Goal: Task Accomplishment & Management: Use online tool/utility

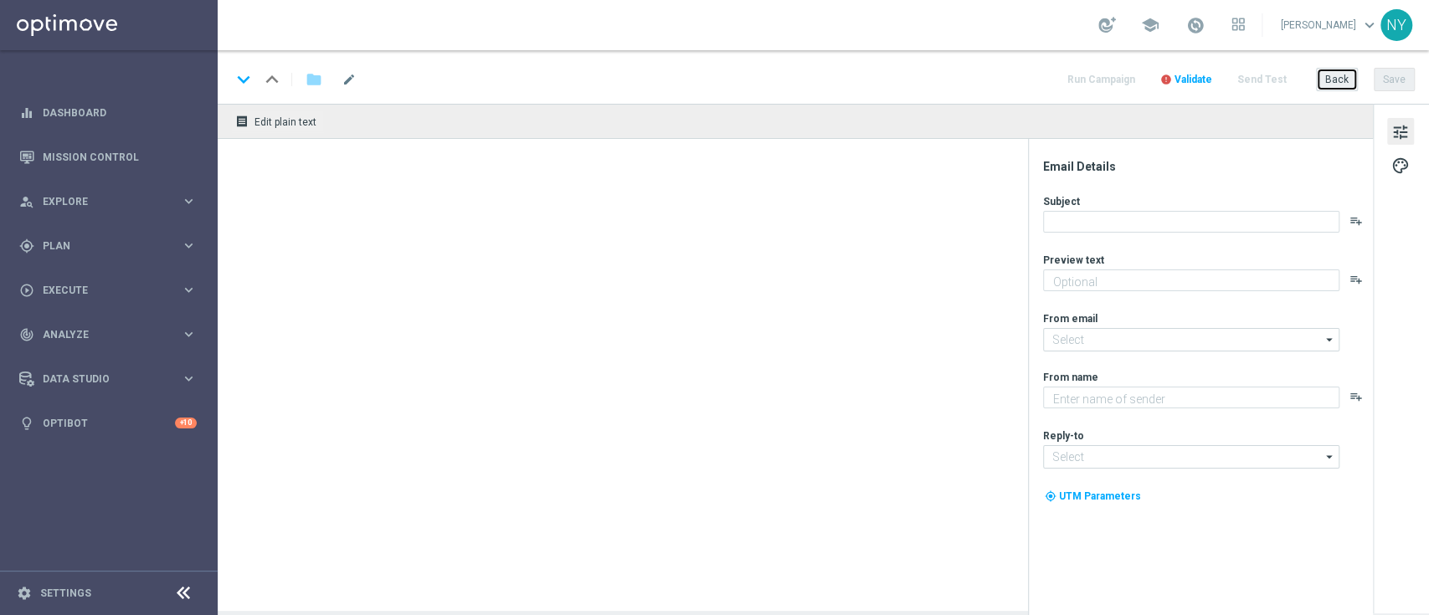
drag, startPoint x: 1346, startPoint y: 80, endPoint x: 1334, endPoint y: 72, distance: 15.1
click at [1343, 80] on button "Back" at bounding box center [1337, 79] width 42 height 23
click at [1340, 80] on button "Back" at bounding box center [1337, 79] width 42 height 23
click at [67, 248] on span "Plan" at bounding box center [112, 246] width 138 height 10
click at [68, 329] on span "Templates" at bounding box center [104, 331] width 120 height 10
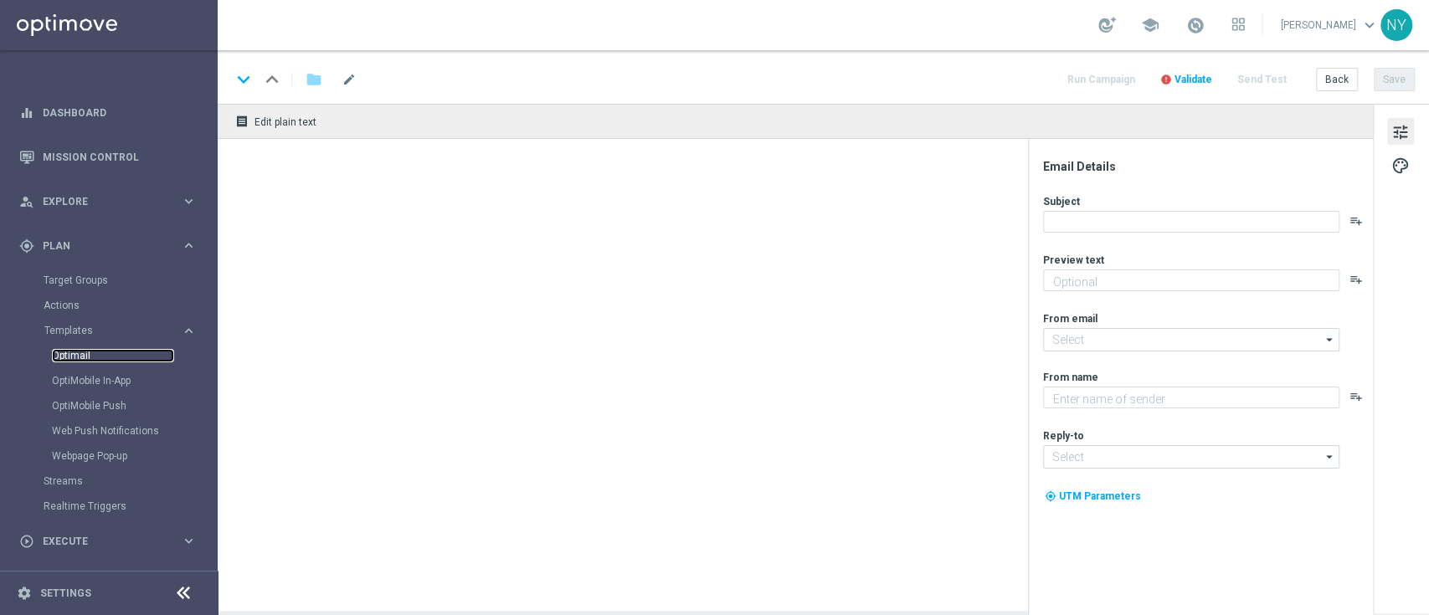
click at [75, 354] on link "Optimail" at bounding box center [113, 355] width 122 height 13
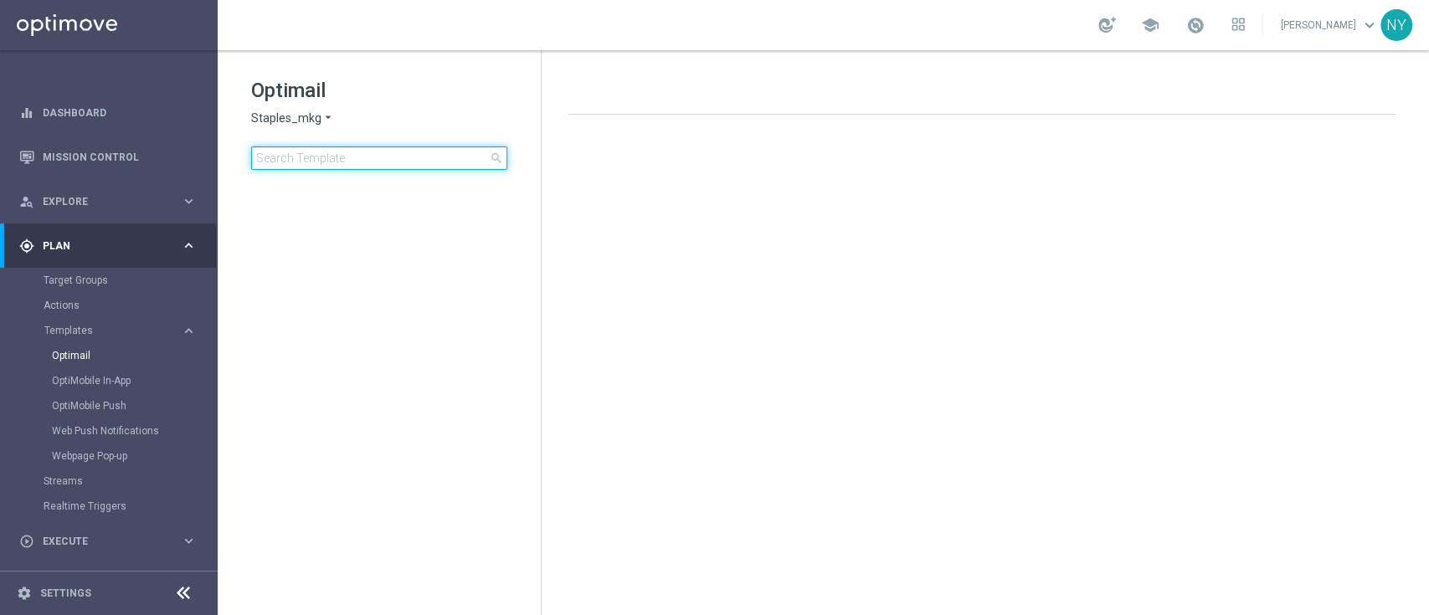
click at [315, 157] on input at bounding box center [379, 158] width 256 height 23
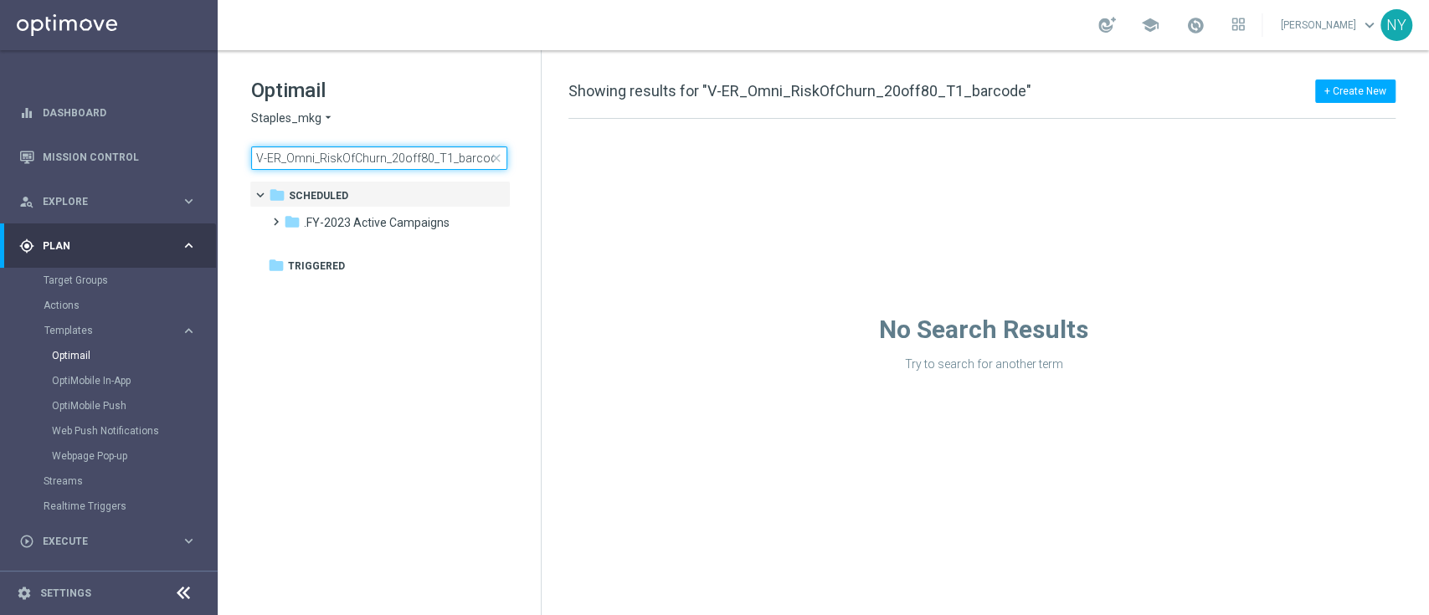
type input "V-ER_Omni_RiskOfChurn_20off80_T1_barcod"
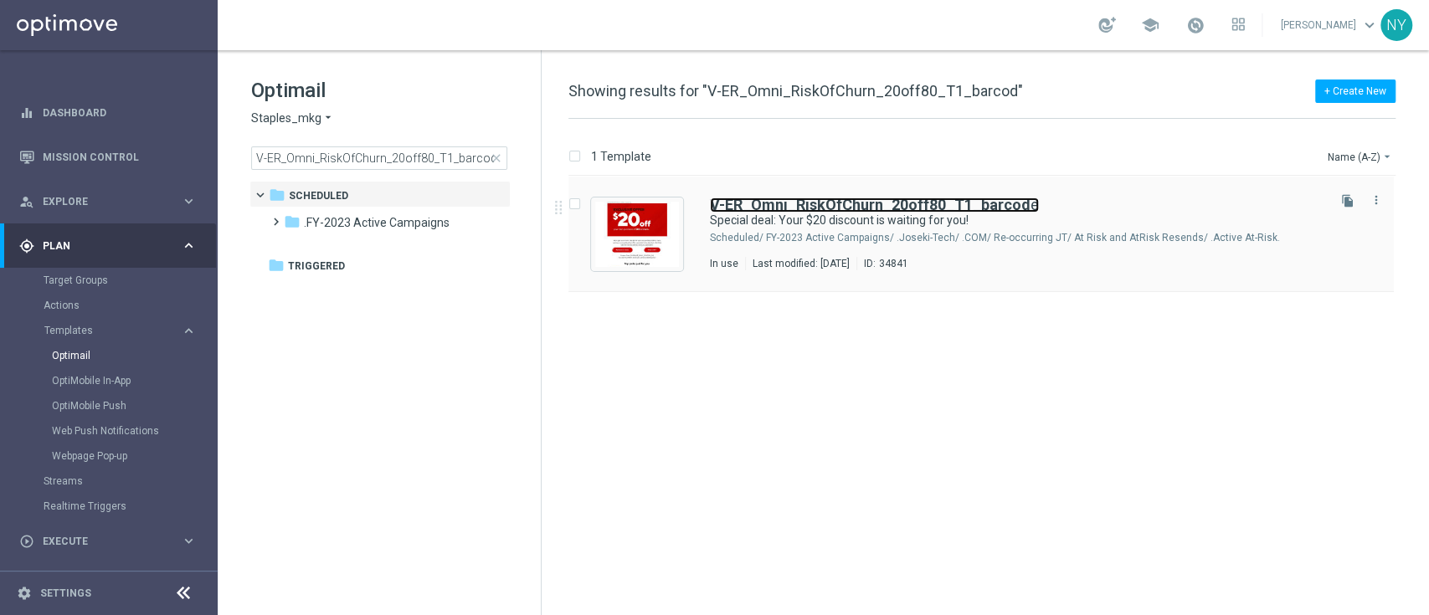
click at [821, 200] on b "V-ER_Omni_RiskOfChurn_20off80_T1_barcod" at bounding box center [870, 205] width 321 height 18
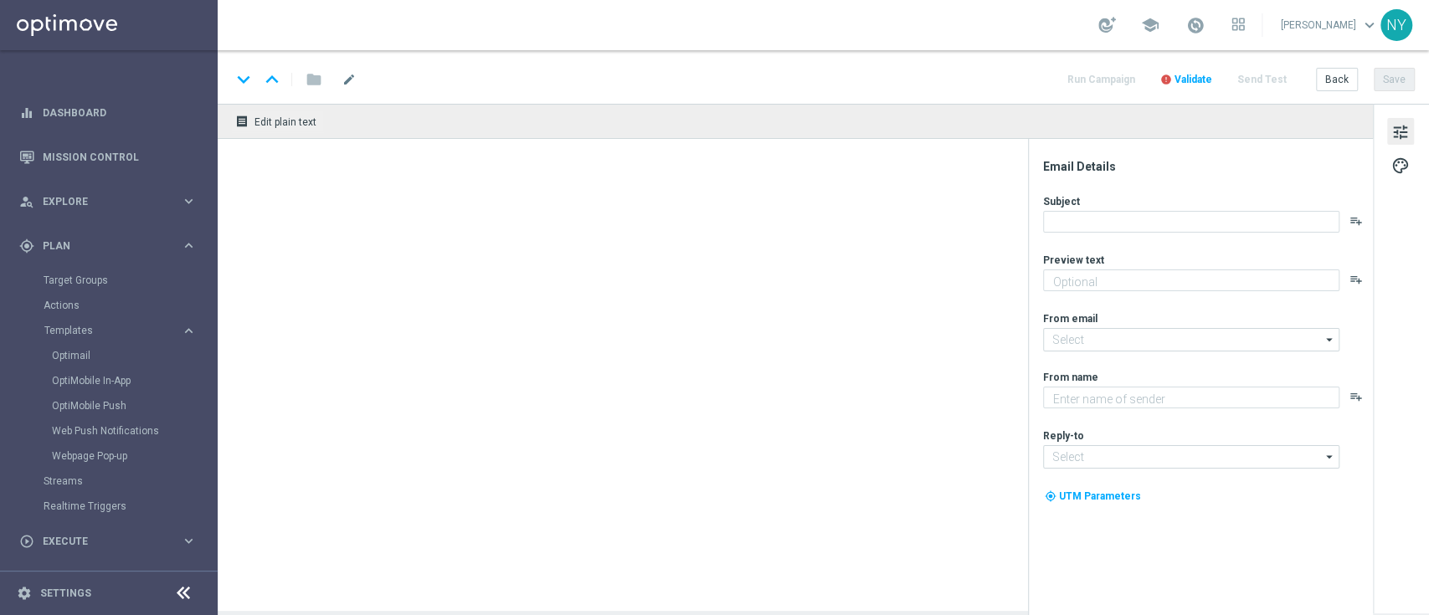
type textarea "Ready. Set. Claim."
type input "staples@connected.staples.com"
type textarea "Staples"
type input "info@staples.com"
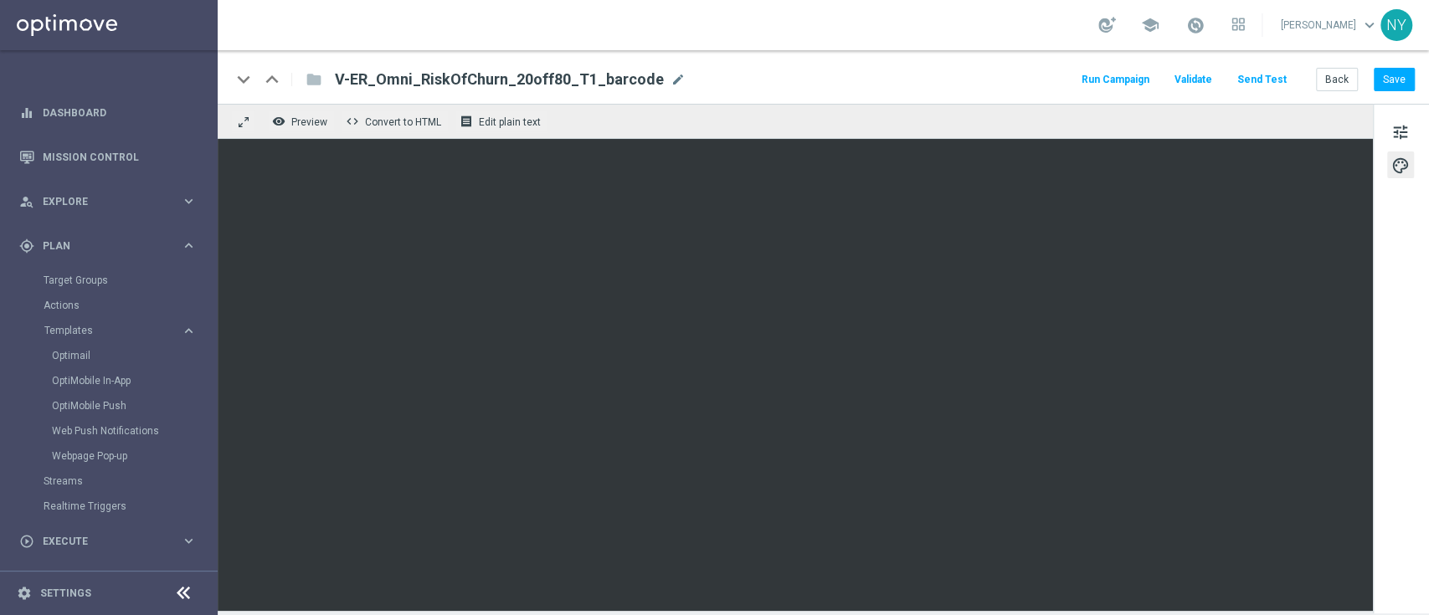
click at [1271, 75] on button "Send Test" at bounding box center [1262, 80] width 54 height 23
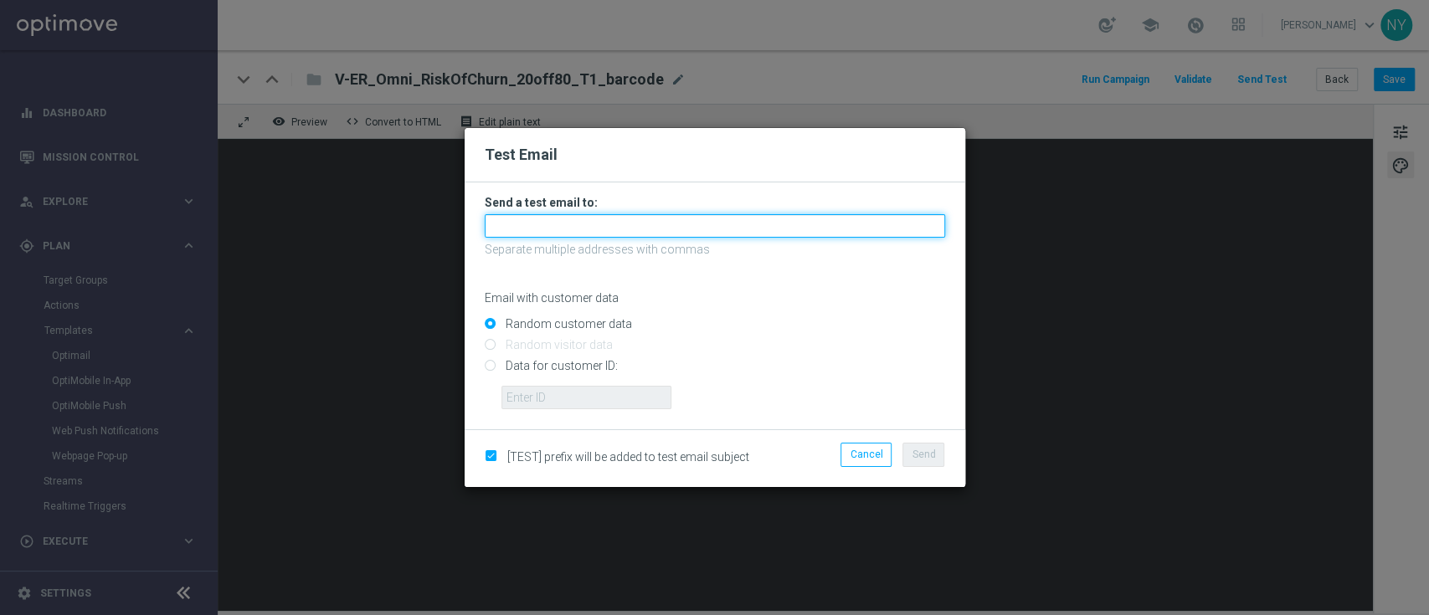
click at [539, 230] on input "text" at bounding box center [715, 225] width 460 height 23
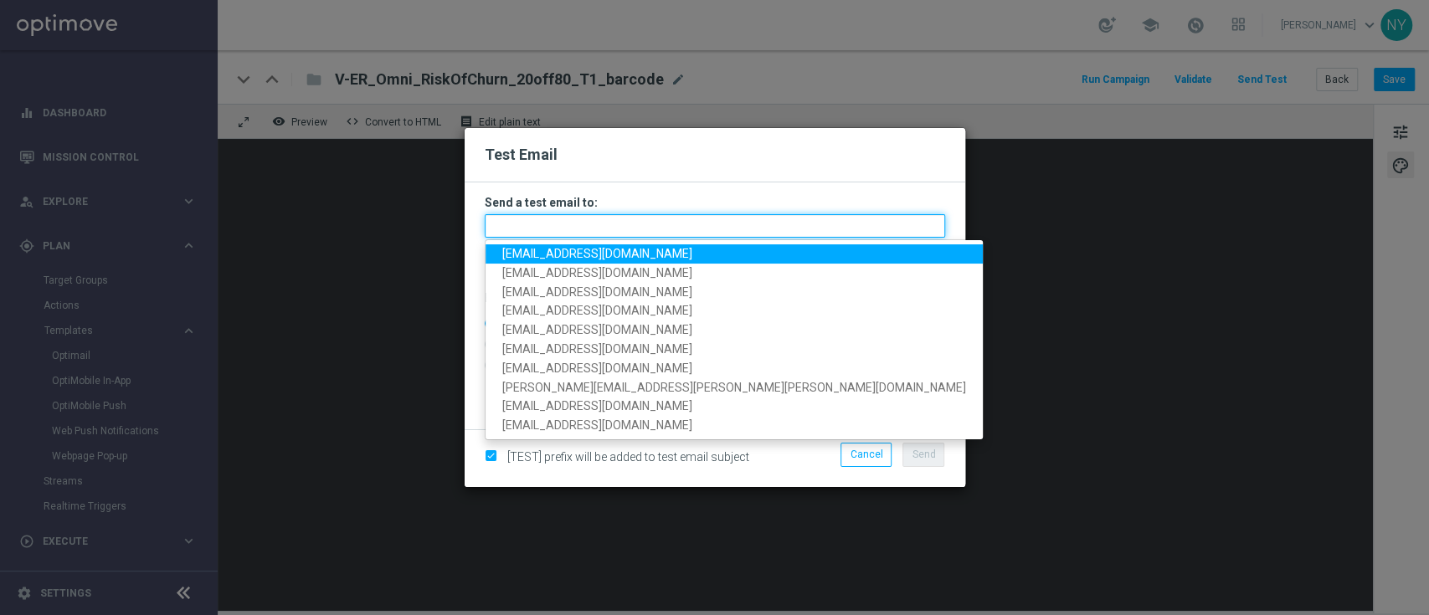
paste input "neilyetts3-b85gw@litmusemail.com"
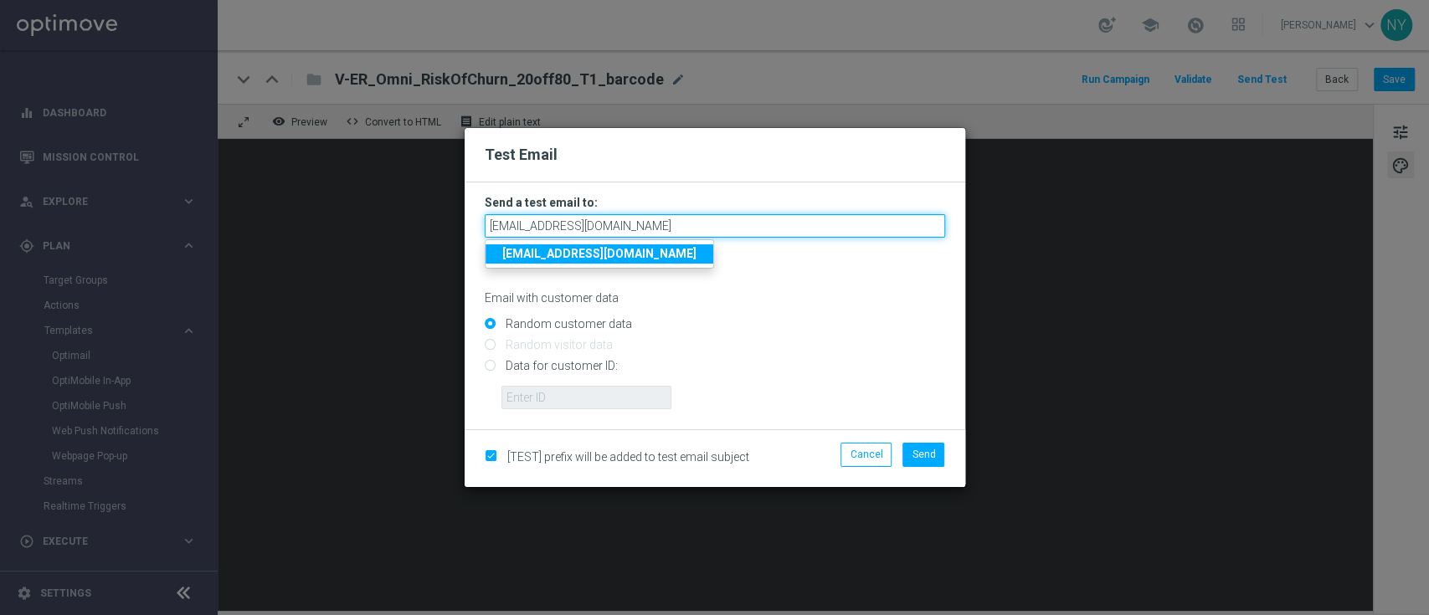
type input "neilyetts3-b85gw@litmusemail.com"
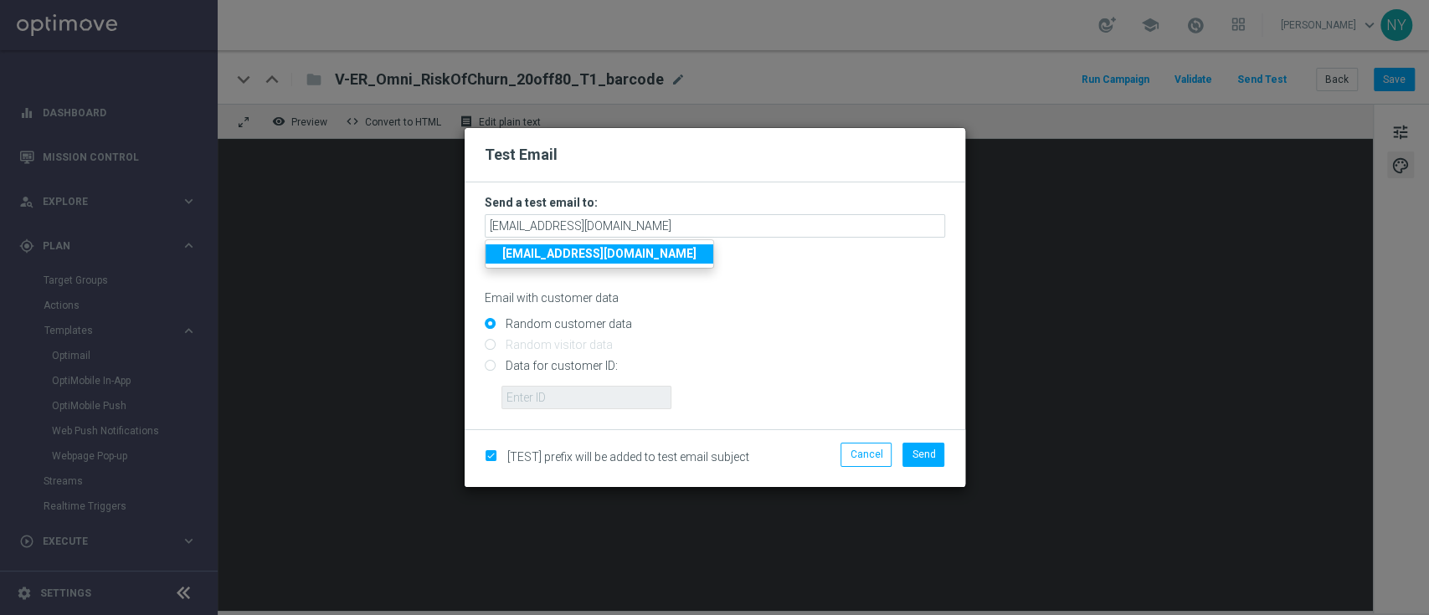
drag, startPoint x: 736, startPoint y: 318, endPoint x: 628, endPoint y: 324, distance: 108.2
click at [734, 319] on div "Random customer data" at bounding box center [715, 320] width 460 height 21
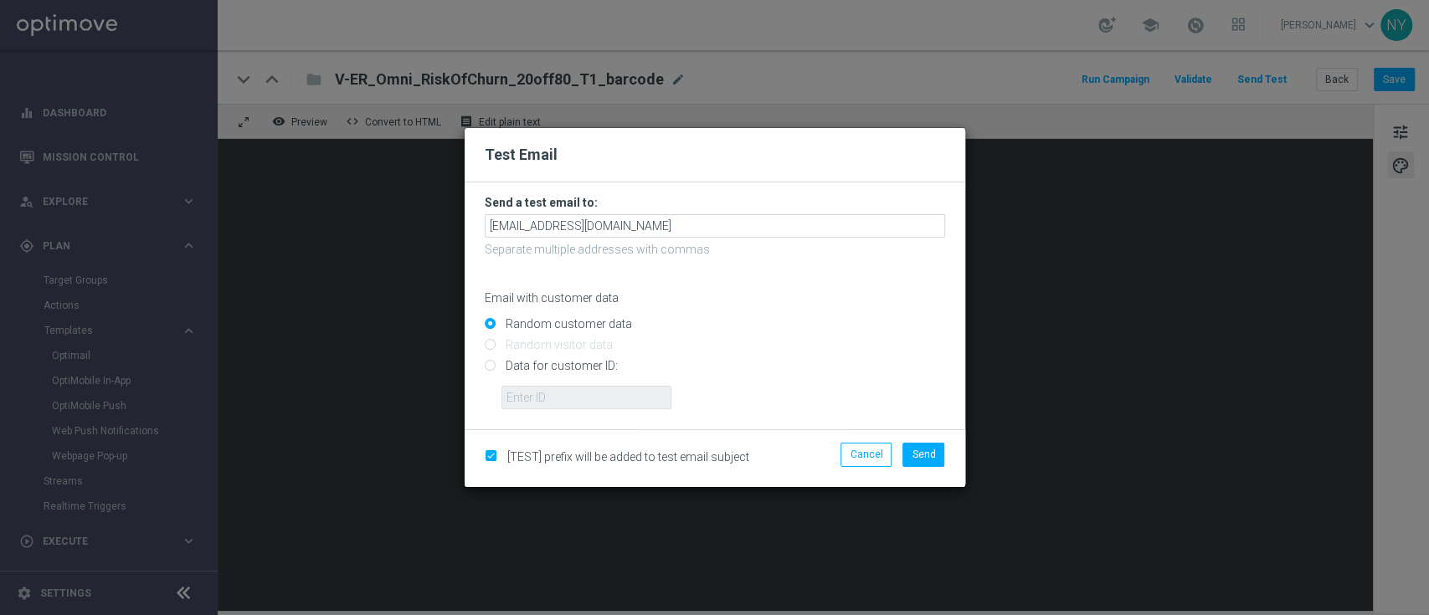
click at [489, 367] on input "Data for customer ID:" at bounding box center [715, 373] width 460 height 23
radio input "true"
click at [523, 397] on input "text" at bounding box center [587, 397] width 170 height 23
click at [517, 400] on input "text" at bounding box center [587, 397] width 170 height 23
paste input "10000020539"
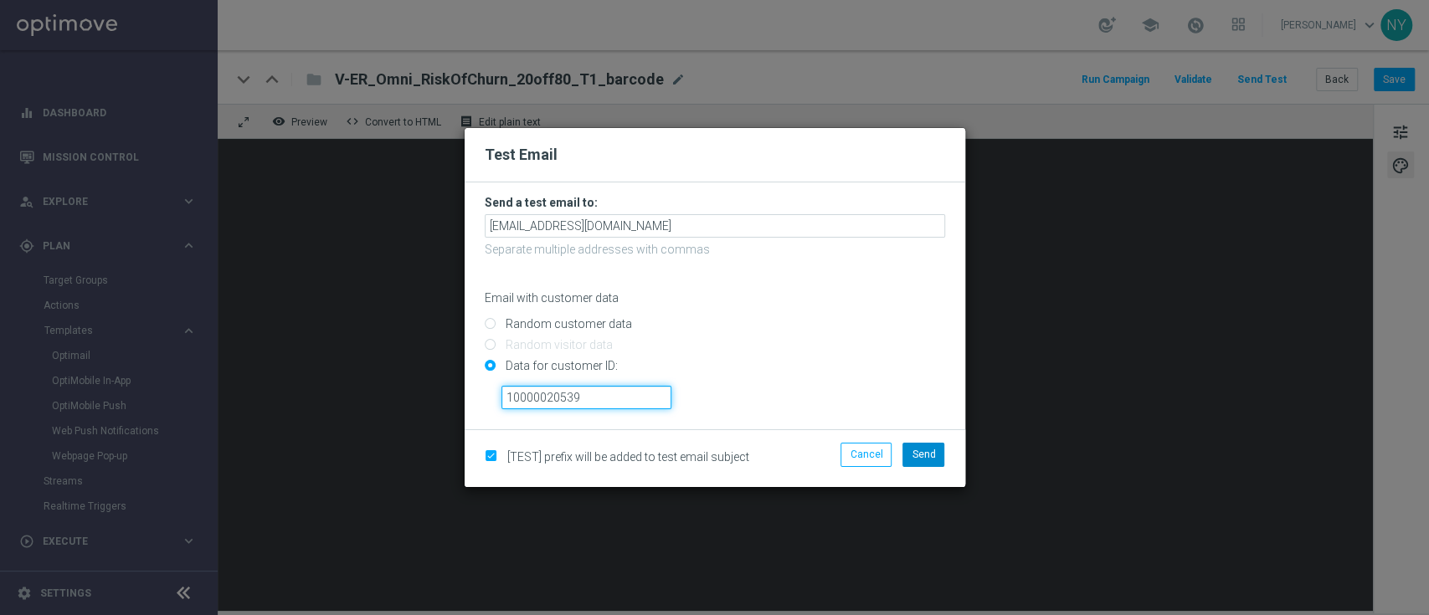
type input "10000020539"
click at [920, 453] on span "Send" at bounding box center [923, 455] width 23 height 12
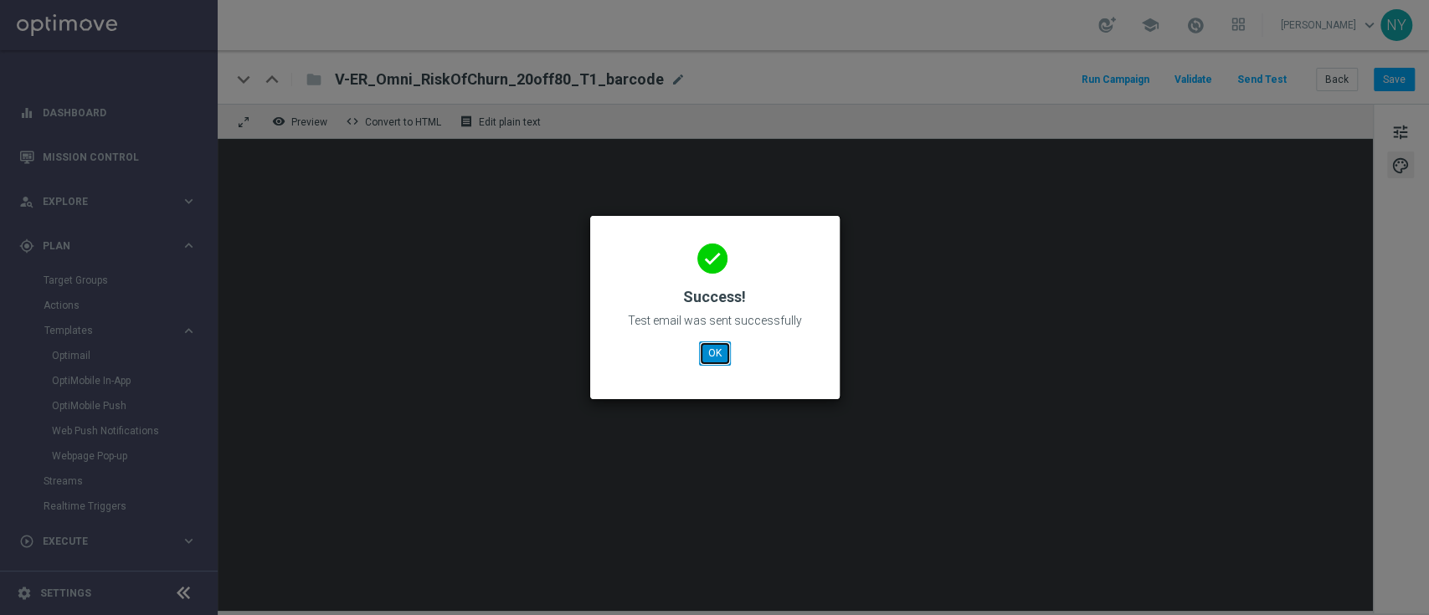
click at [711, 362] on button "OK" at bounding box center [715, 353] width 32 height 23
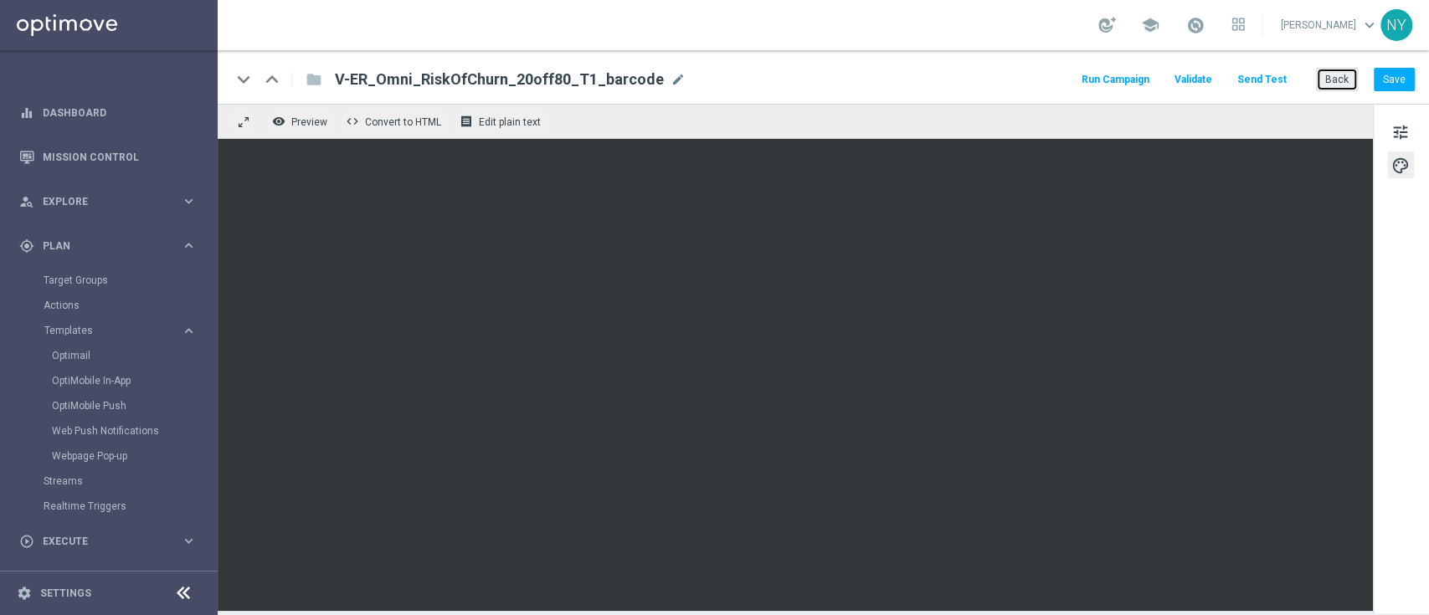
click at [1341, 80] on button "Back" at bounding box center [1337, 79] width 42 height 23
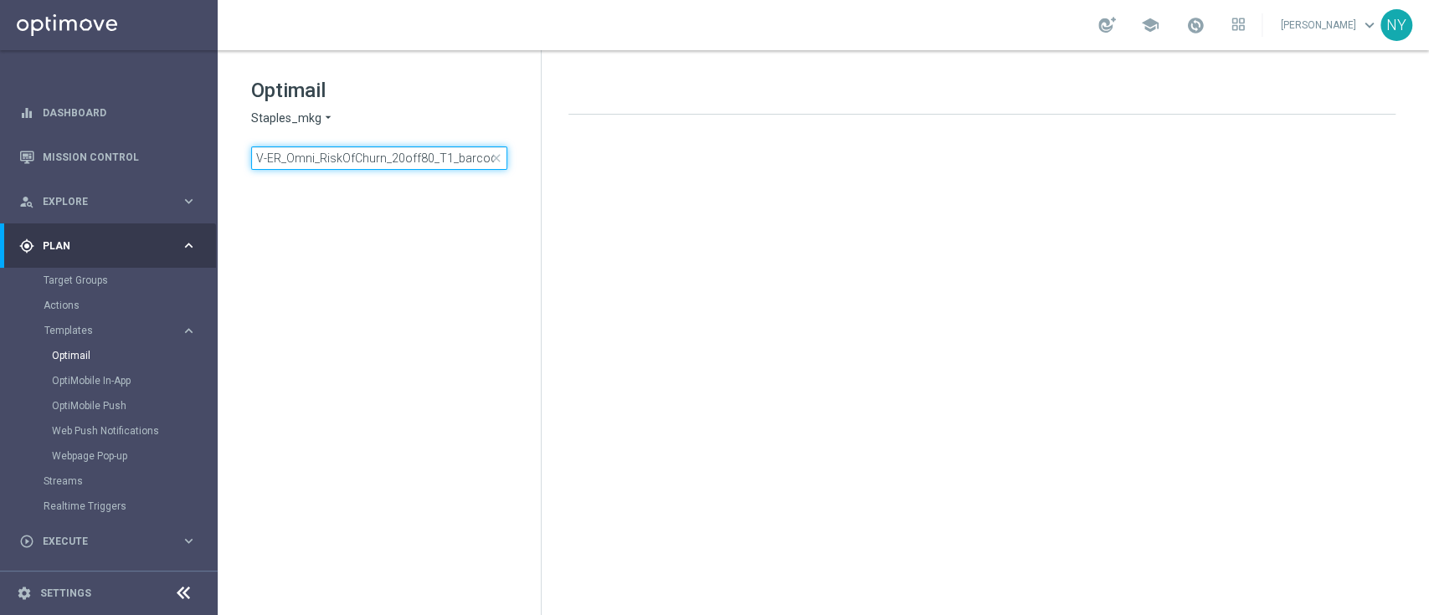
click at [412, 155] on input "V-ER_Omni_RiskOfChurn_20off80_T1_barcod" at bounding box center [379, 158] width 256 height 23
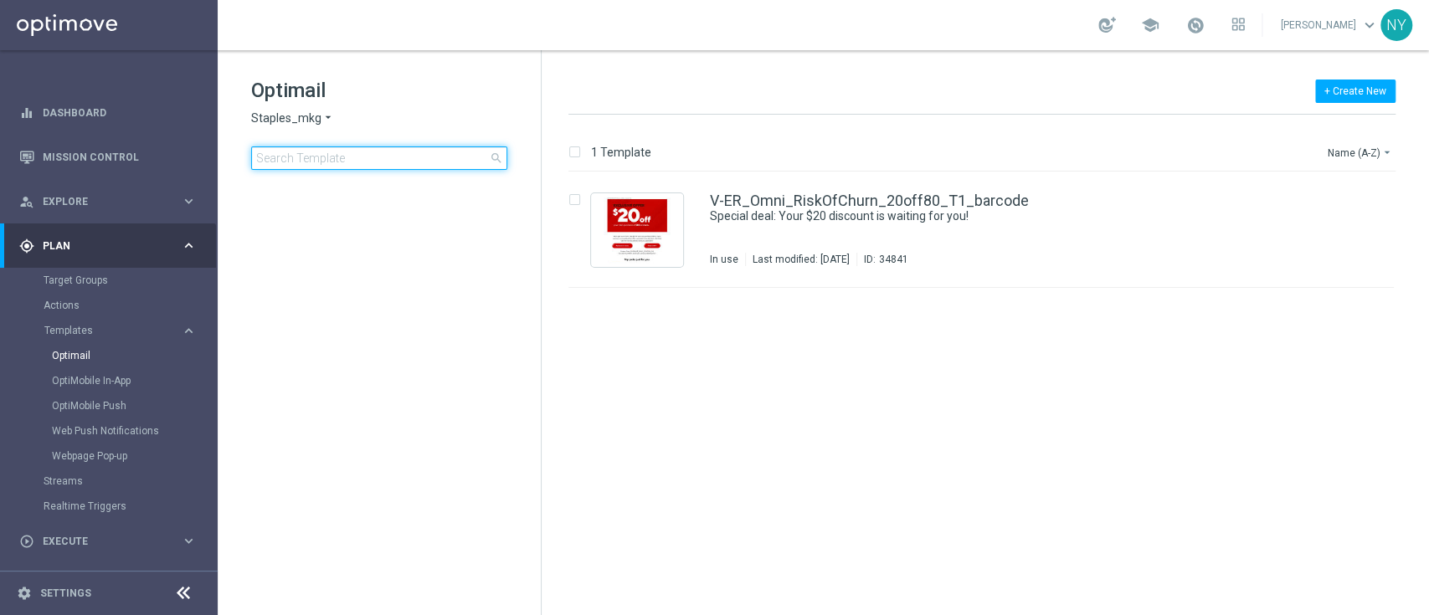
type input "CT_V-20240207_4cite_Reactivation"
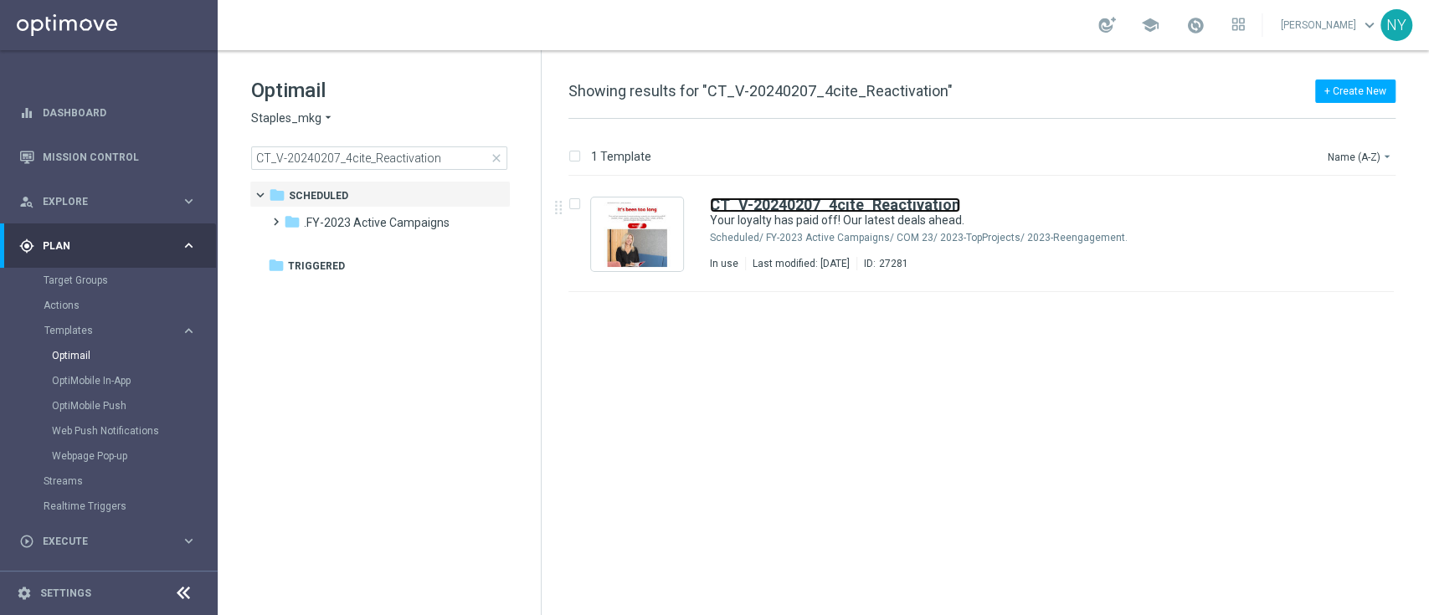
click at [806, 201] on b "CT_V-20240207_4cite_Reactivation" at bounding box center [835, 205] width 250 height 18
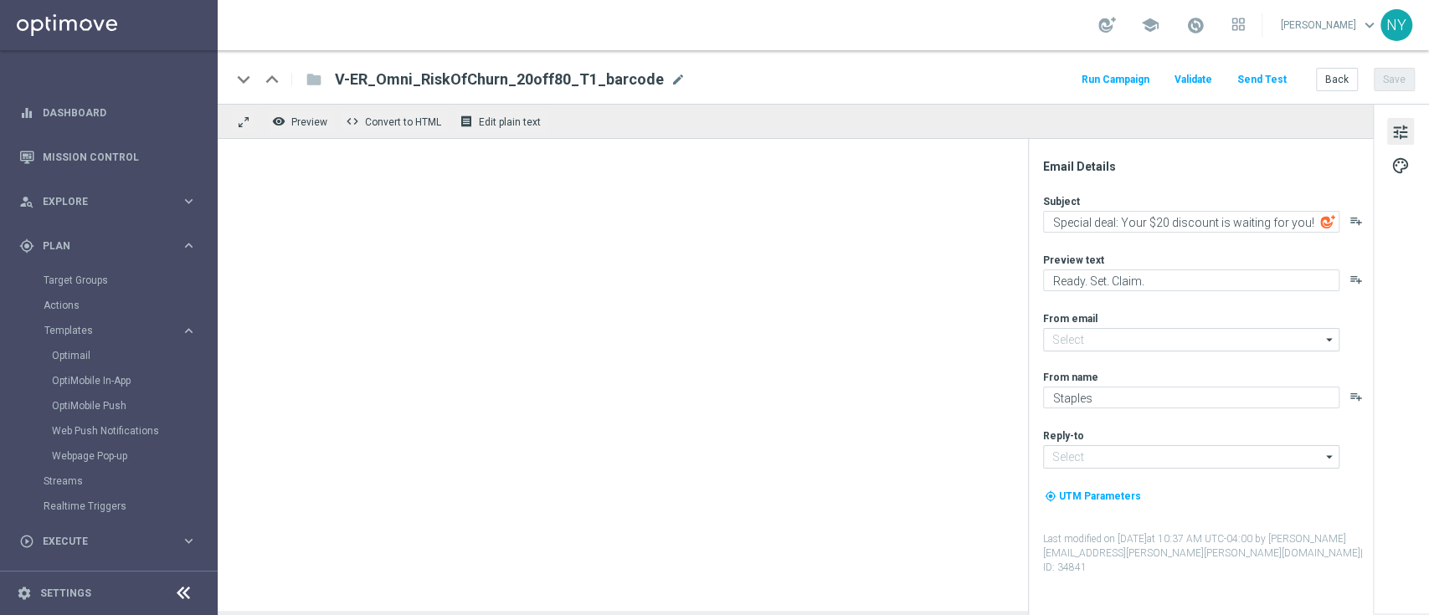
type input "staples@connected.staples.com"
type input "info@staples.com"
type textarea "Your loyalty has paid off! Our latest deals ahead."
type textarea "Glad to see you back."
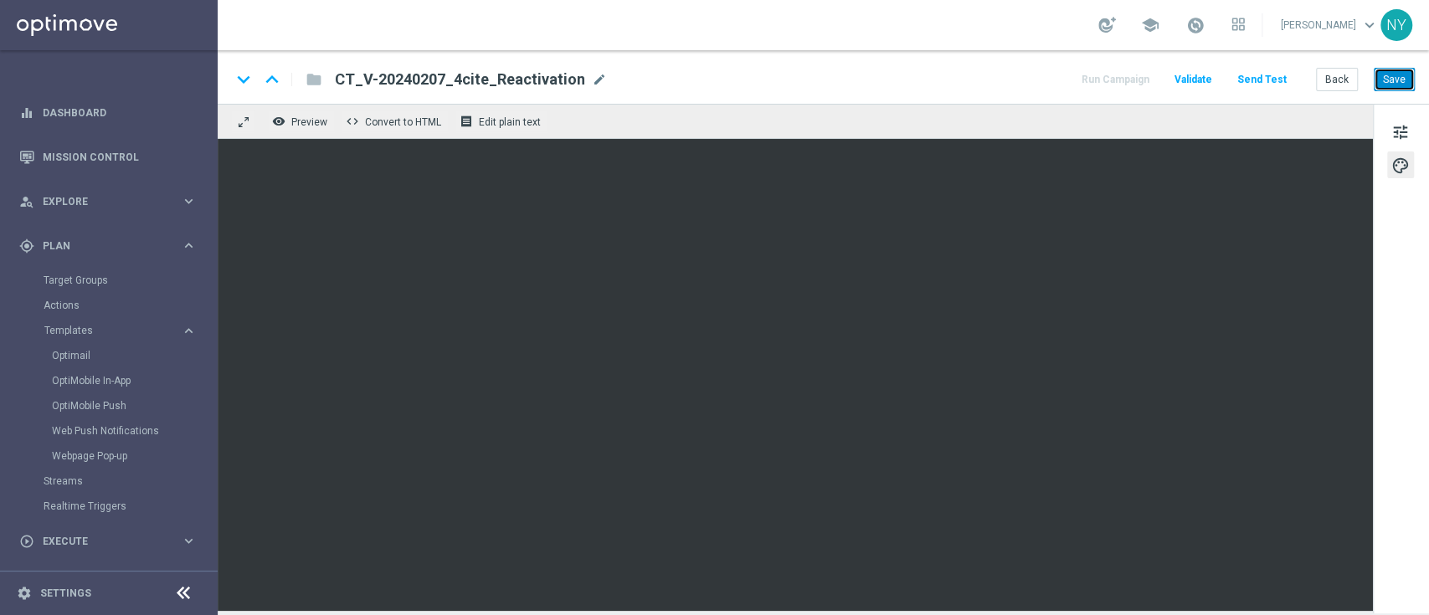
click at [1400, 77] on button "Save" at bounding box center [1394, 79] width 41 height 23
click at [1259, 78] on button "Send Test" at bounding box center [1262, 80] width 54 height 23
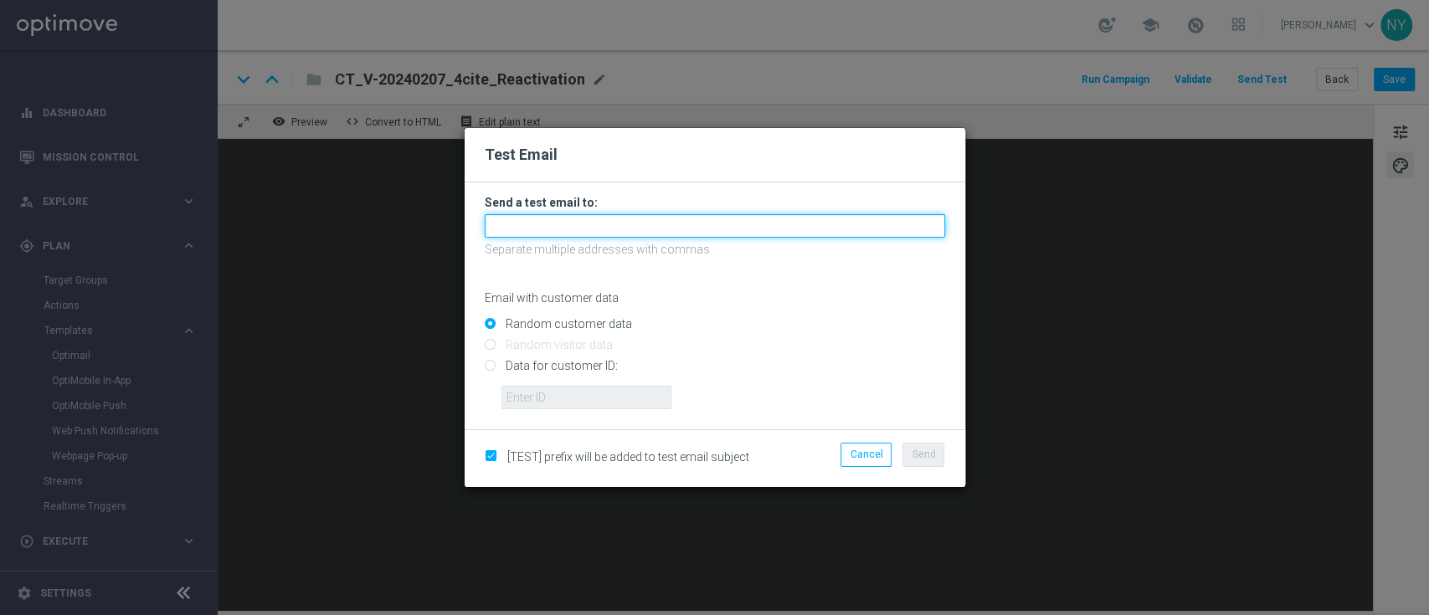
click at [517, 228] on input "text" at bounding box center [715, 225] width 460 height 23
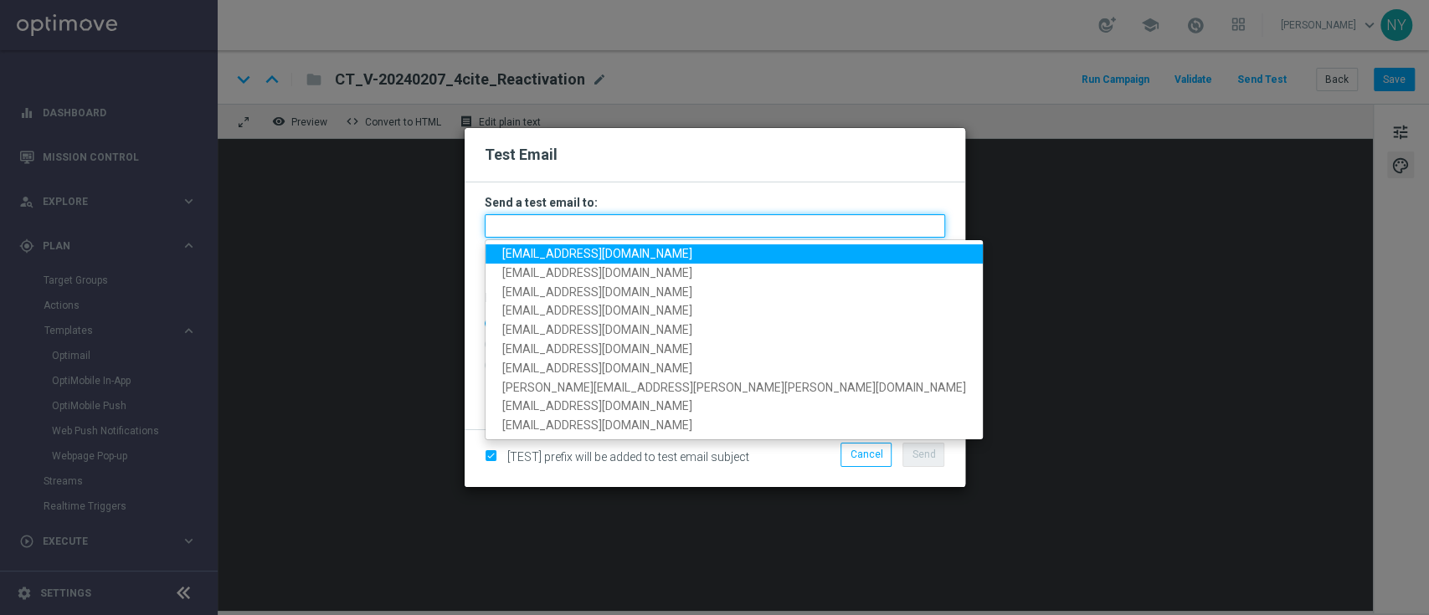
paste input "neilyetts3-b87dl@litmusemail.com"
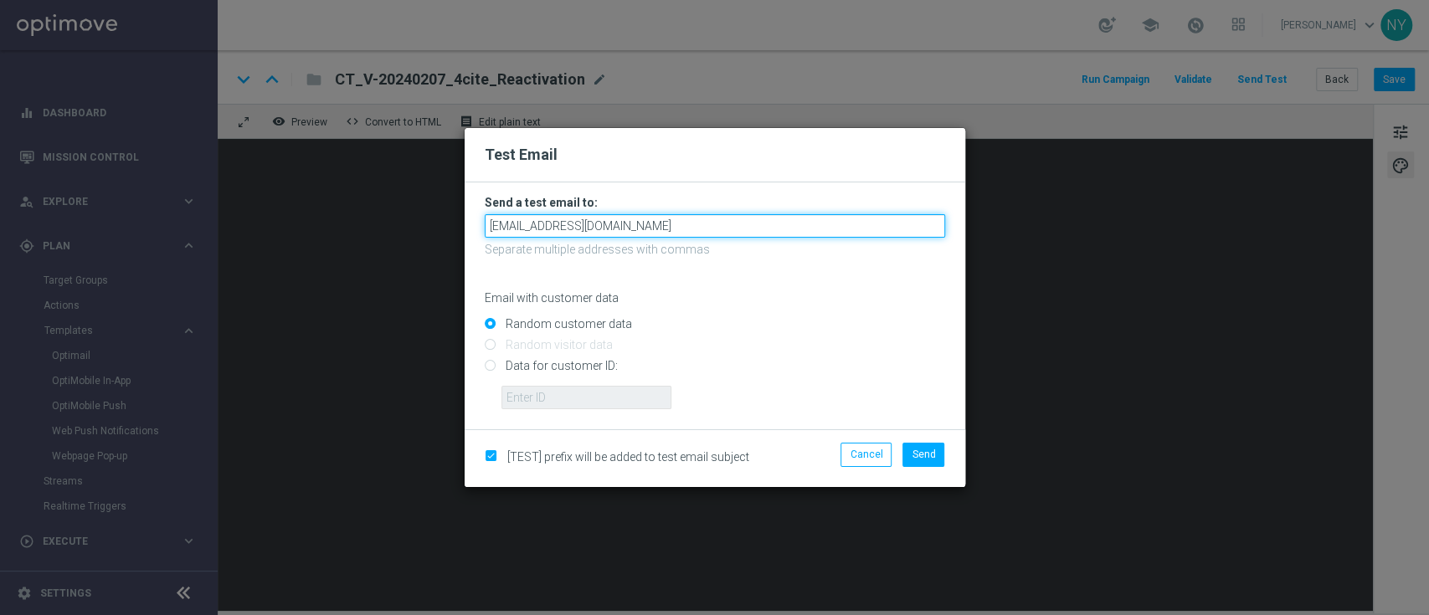
type input "neilyetts3-b87dl@litmusemail.com"
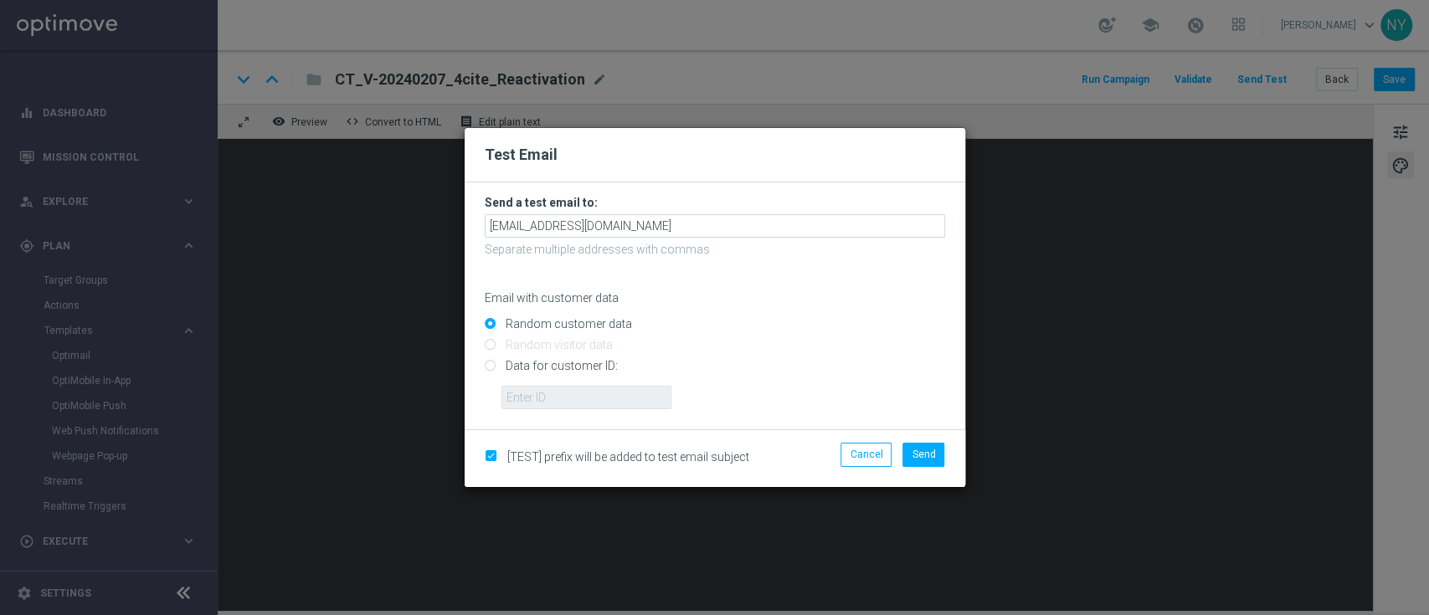
click at [489, 368] on input "Data for customer ID:" at bounding box center [715, 373] width 460 height 23
radio input "true"
click at [517, 402] on input "text" at bounding box center [587, 397] width 170 height 23
click at [543, 399] on input "text" at bounding box center [587, 397] width 170 height 23
paste input "10000020539"
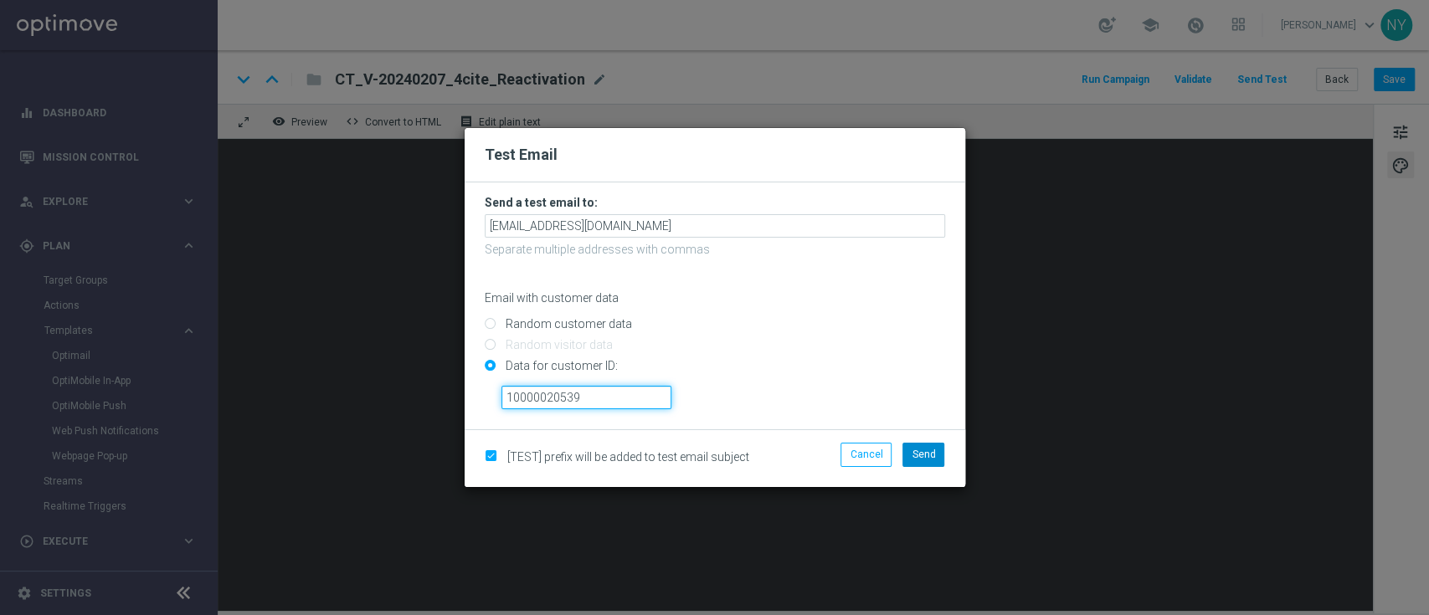
type input "10000020539"
click at [929, 455] on span "Send" at bounding box center [923, 455] width 23 height 12
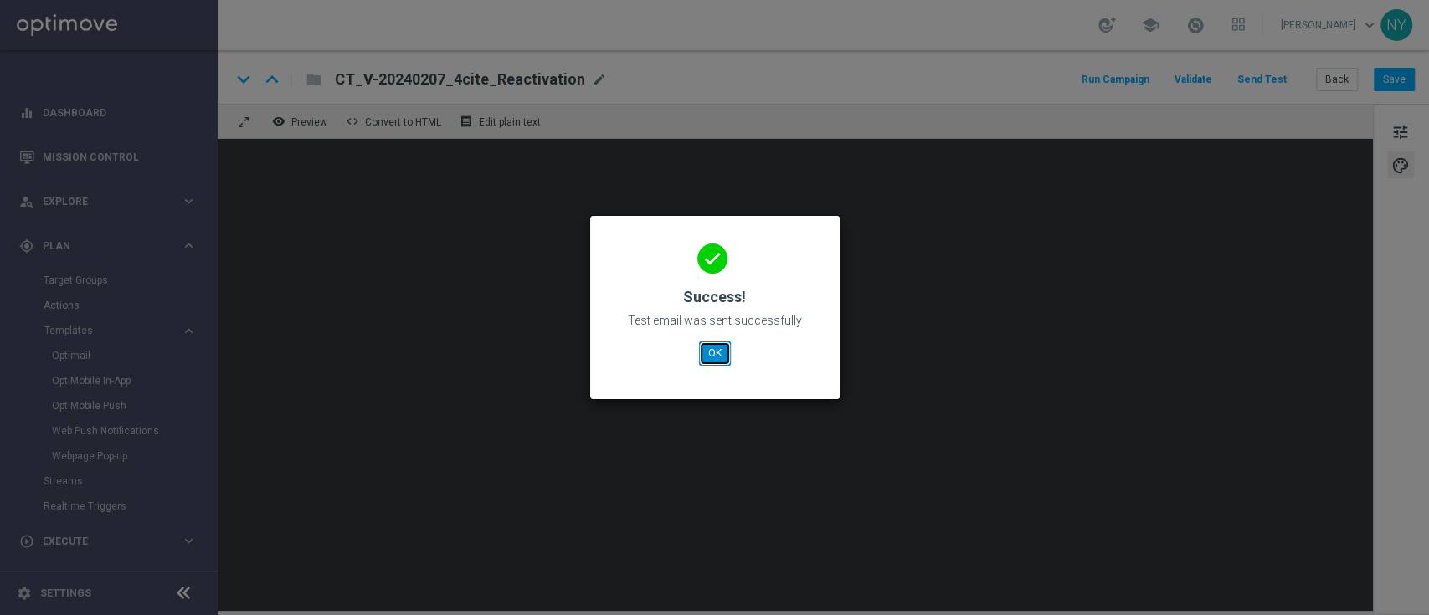
click at [720, 363] on button "OK" at bounding box center [715, 353] width 32 height 23
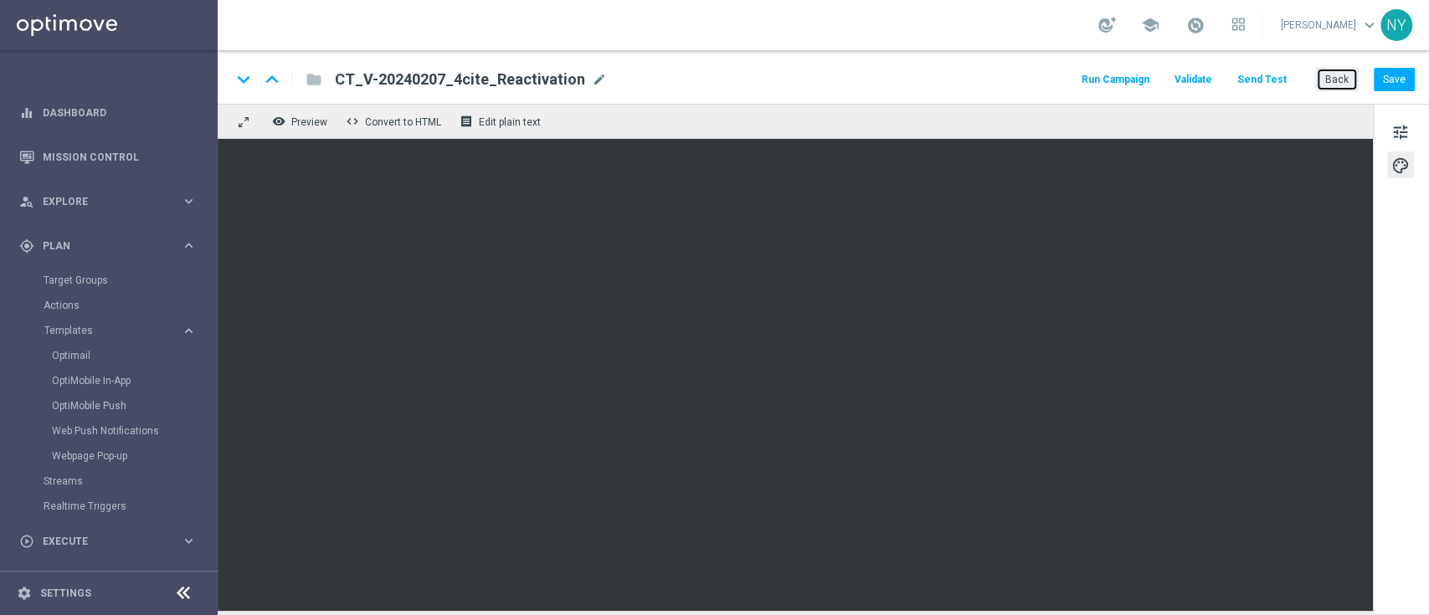
click at [1338, 76] on button "Back" at bounding box center [1337, 79] width 42 height 23
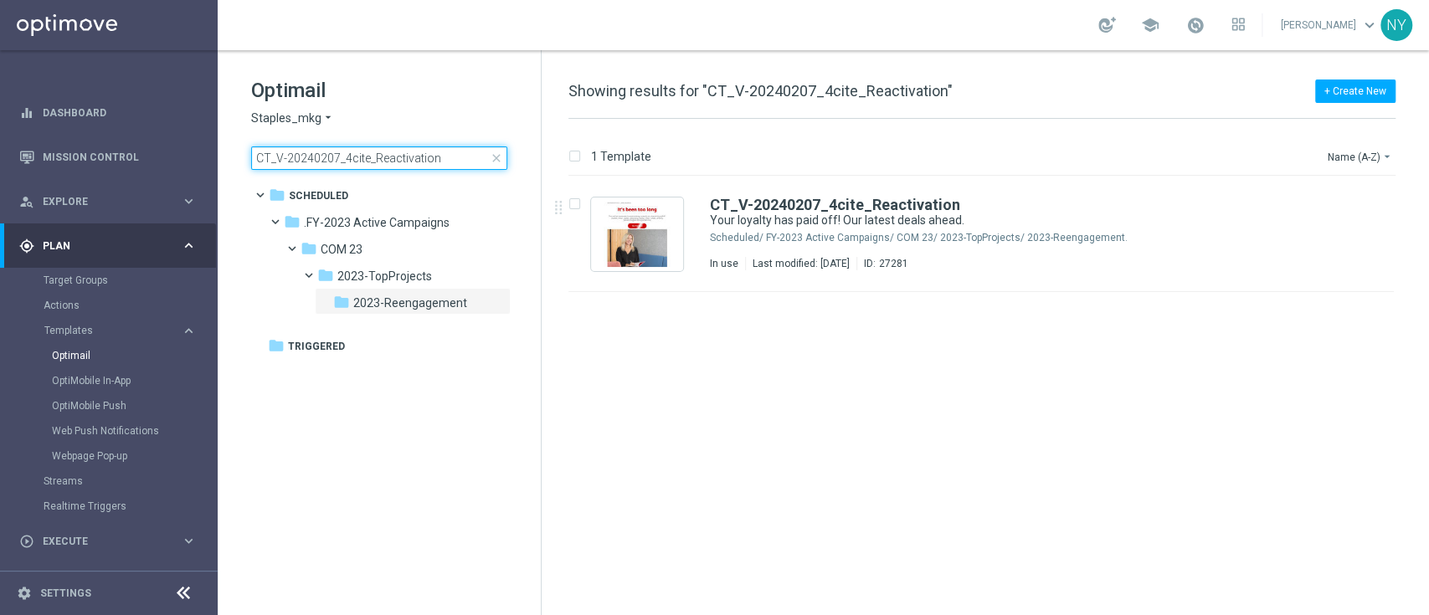
drag, startPoint x: 435, startPoint y: 156, endPoint x: 466, endPoint y: 156, distance: 30.1
click at [438, 157] on input "CT_V-20240207_4cite_Reactivation" at bounding box center [379, 158] width 256 height 23
drag, startPoint x: 465, startPoint y: 156, endPoint x: 95, endPoint y: 157, distance: 370.1
click at [100, 157] on main "equalizer Dashboard Mission Control" at bounding box center [714, 307] width 1429 height 615
type input "V-ER_Omni_RiskOfChurn_20off80_T1_barcode"
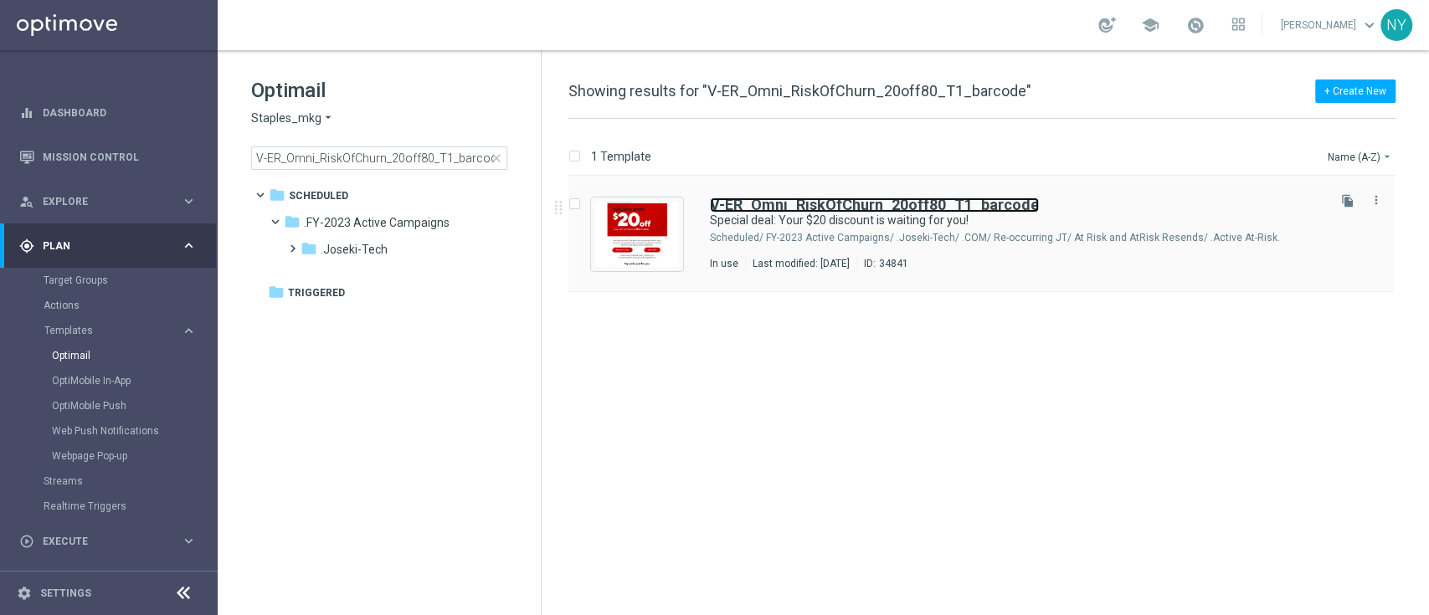
drag, startPoint x: 883, startPoint y: 203, endPoint x: 1056, endPoint y: 177, distance: 174.4
click at [884, 202] on b "V-ER_Omni_RiskOfChurn_20off80_T1_barcode" at bounding box center [874, 205] width 329 height 18
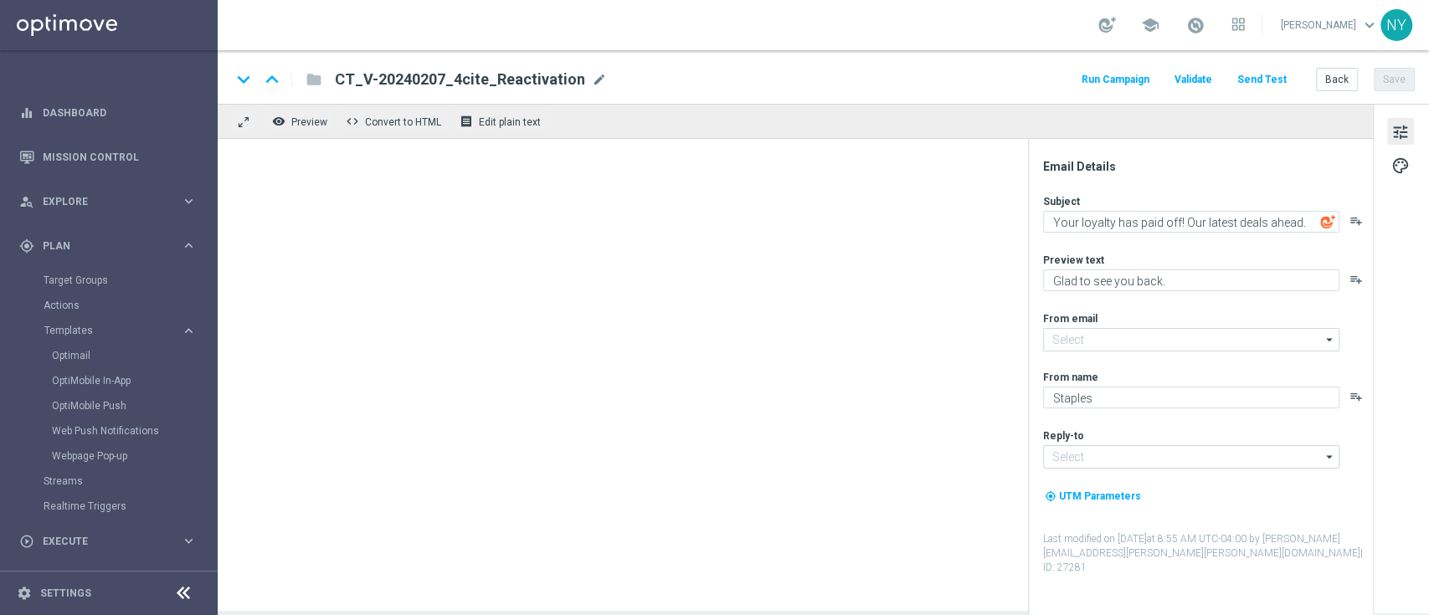
type input "staples@connected.staples.com"
type input "info@staples.com"
type textarea "Special deal: Your $20 discount is waiting for you!"
type textarea "Ready. Set. Claim."
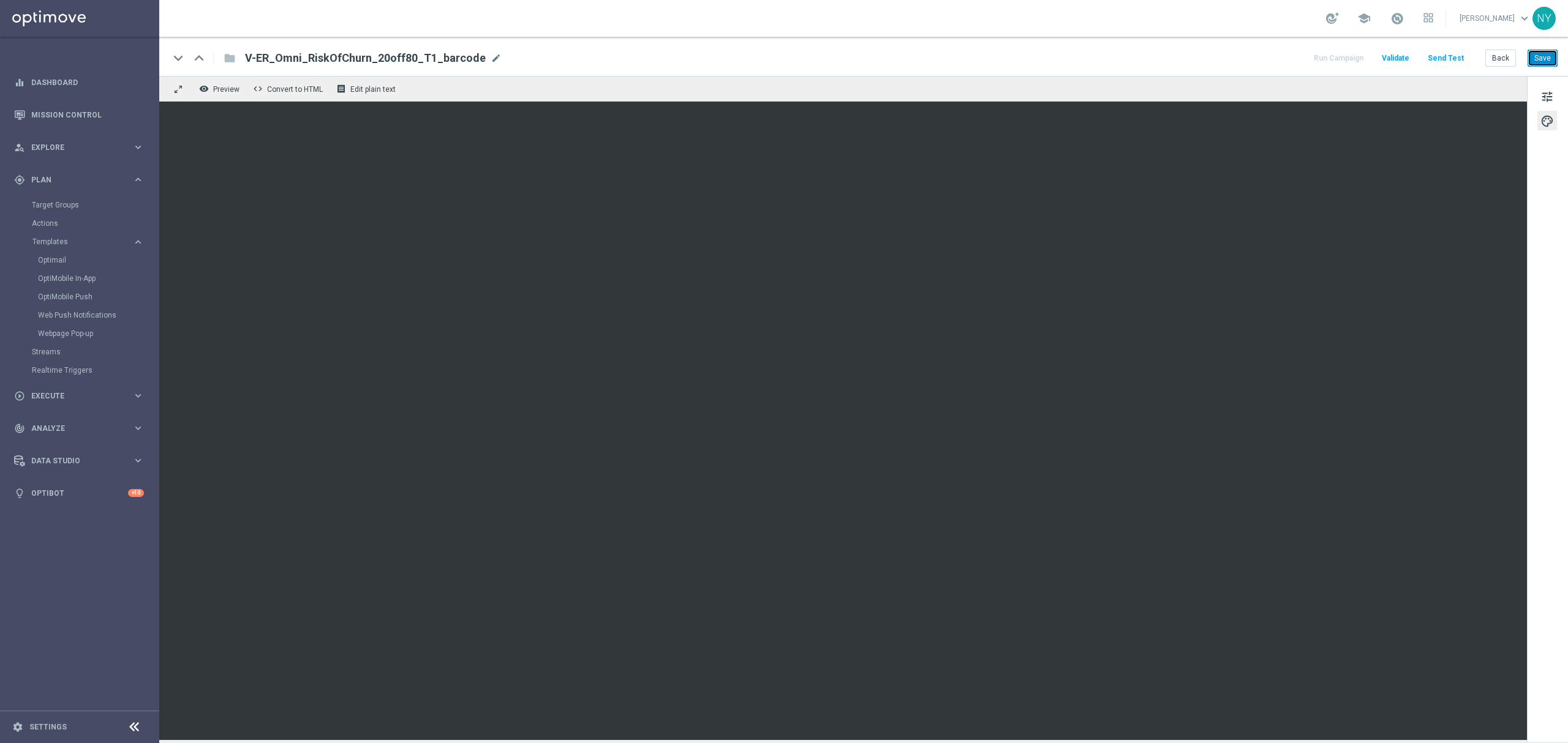
click at [1045, 55] on button "Save" at bounding box center [1542, 58] width 30 height 17
click at [1045, 59] on button "Send Test" at bounding box center [1446, 59] width 40 height 17
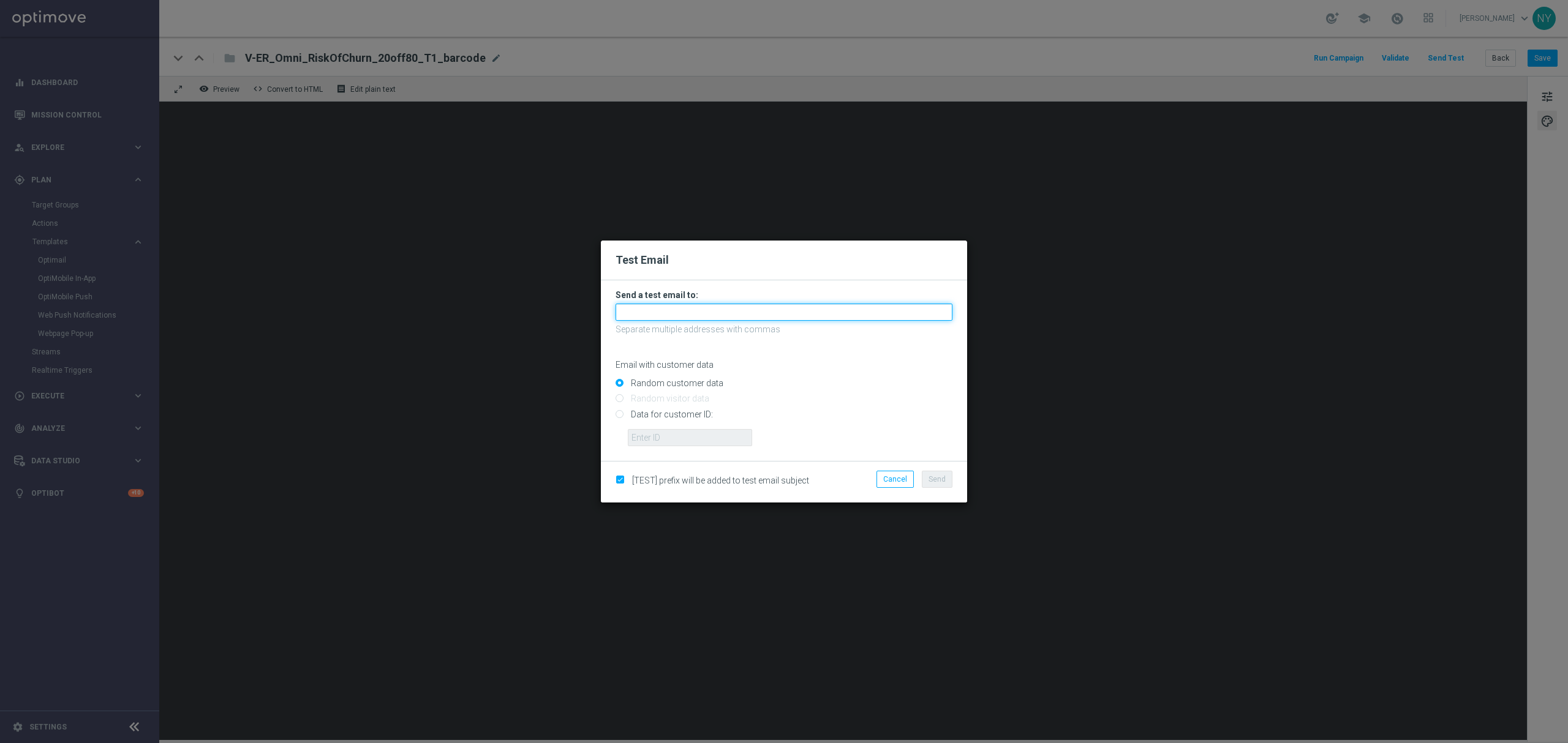
click at [657, 314] on input "text" at bounding box center [784, 312] width 337 height 17
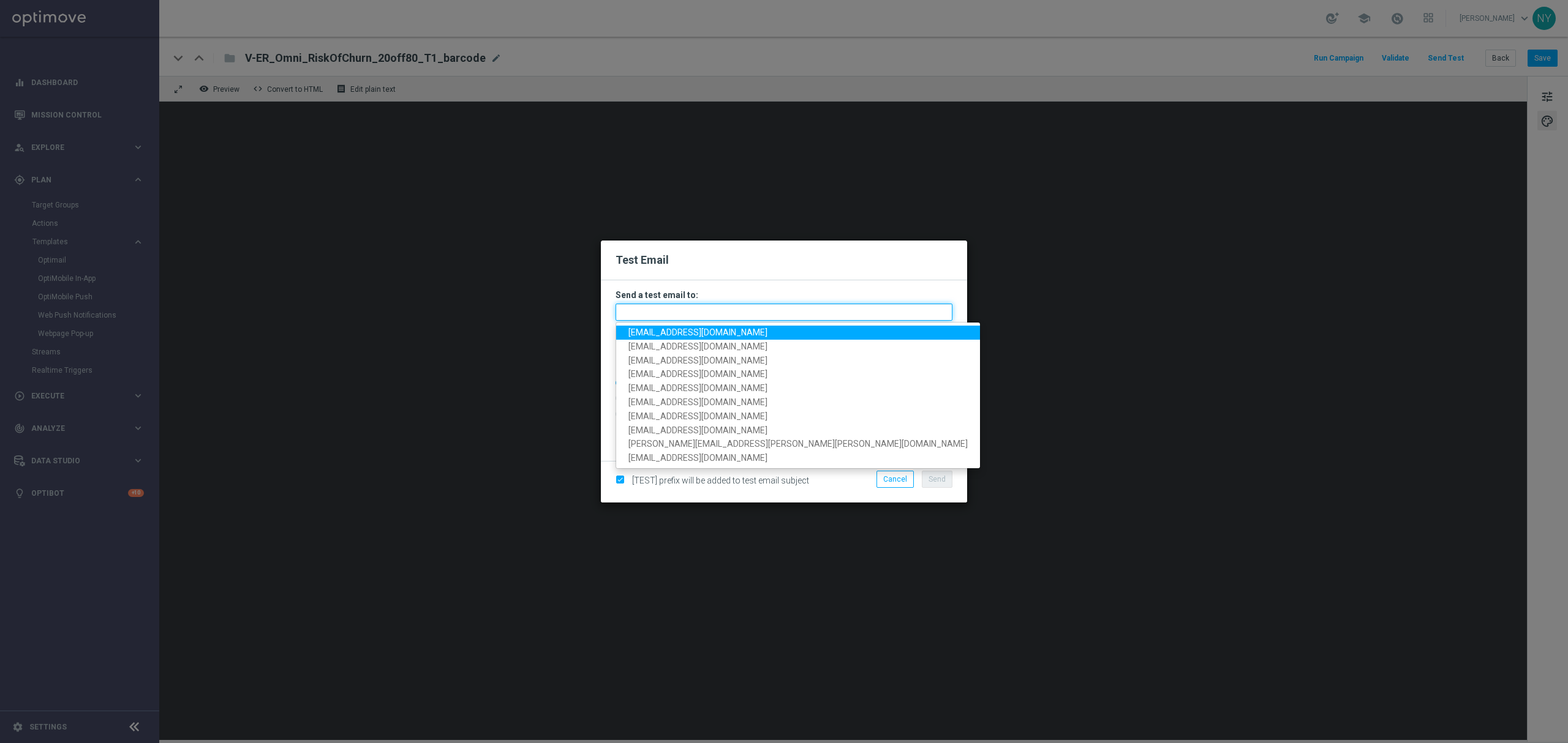
paste input "neilyetts3-b85gw@litmusemail.com"
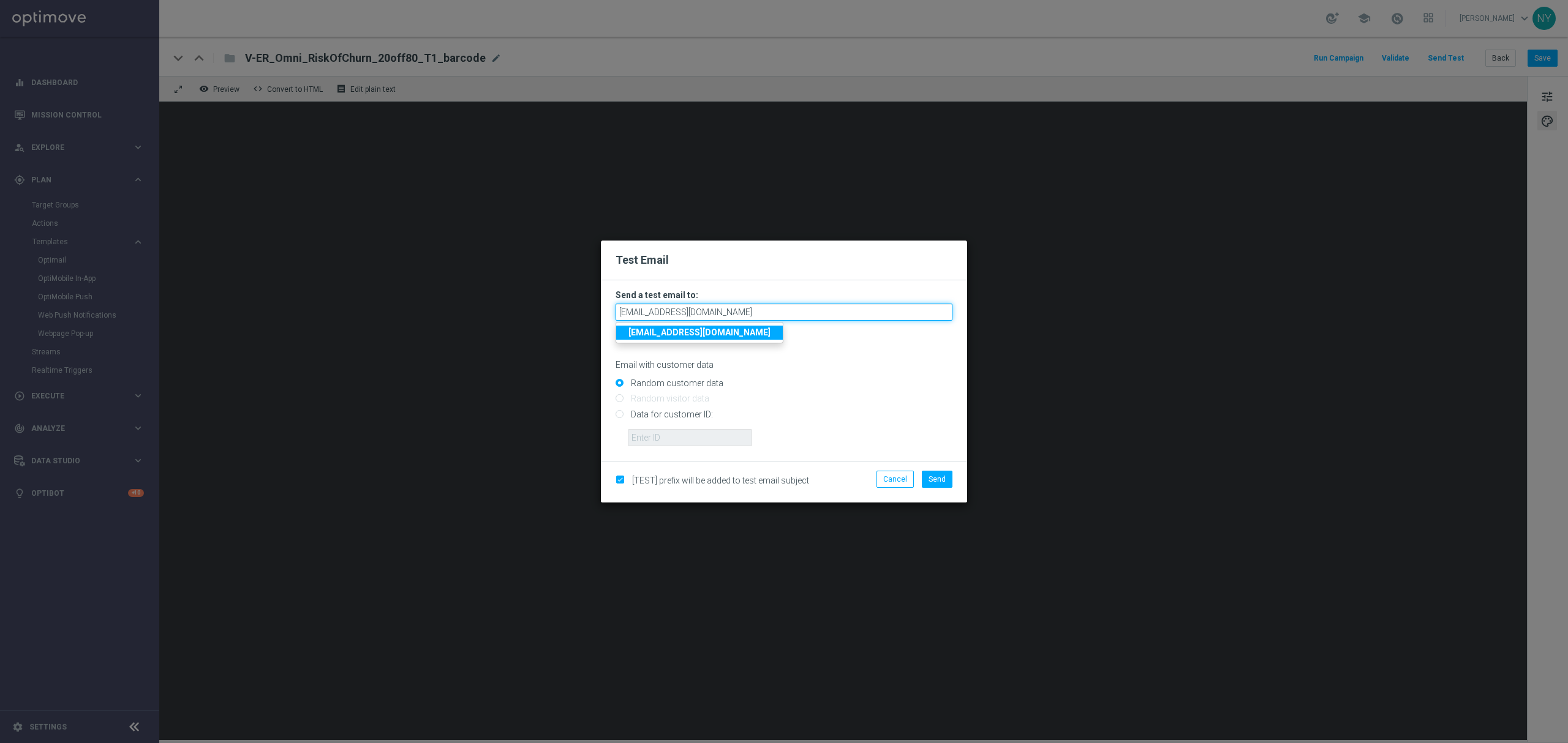
type input "neilyetts3-b85gw@litmusemail.com"
click at [621, 417] on input "Data for customer ID:" at bounding box center [784, 419] width 337 height 17
radio input "true"
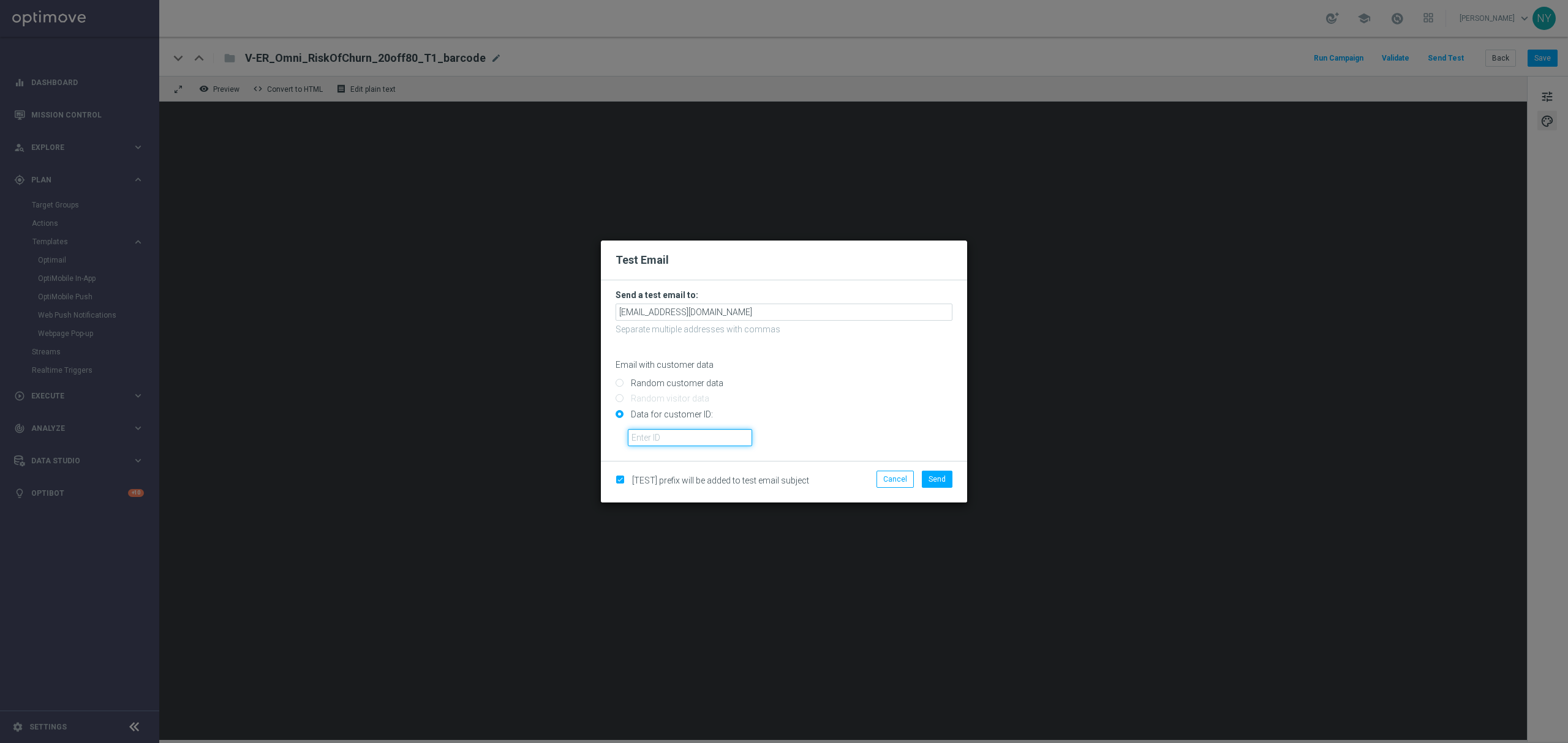
click at [650, 434] on input "text" at bounding box center [690, 437] width 124 height 17
paste input "10000020539"
type input "10000020539"
click at [937, 450] on span "Send" at bounding box center [937, 480] width 17 height 9
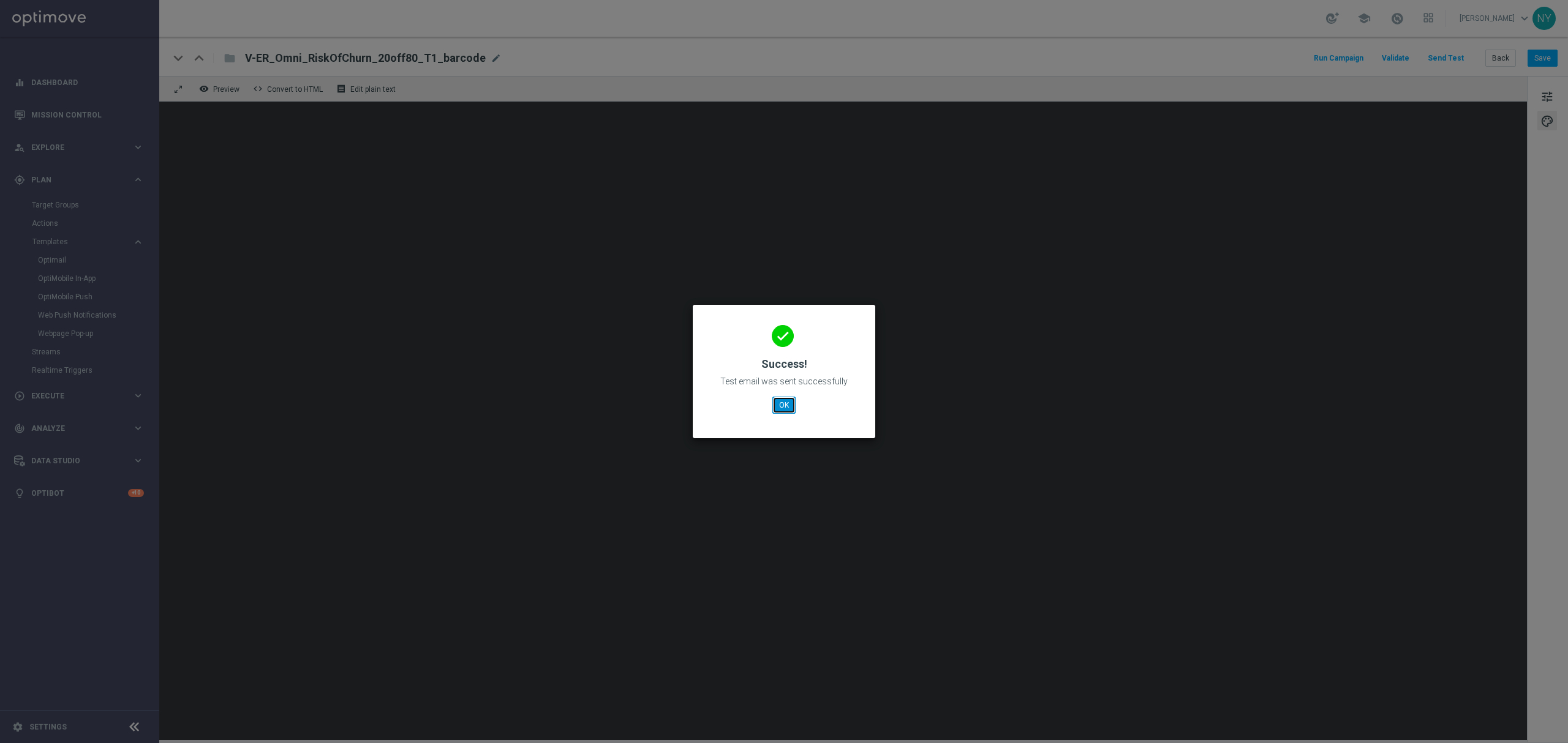
click at [780, 401] on button "OK" at bounding box center [784, 405] width 23 height 17
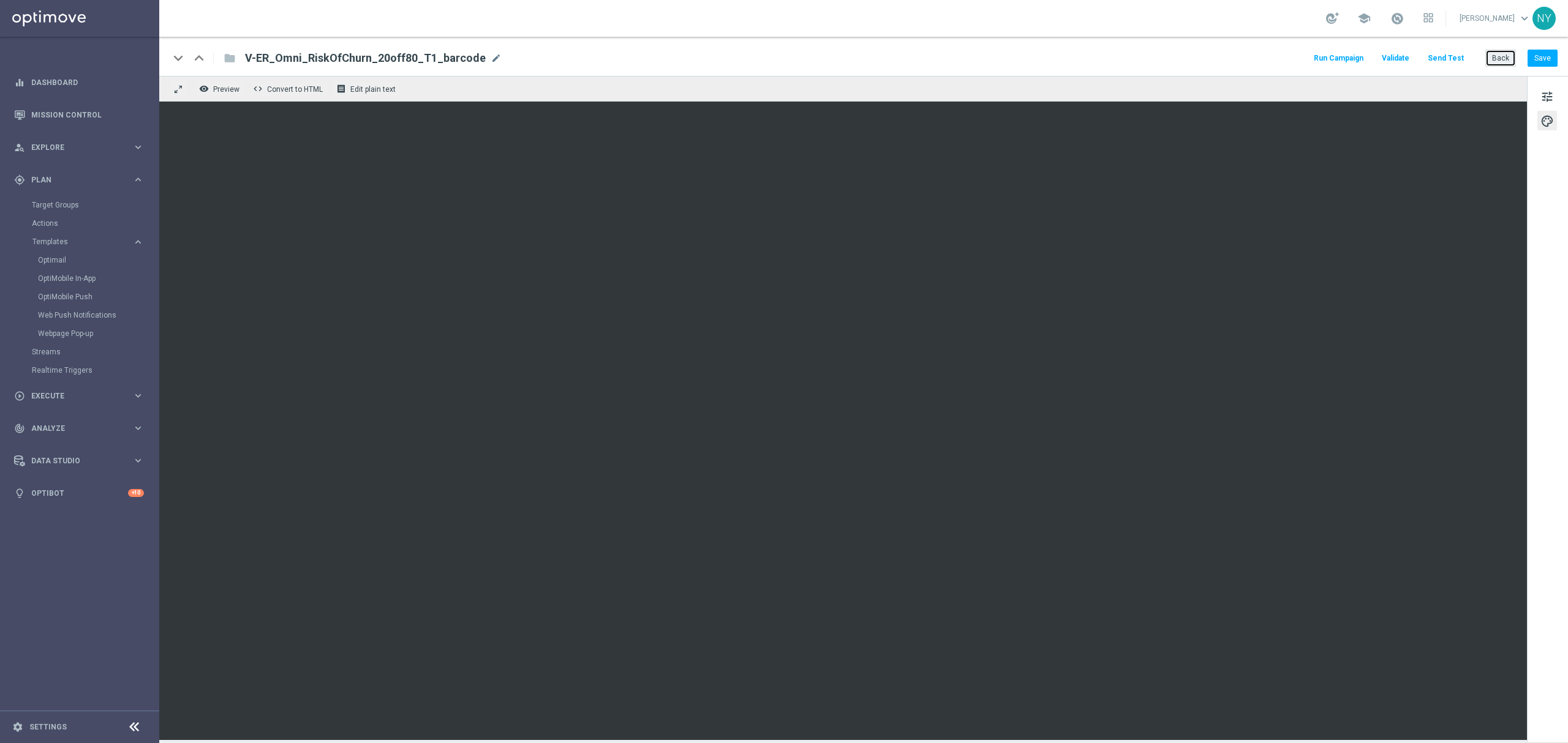
click at [1045, 53] on button "Back" at bounding box center [1501, 58] width 31 height 17
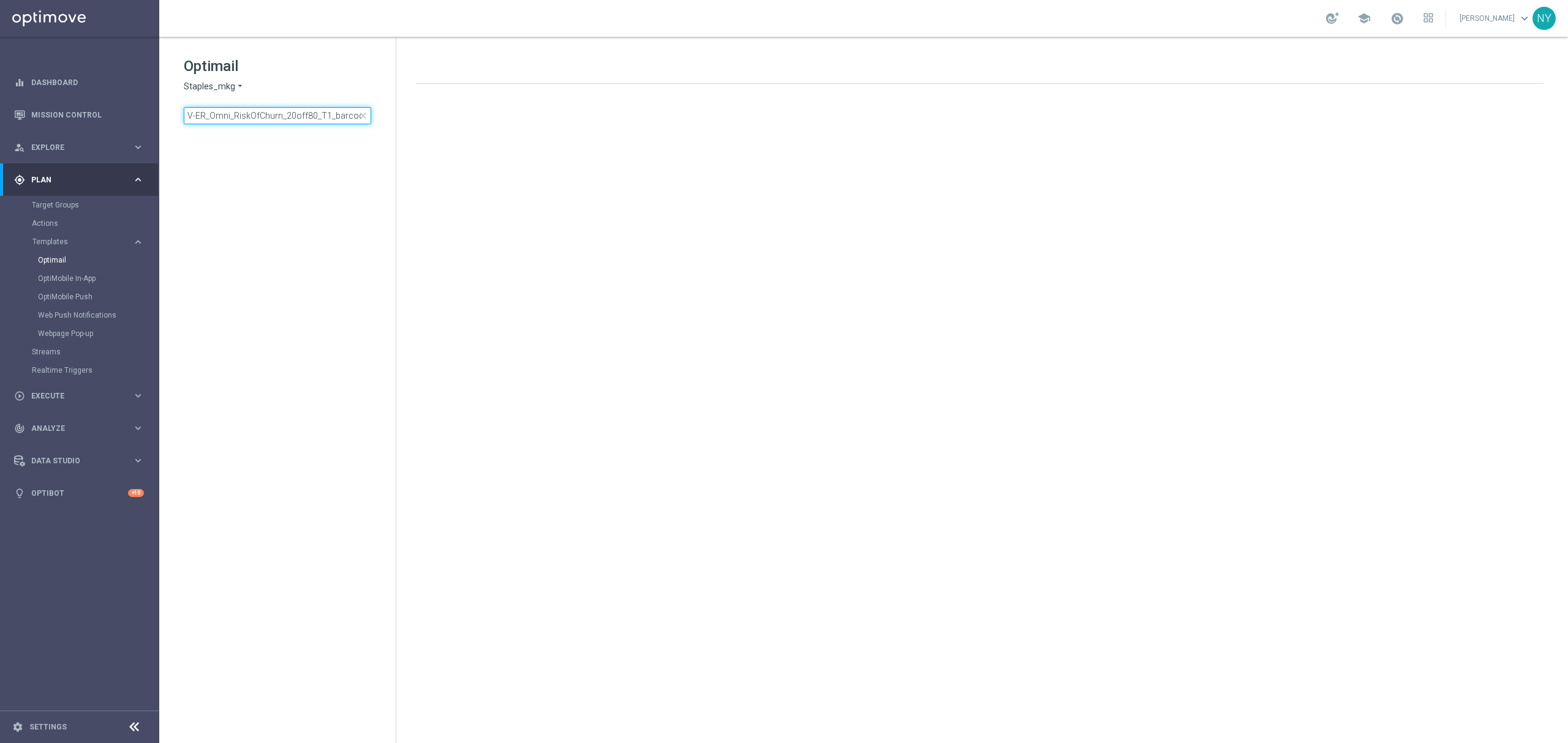
click at [331, 116] on input "V-ER_Omni_RiskOfChurn_20off80_T1_barcode" at bounding box center [277, 116] width 187 height 17
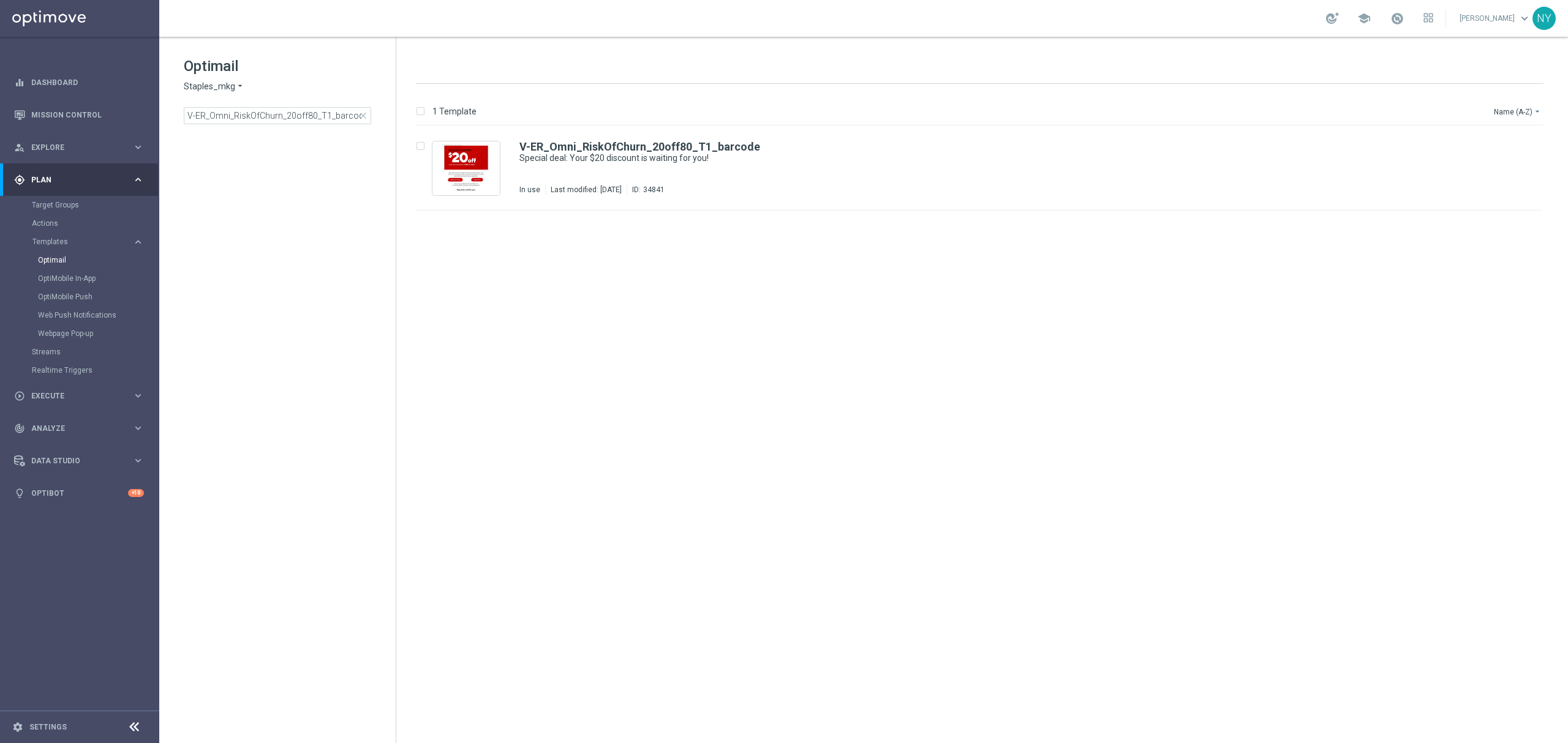
click at [363, 115] on span "close" at bounding box center [363, 116] width 10 height 10
click at [319, 116] on input at bounding box center [277, 116] width 187 height 17
type input "V-ER_Omni_RiskOfChurn_20off80_T2_barcode"
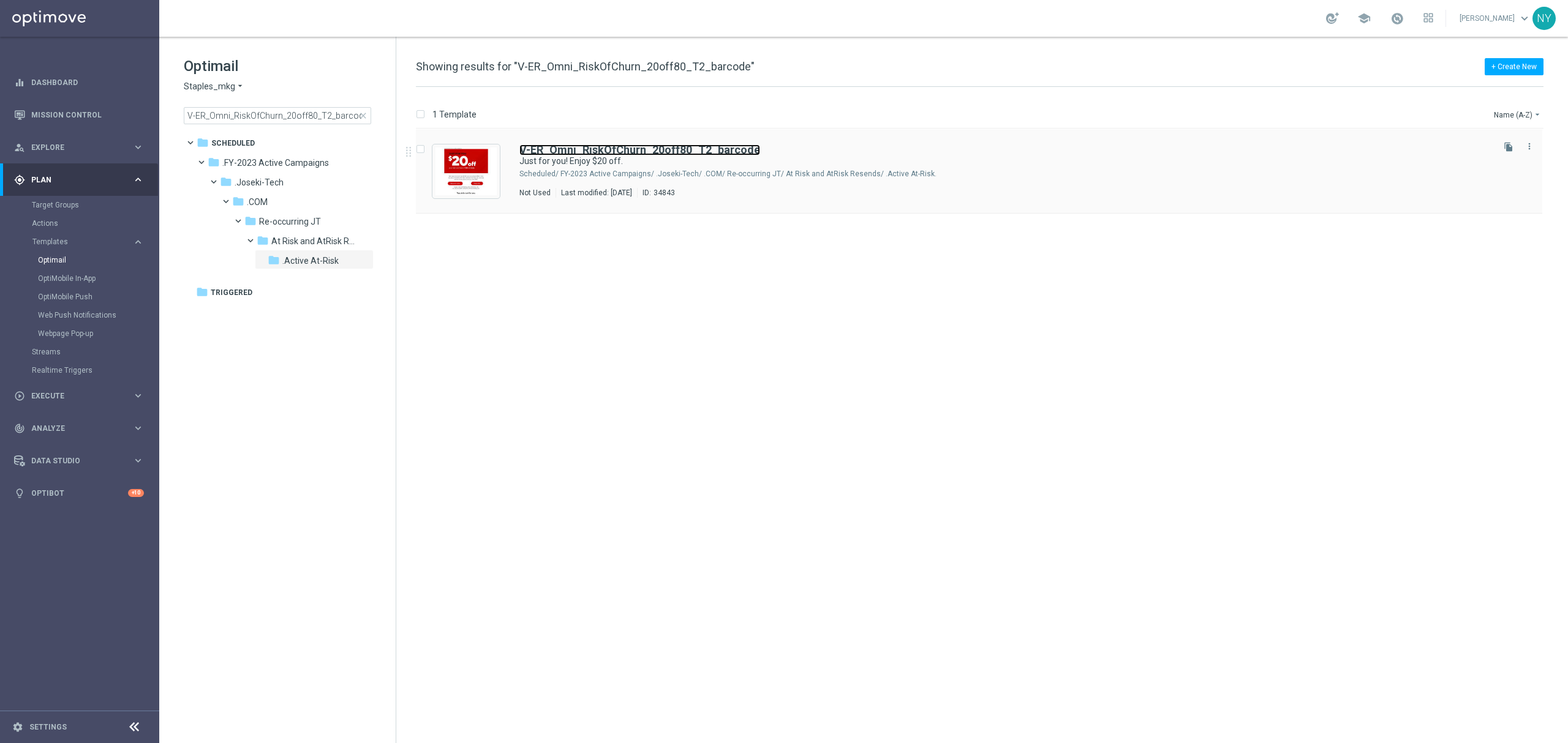
click at [636, 151] on b "V-ER_Omni_RiskOfChurn_20off80_T2_barcode" at bounding box center [639, 150] width 241 height 13
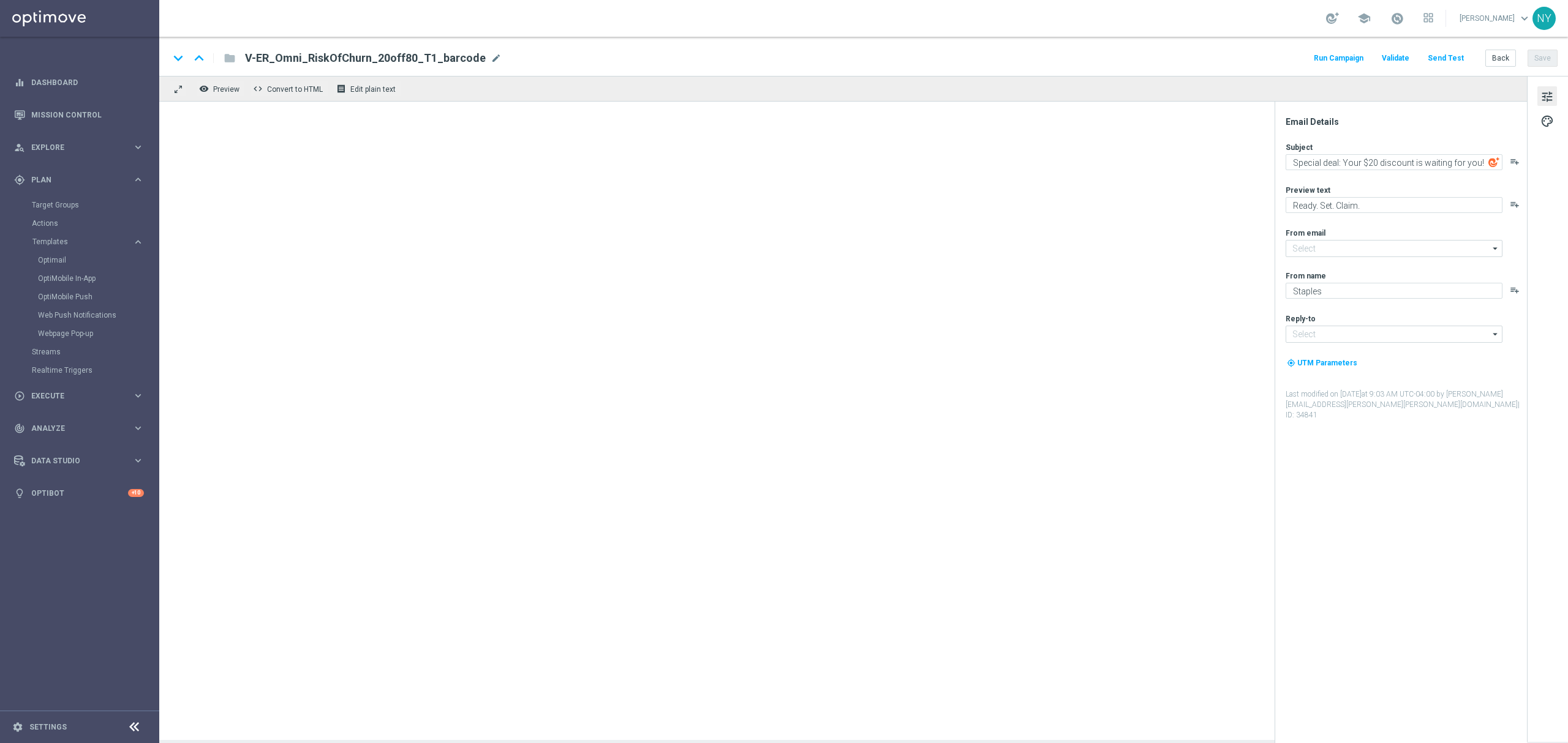
type input "staples@connected.staples.com"
type input "info@staples.com"
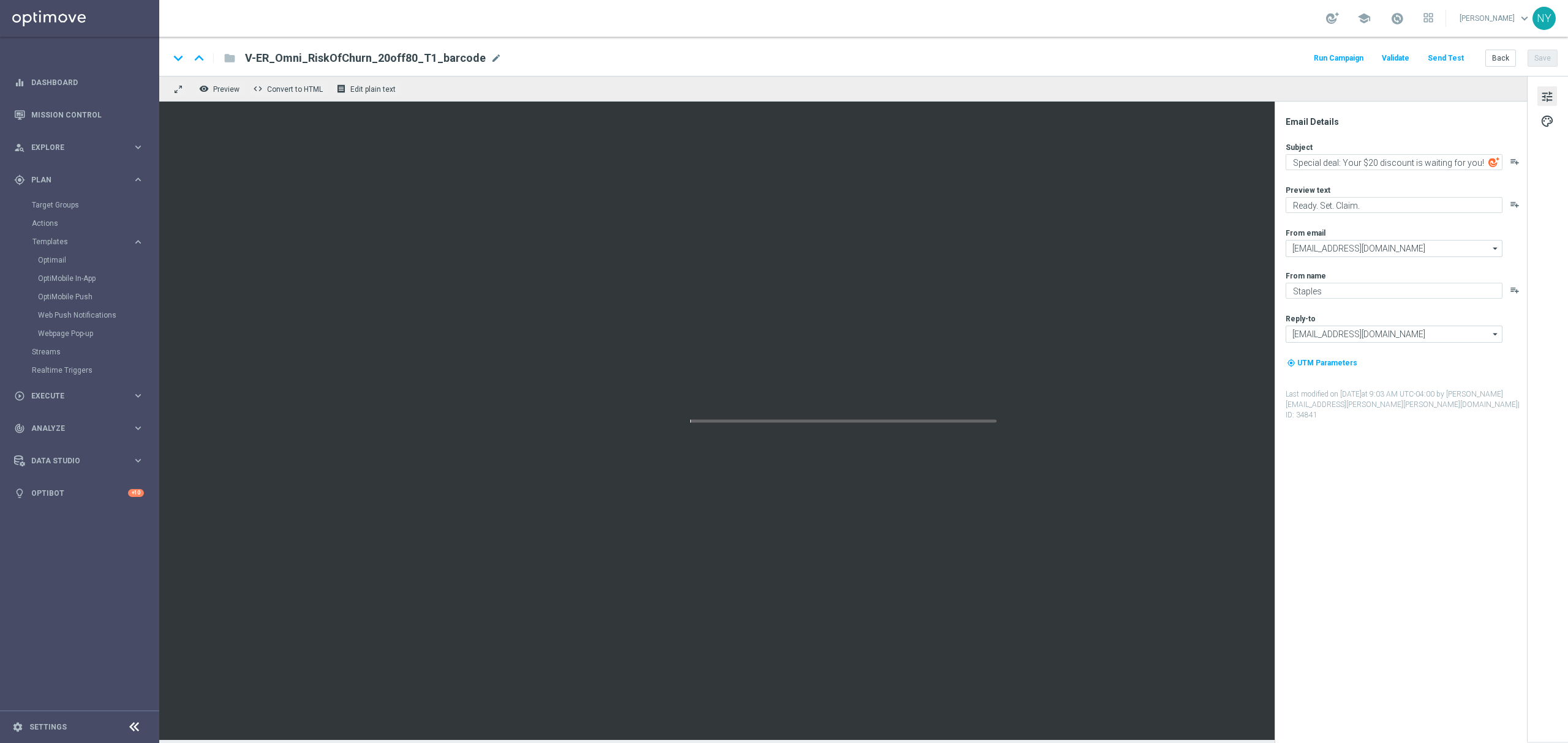
type textarea "Just for you! Enjoy $20 off."
type textarea "But only for a limited time."
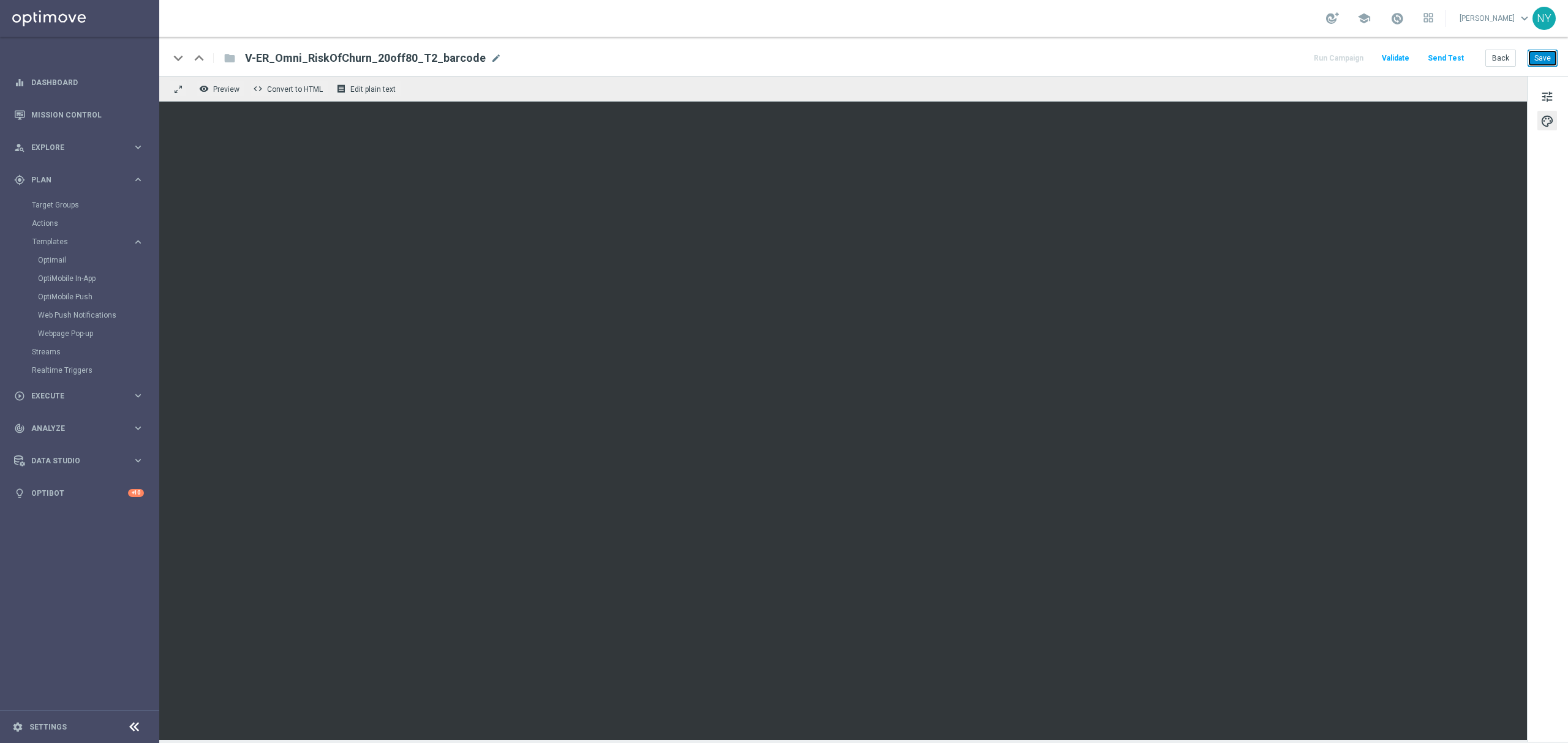
click at [1045, 57] on button "Save" at bounding box center [1542, 58] width 30 height 17
click at [1045, 58] on button "Send Test" at bounding box center [1446, 59] width 40 height 17
click at [1045, 55] on button "Send Test" at bounding box center [1446, 59] width 40 height 17
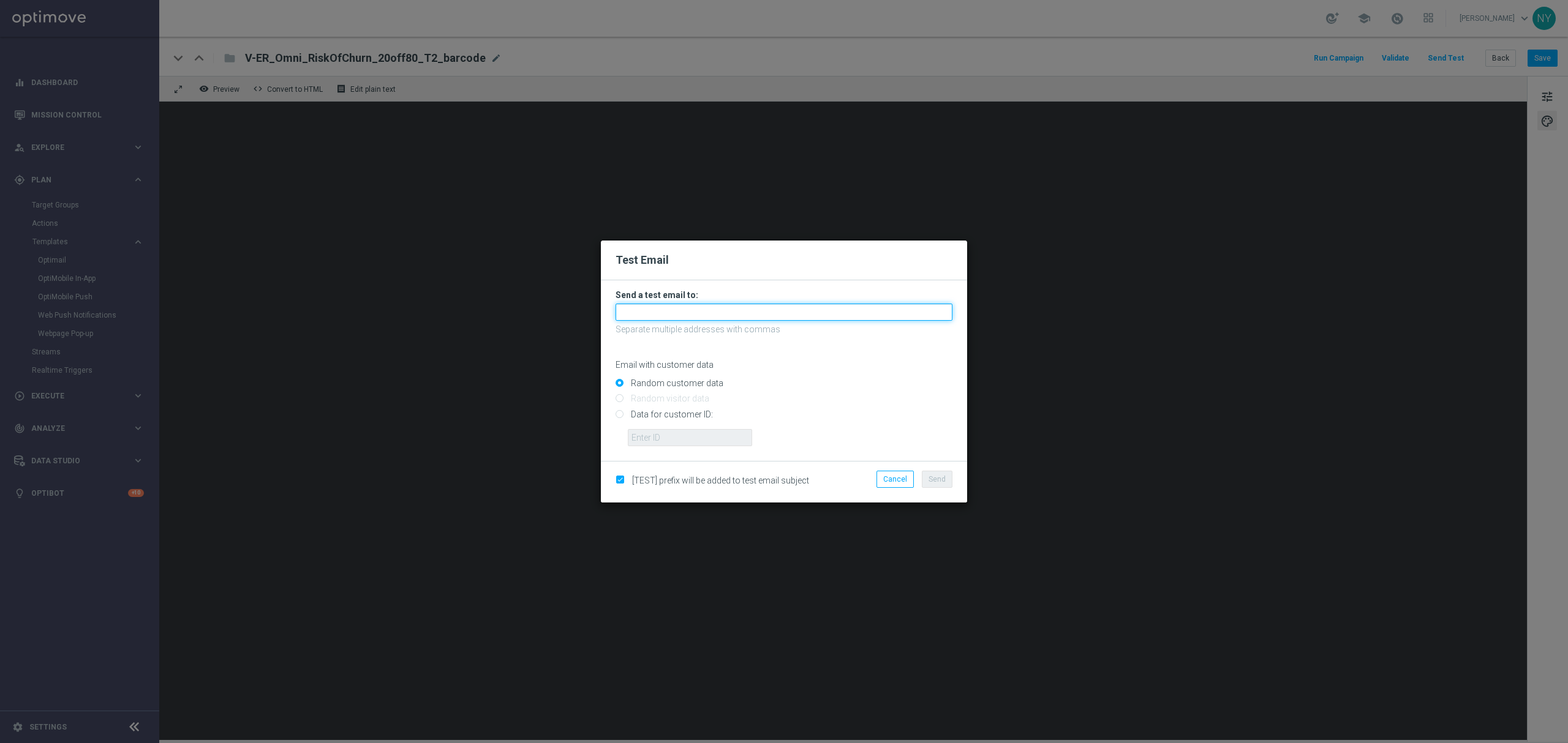
click at [657, 311] on input "text" at bounding box center [784, 312] width 337 height 17
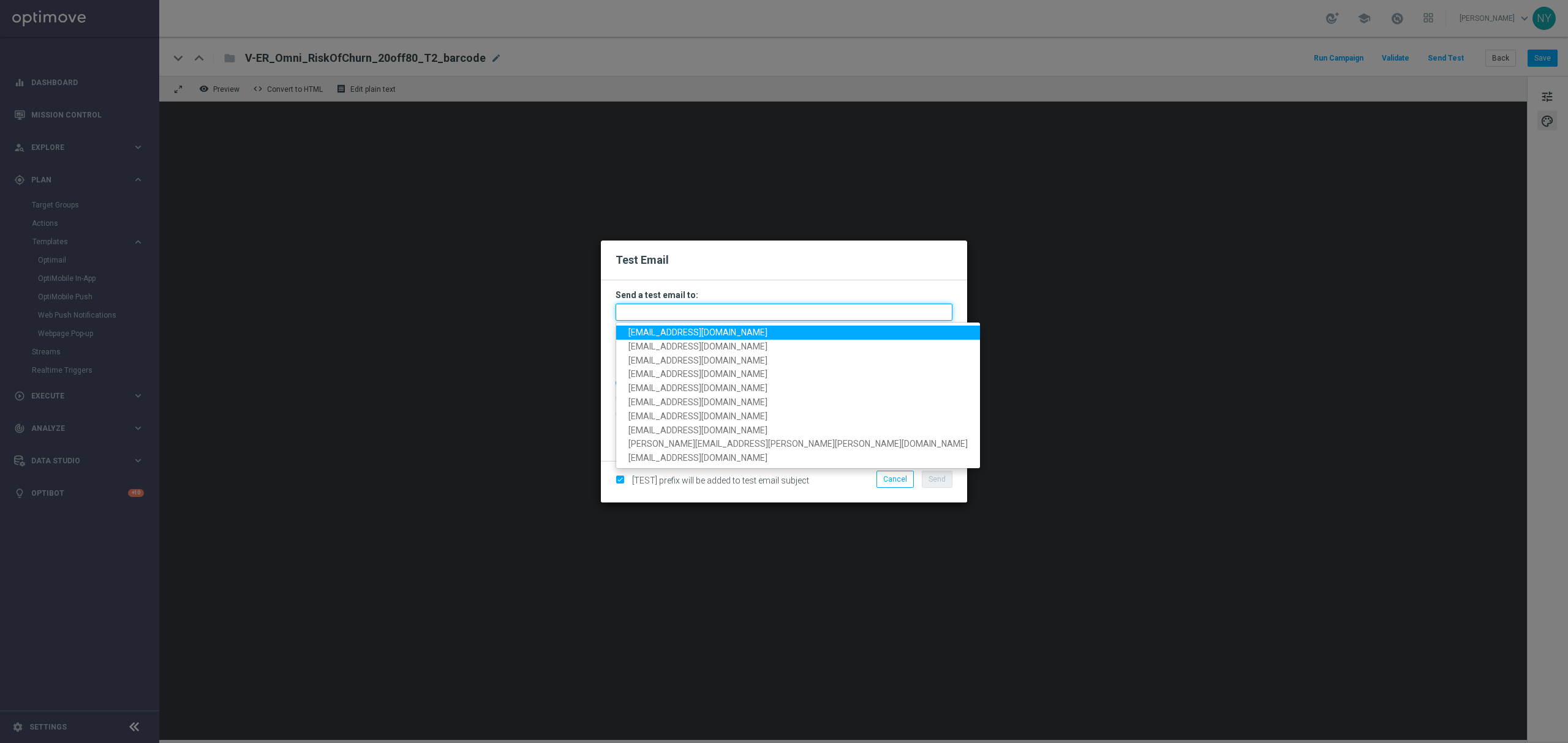
paste input "neilyetts3-b867j@litmusemail.com"
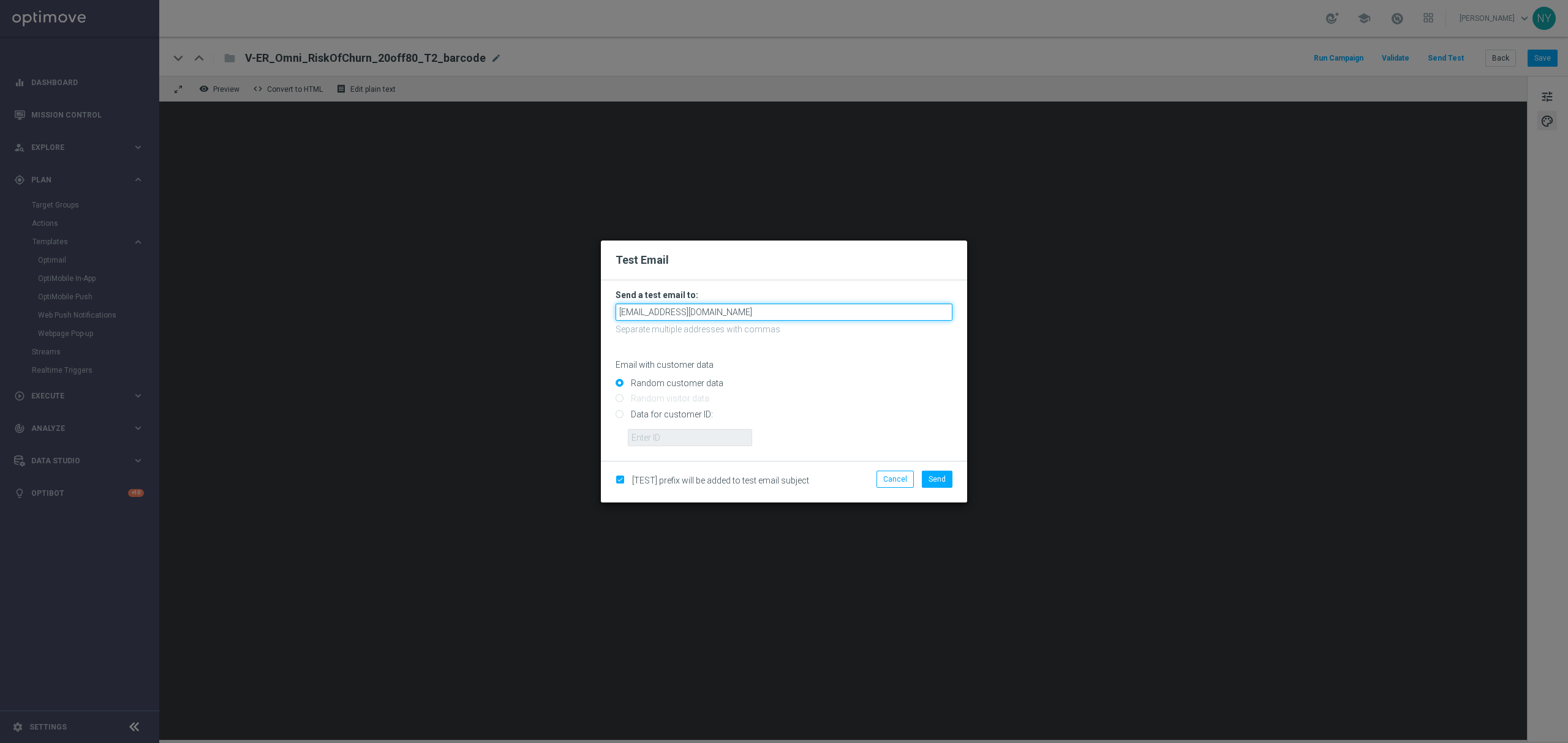
type input "neilyetts3-b867j@litmusemail.com"
drag, startPoint x: 832, startPoint y: 378, endPoint x: 733, endPoint y: 387, distance: 99.4
click at [831, 378] on div "Random customer data" at bounding box center [784, 381] width 337 height 15
click at [619, 414] on input "Data for customer ID:" at bounding box center [784, 419] width 337 height 17
radio input "true"
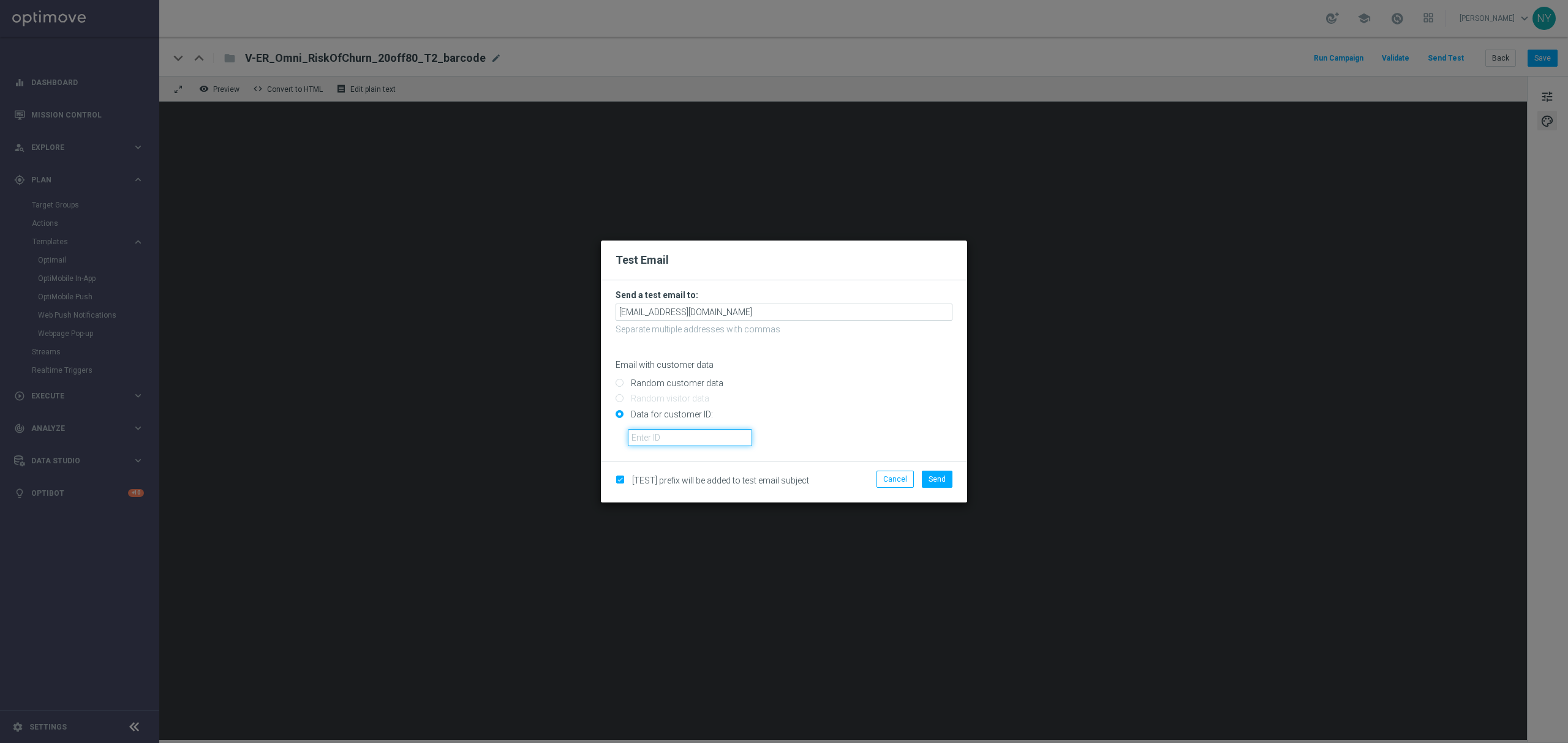
click at [650, 434] on input "text" at bounding box center [690, 437] width 124 height 17
paste input "10000020539"
type input "10000020539"
click at [941, 450] on span "Send" at bounding box center [937, 480] width 17 height 9
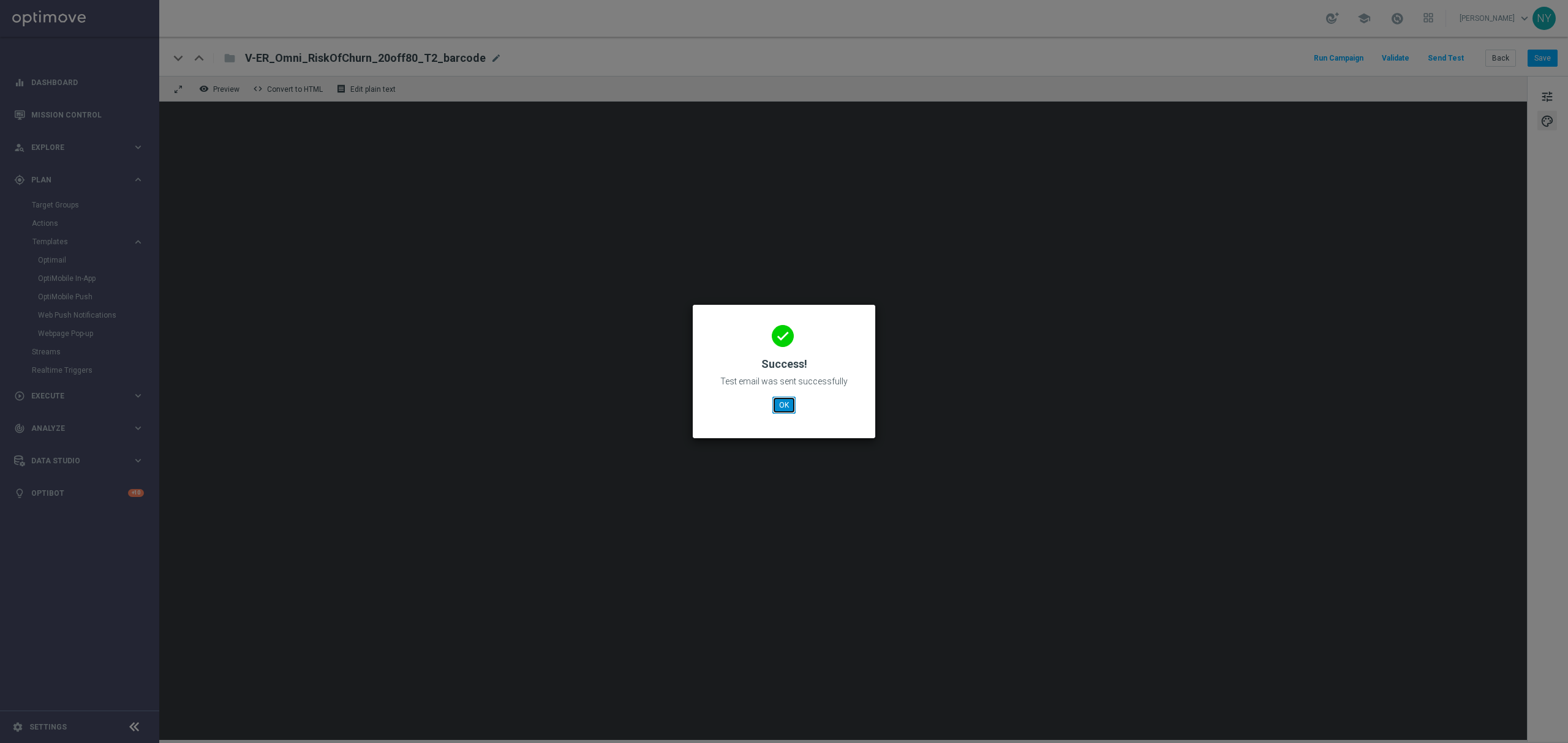
click at [778, 404] on button "OK" at bounding box center [784, 405] width 23 height 17
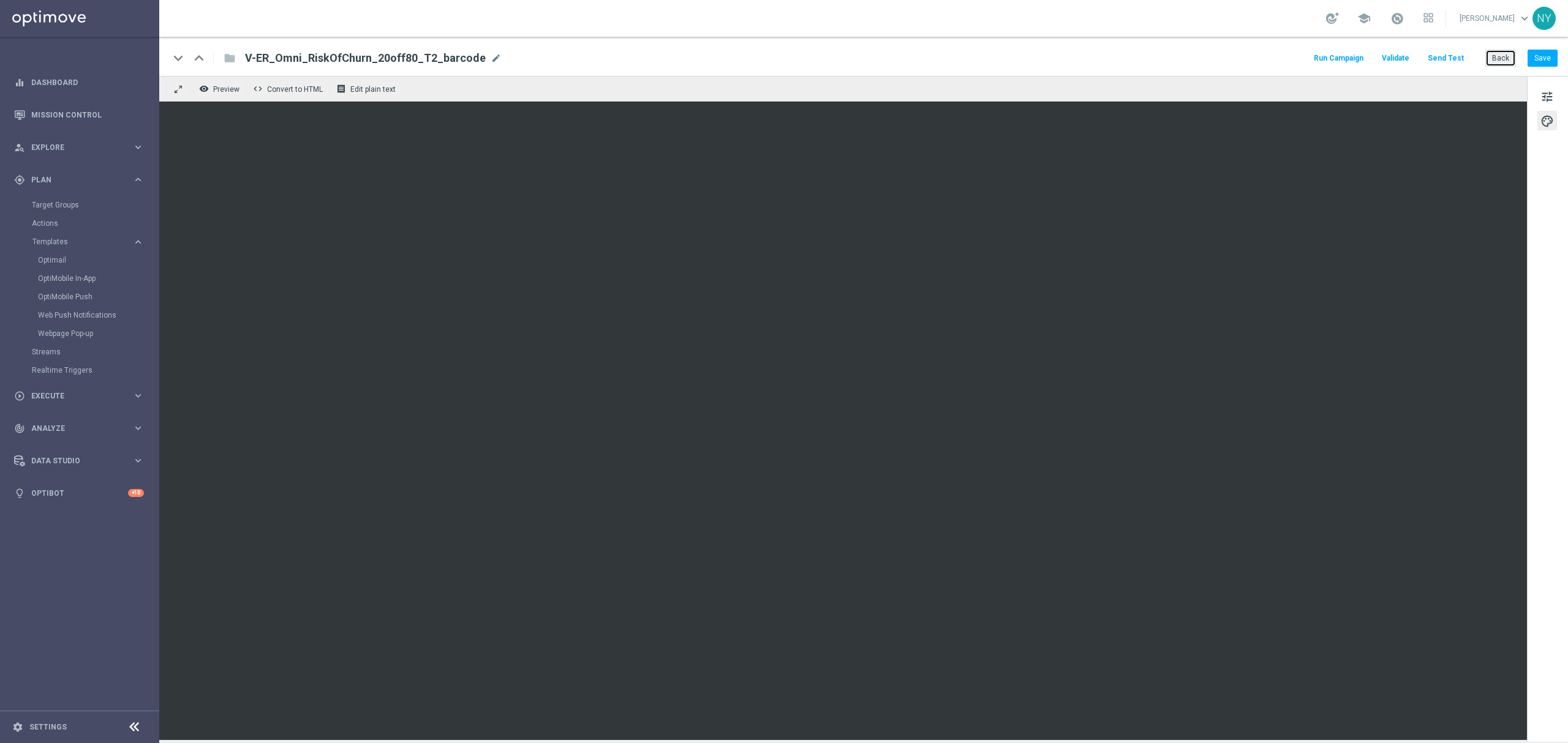
click at [1045, 58] on button "Back" at bounding box center [1501, 58] width 31 height 17
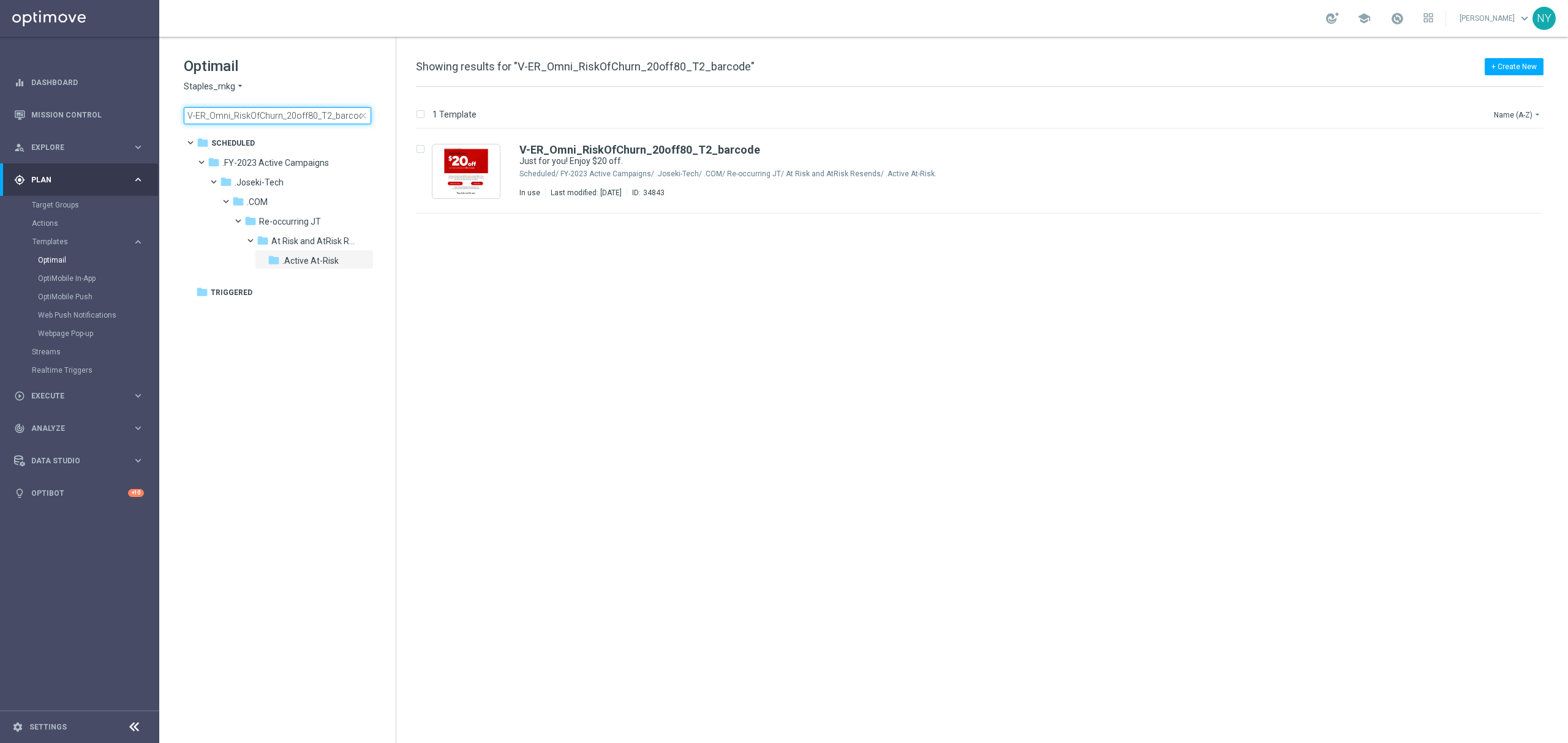
click at [310, 118] on input "V-ER_Omni_RiskOfChurn_20off80_T2_barcode" at bounding box center [277, 116] width 187 height 17
type input "V-ER_Omni_RiskOfChurn_20off80_T3_barcode"
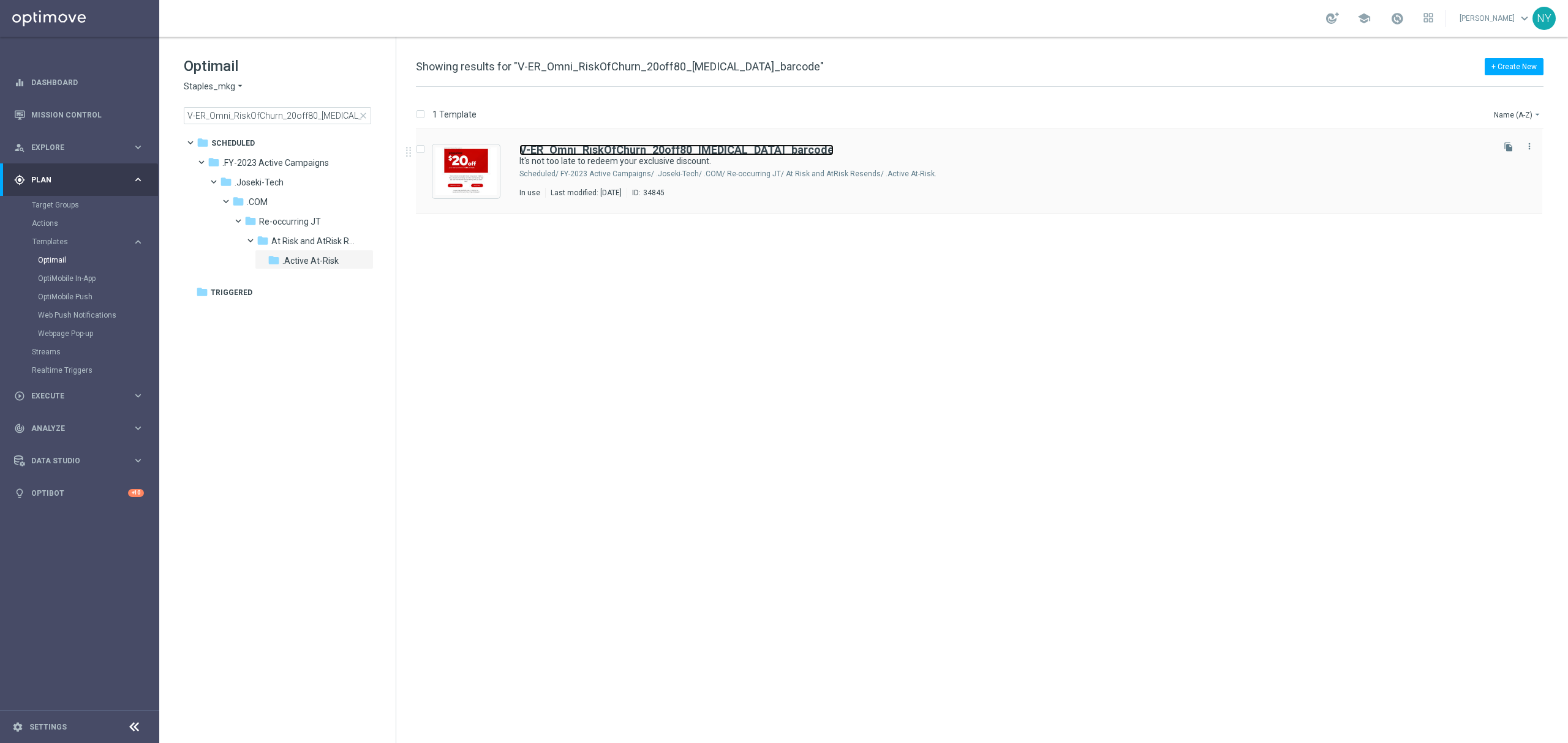
click at [586, 150] on b "V-ER_Omni_RiskOfChurn_20off80_T3_barcode" at bounding box center [677, 150] width 315 height 13
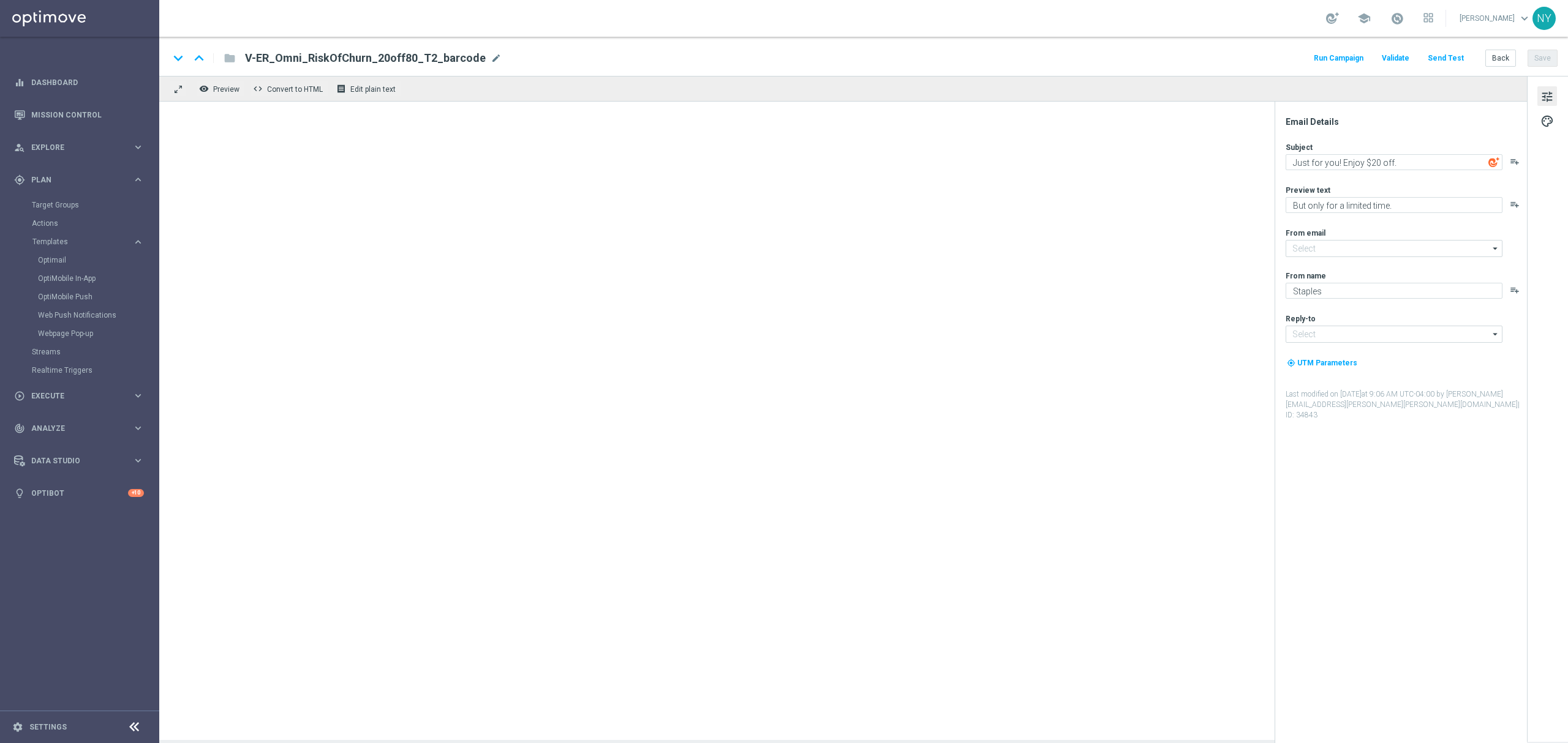
type input "staples@connected.staples.com"
type input "info@staples.com"
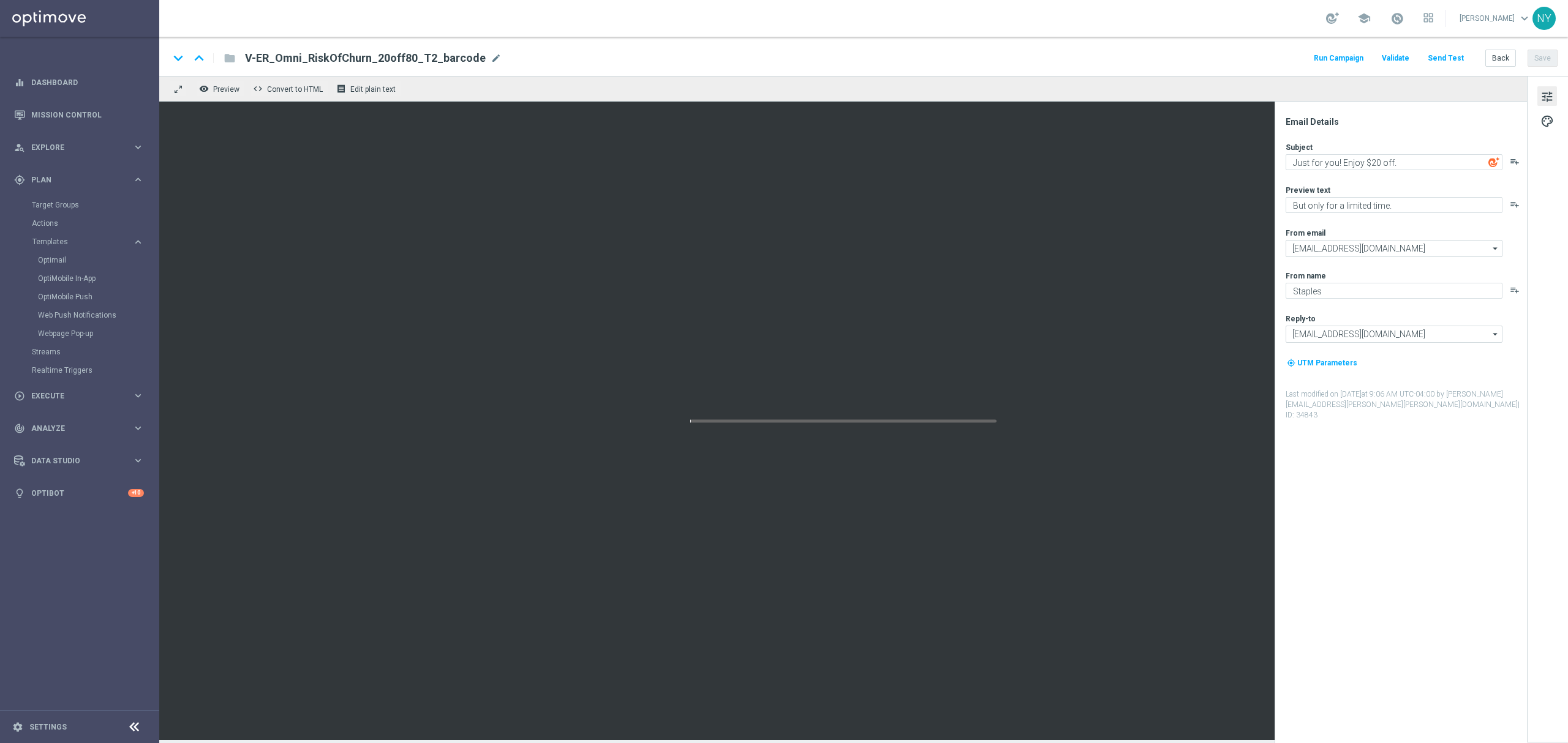
type textarea "It's not too late to redeem your exclusive discount."
type textarea "You've got $20 off your next order."
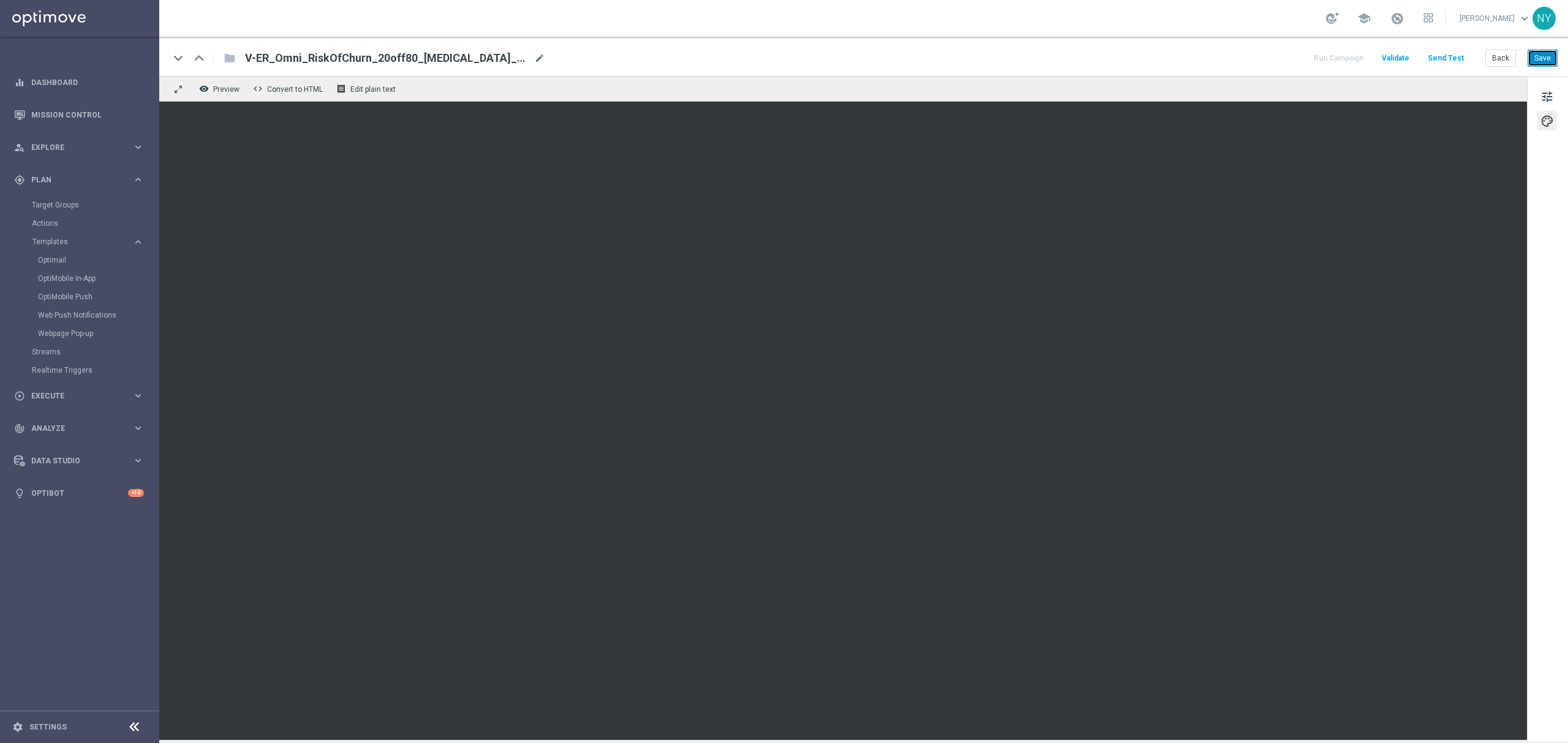
click at [1045, 58] on button "Save" at bounding box center [1542, 58] width 30 height 17
click at [1045, 56] on button "Send Test" at bounding box center [1446, 59] width 40 height 17
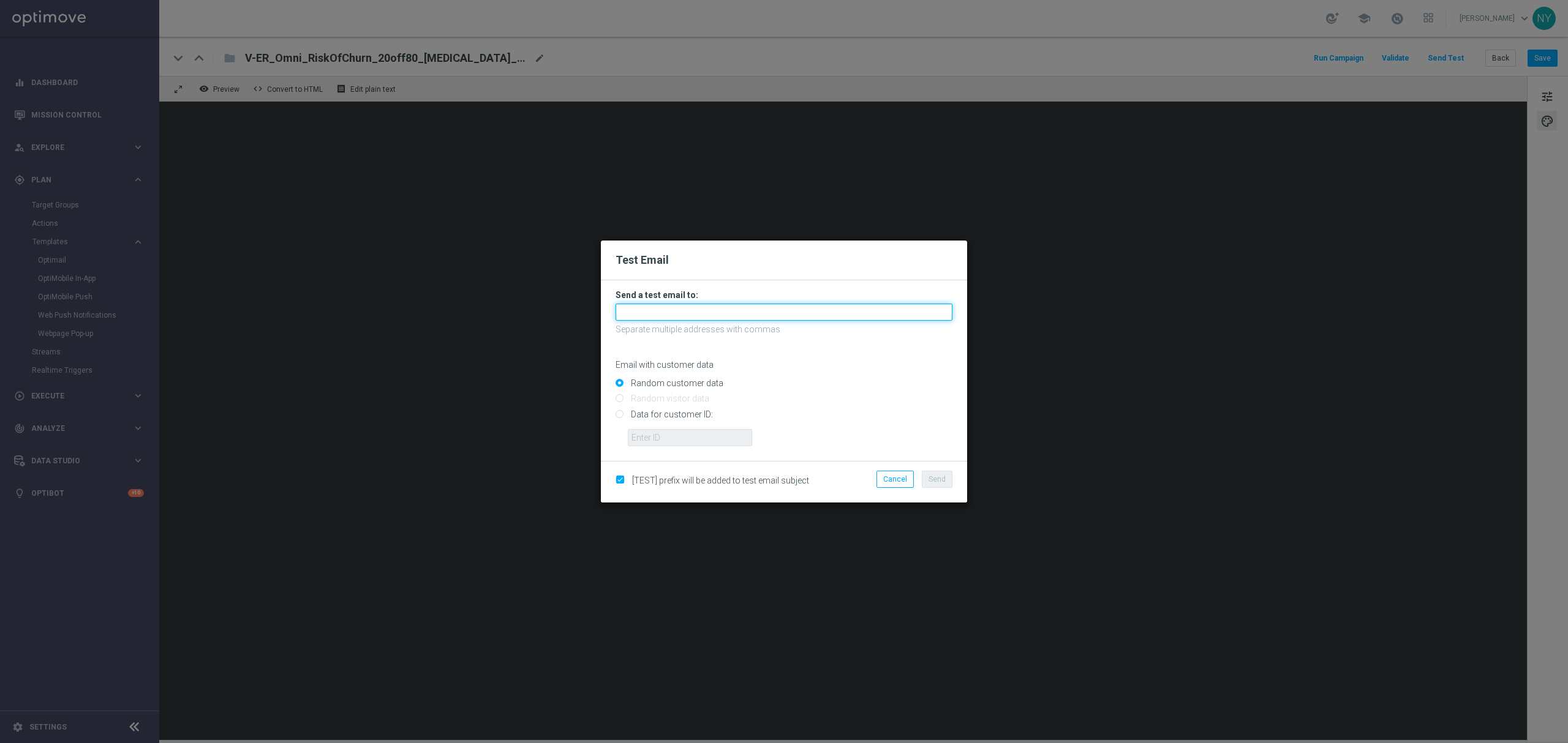
click at [664, 310] on input "text" at bounding box center [784, 312] width 337 height 17
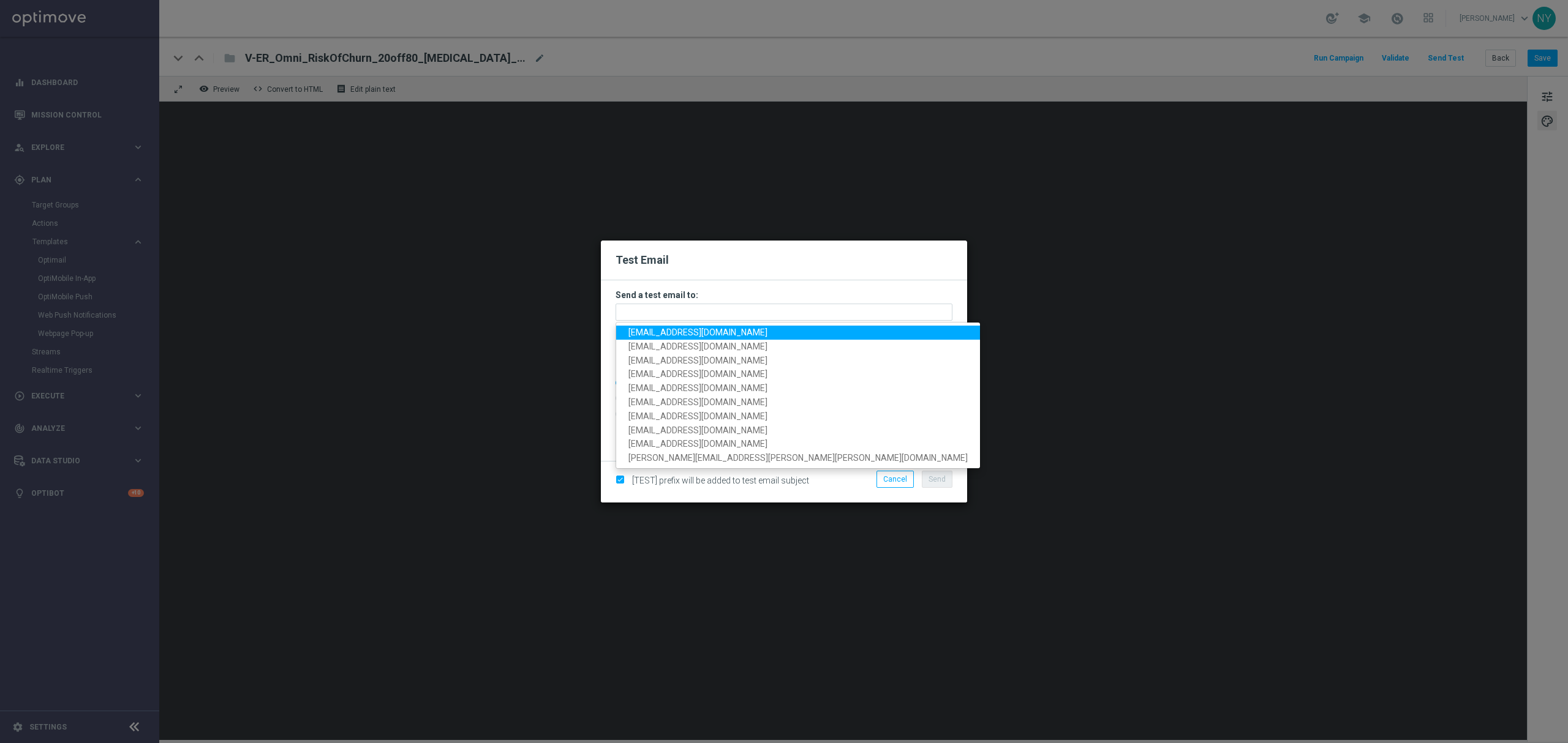
click at [669, 329] on span "neilyetts3-b867j@litmusemail.com" at bounding box center [698, 332] width 139 height 10
type input "neilyetts3-b867j@litmusemail.com"
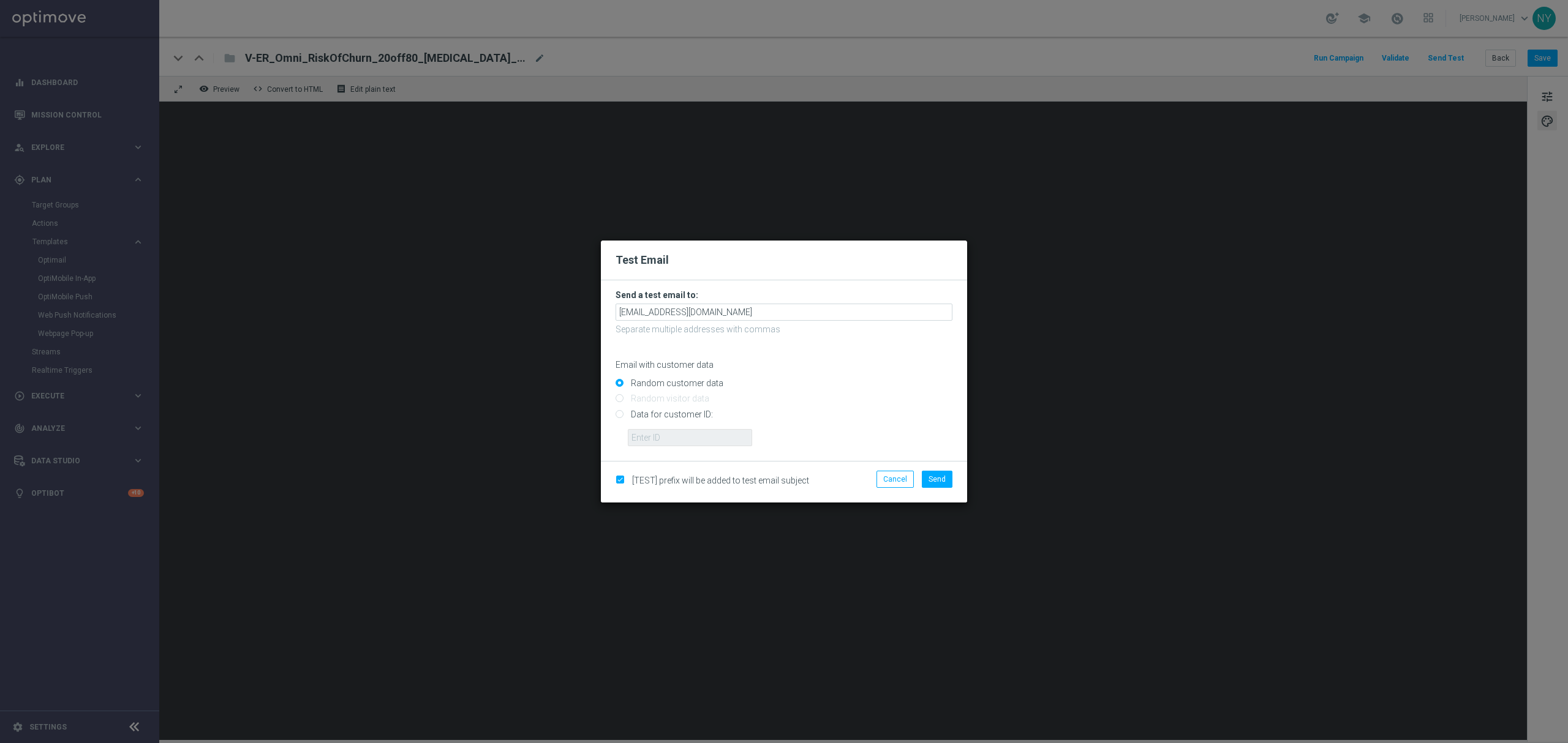
click at [623, 417] on input "Data for customer ID:" at bounding box center [784, 419] width 337 height 17
radio input "true"
click at [638, 434] on input "text" at bounding box center [690, 437] width 124 height 17
paste input "neilyetts3-b86gi@litmusemail.com"
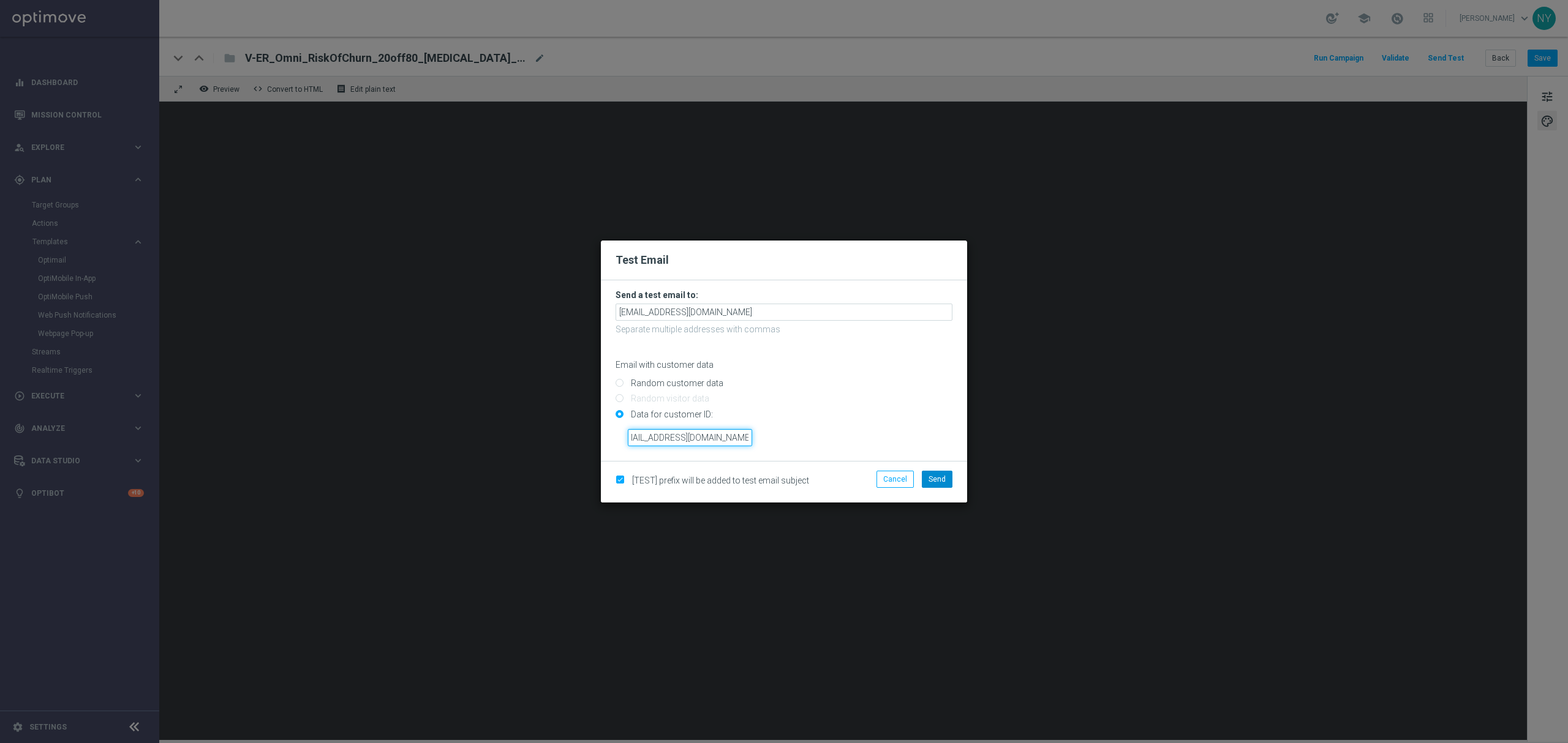
type input "neilyetts3-b86gi@litmusemail.com"
click at [939, 450] on span "Send" at bounding box center [937, 480] width 17 height 9
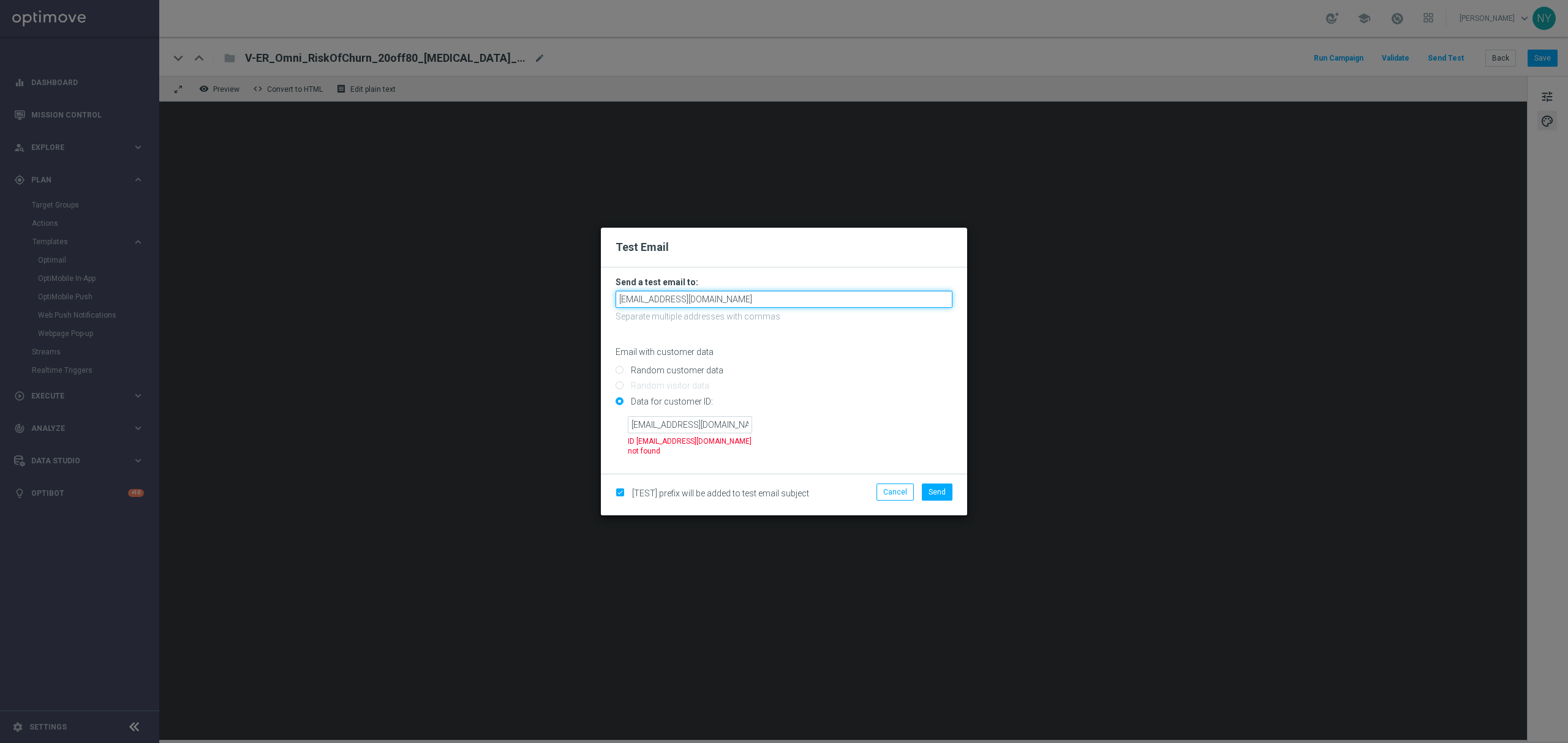
click at [776, 300] on input "neilyetts3-b867j@litmusemail.com" at bounding box center [784, 299] width 337 height 17
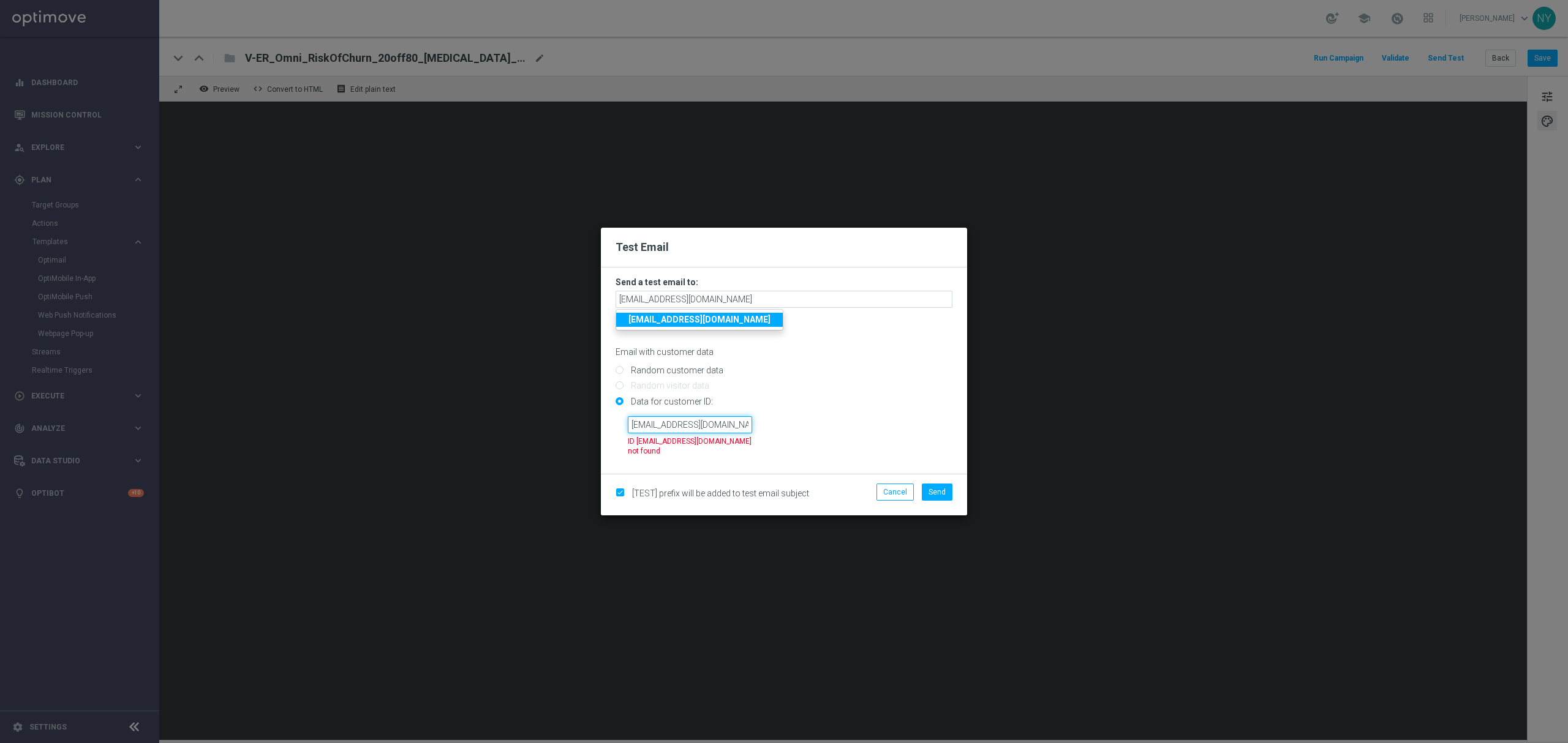
click at [654, 424] on input "neilyetts3-b86gi@litmusemail.com" at bounding box center [690, 424] width 124 height 17
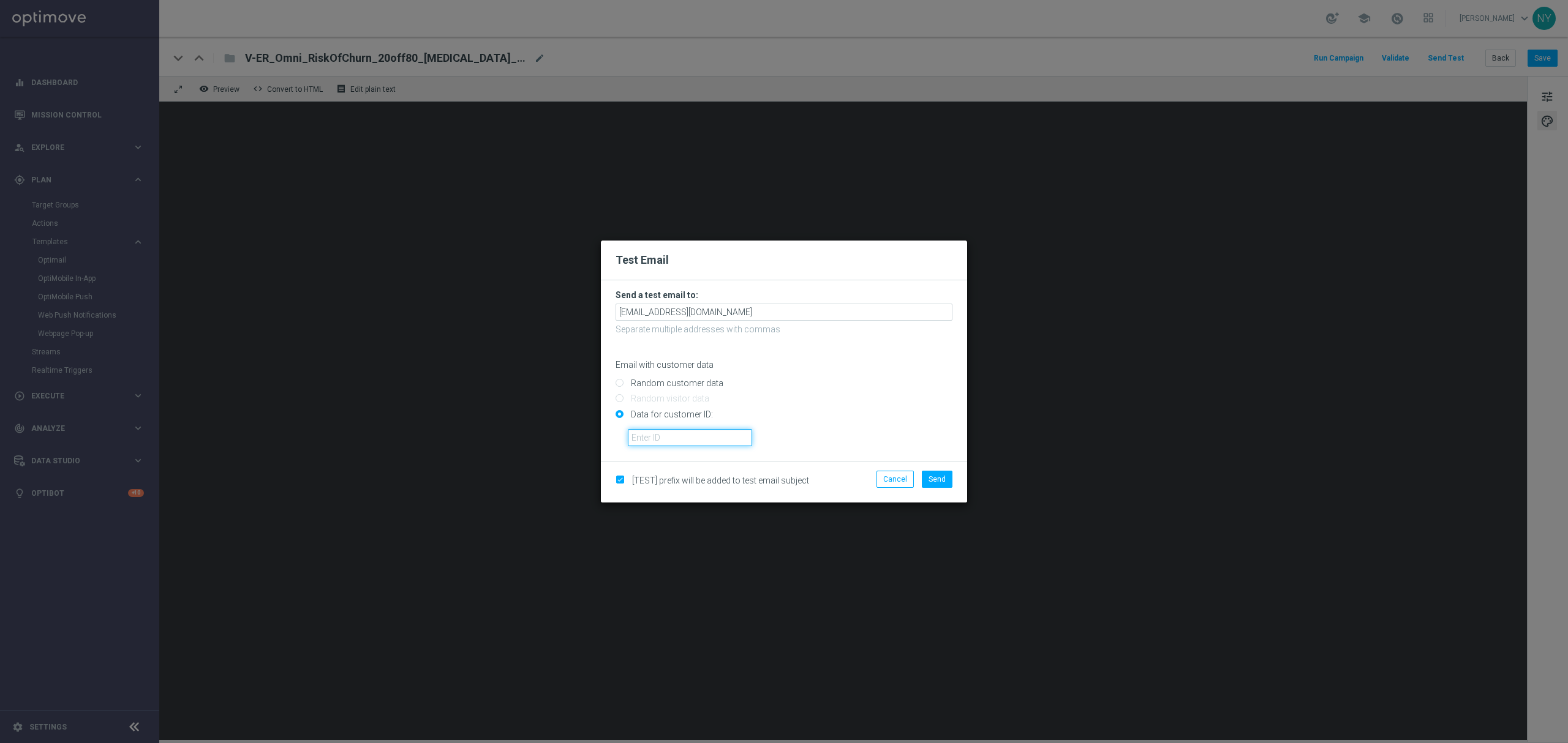
paste input "10000020539"
type input "10000020539"
click at [931, 450] on button "Send" at bounding box center [937, 479] width 31 height 17
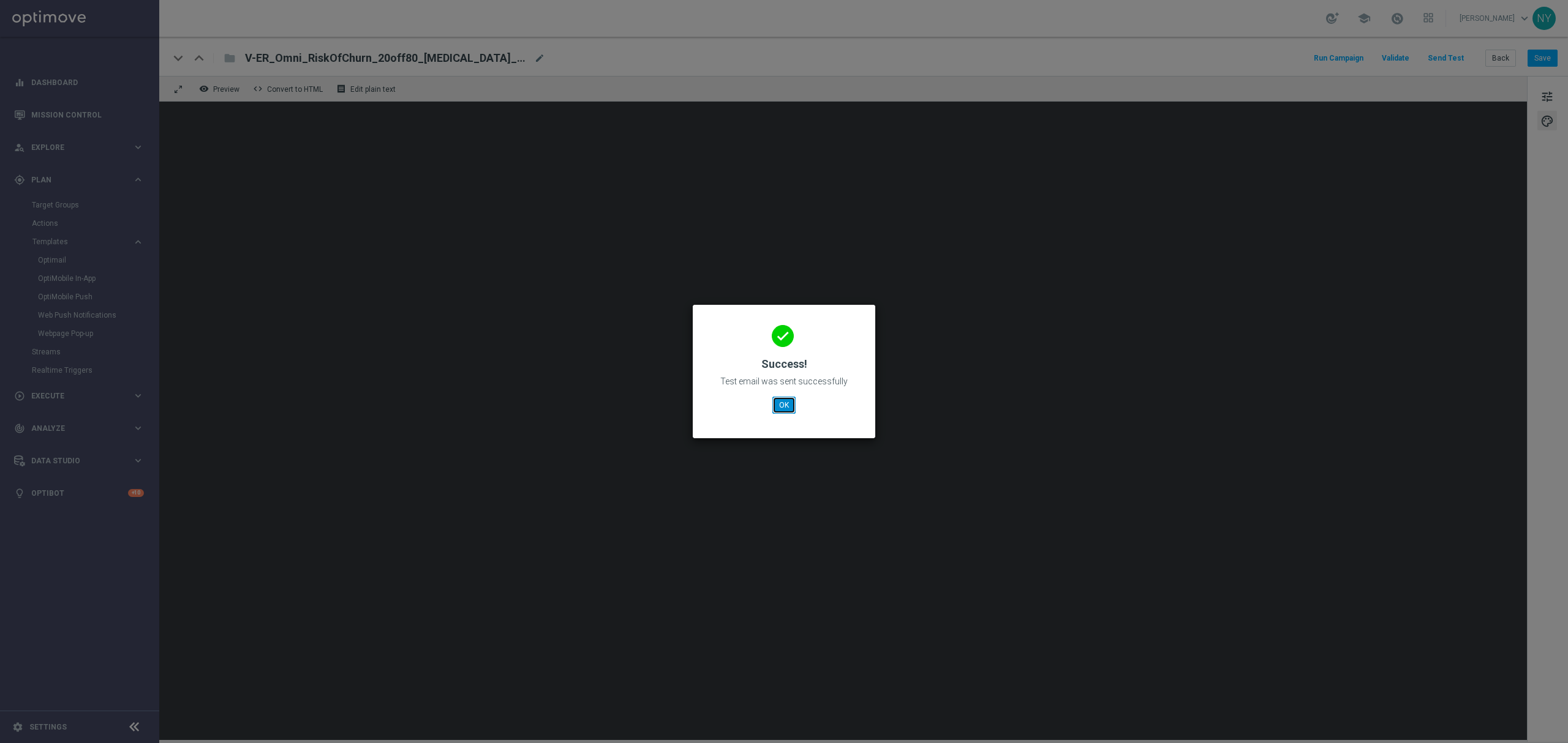
click at [781, 404] on button "OK" at bounding box center [784, 405] width 23 height 17
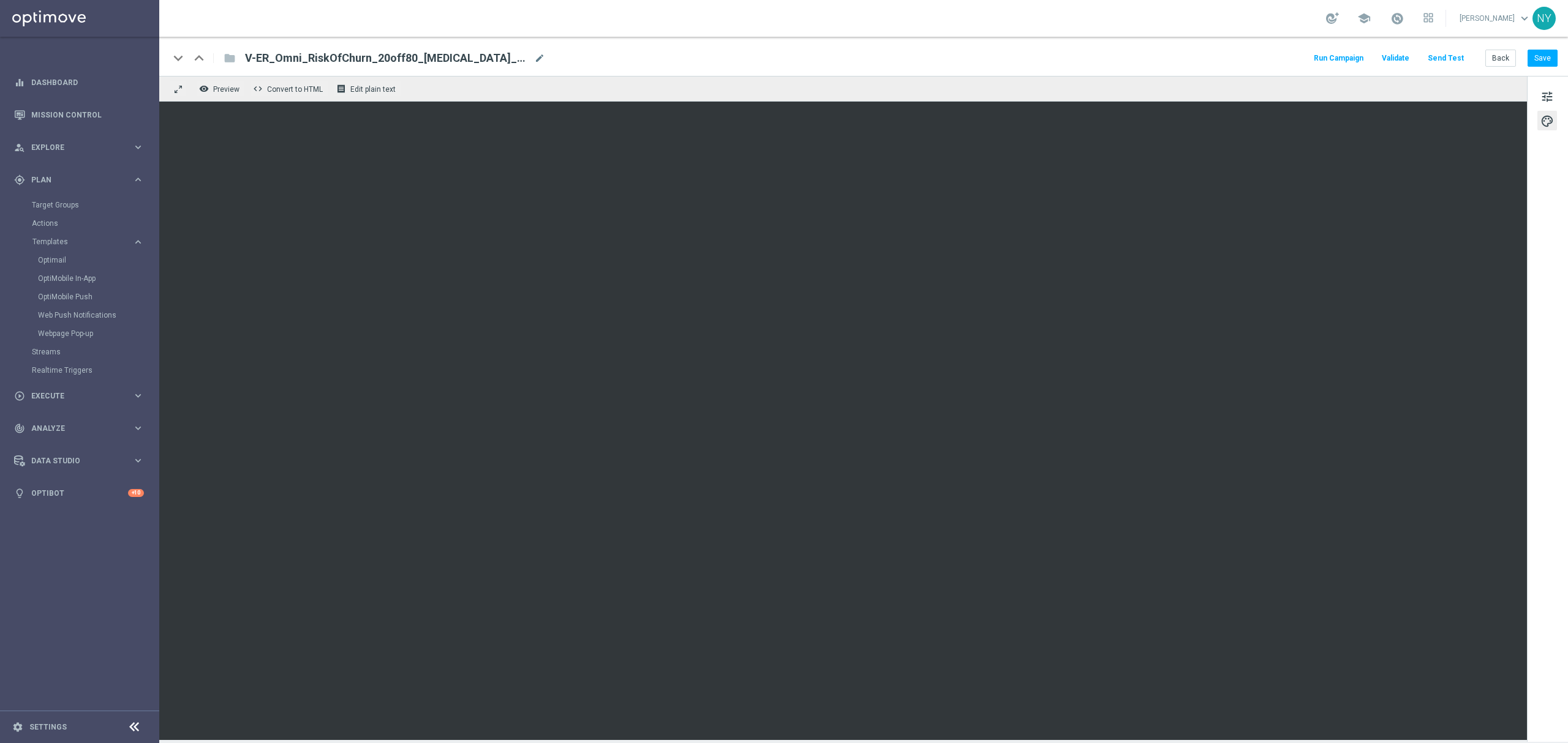
click at [1045, 58] on button "Send Test" at bounding box center [1446, 59] width 40 height 17
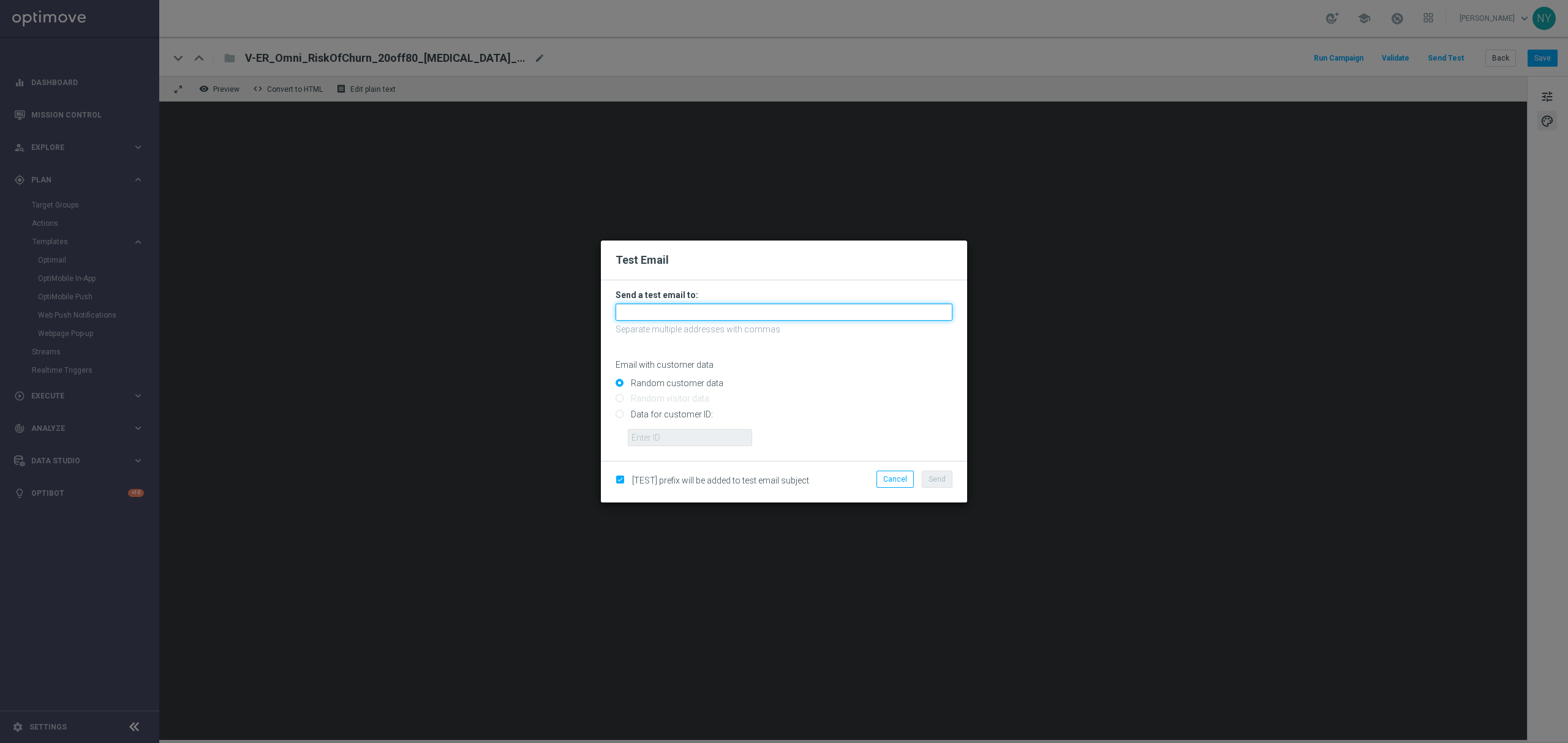
click at [660, 312] on input "text" at bounding box center [784, 312] width 337 height 17
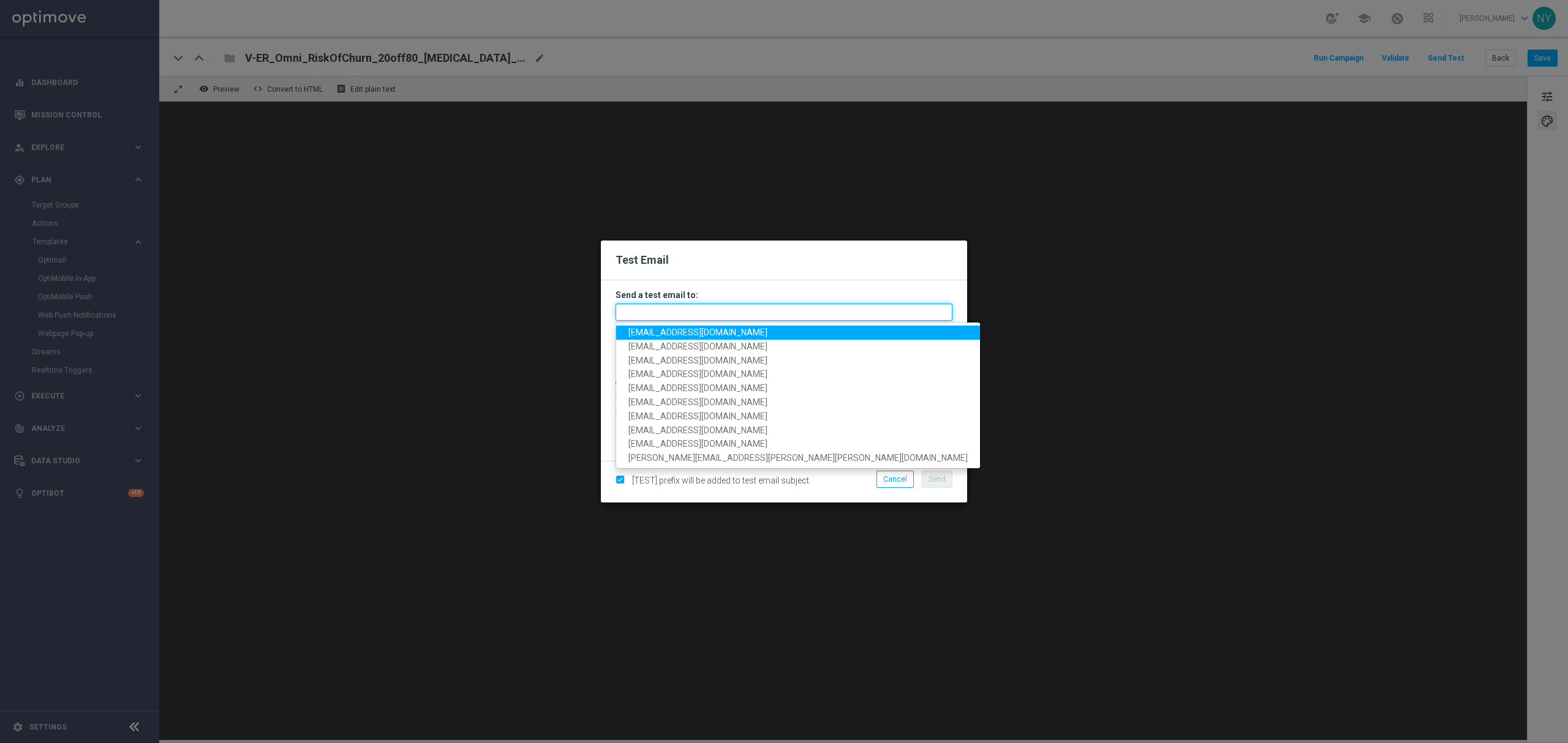
click at [645, 310] on input "text" at bounding box center [784, 312] width 337 height 17
paste input "neilyetts3-b86gi@litmusemail.com"
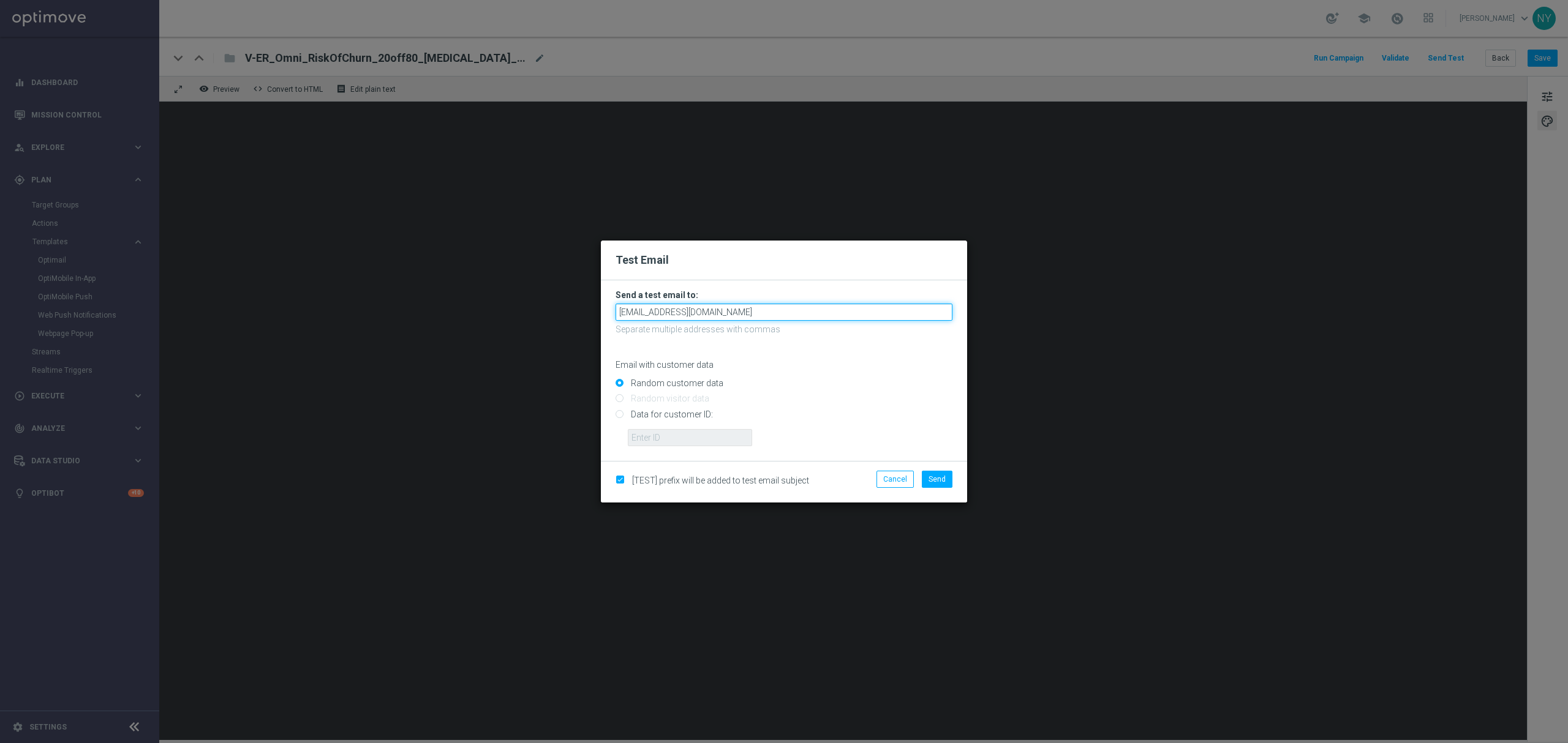
type input "neilyetts3-b86gi@litmusemail.com"
click at [620, 412] on input "Data for customer ID:" at bounding box center [784, 419] width 337 height 17
radio input "true"
click at [636, 434] on input "text" at bounding box center [690, 437] width 124 height 17
drag, startPoint x: 643, startPoint y: 438, endPoint x: 649, endPoint y: 434, distance: 7.2
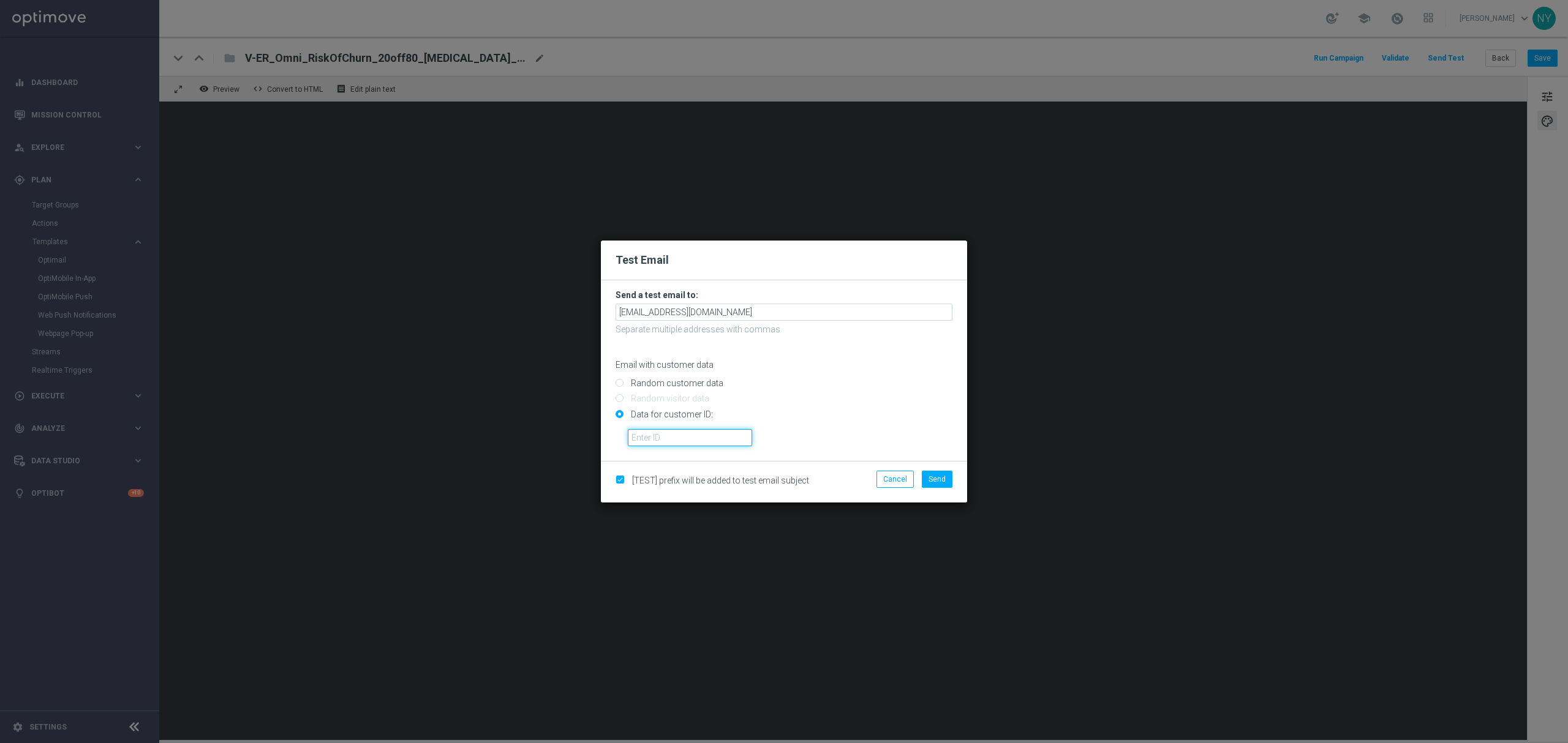
click at [643, 438] on input "text" at bounding box center [690, 437] width 124 height 17
paste input "10000020539"
type input "10000020539"
click at [942, 450] on span "Send" at bounding box center [937, 480] width 17 height 9
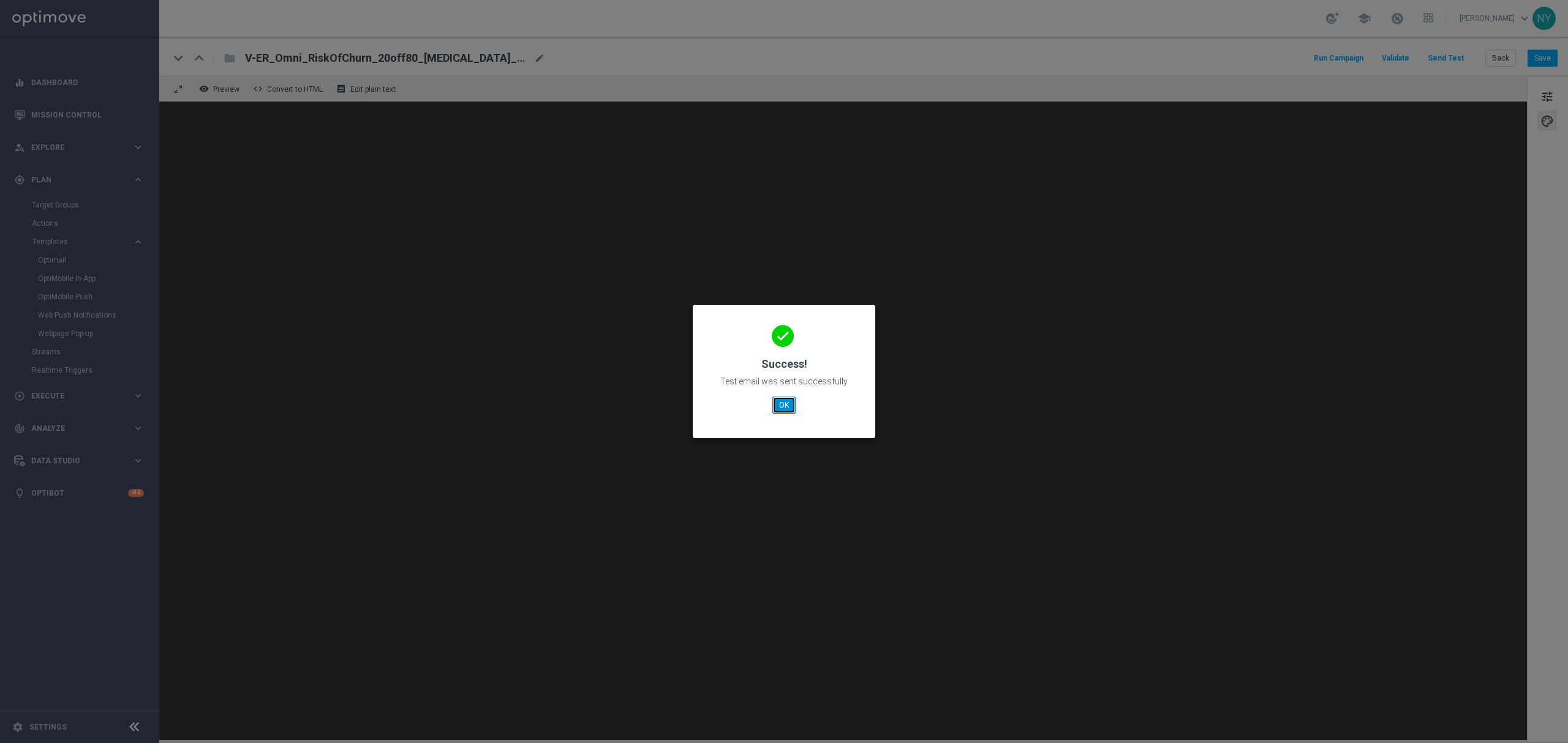
click at [782, 404] on button "OK" at bounding box center [784, 405] width 23 height 17
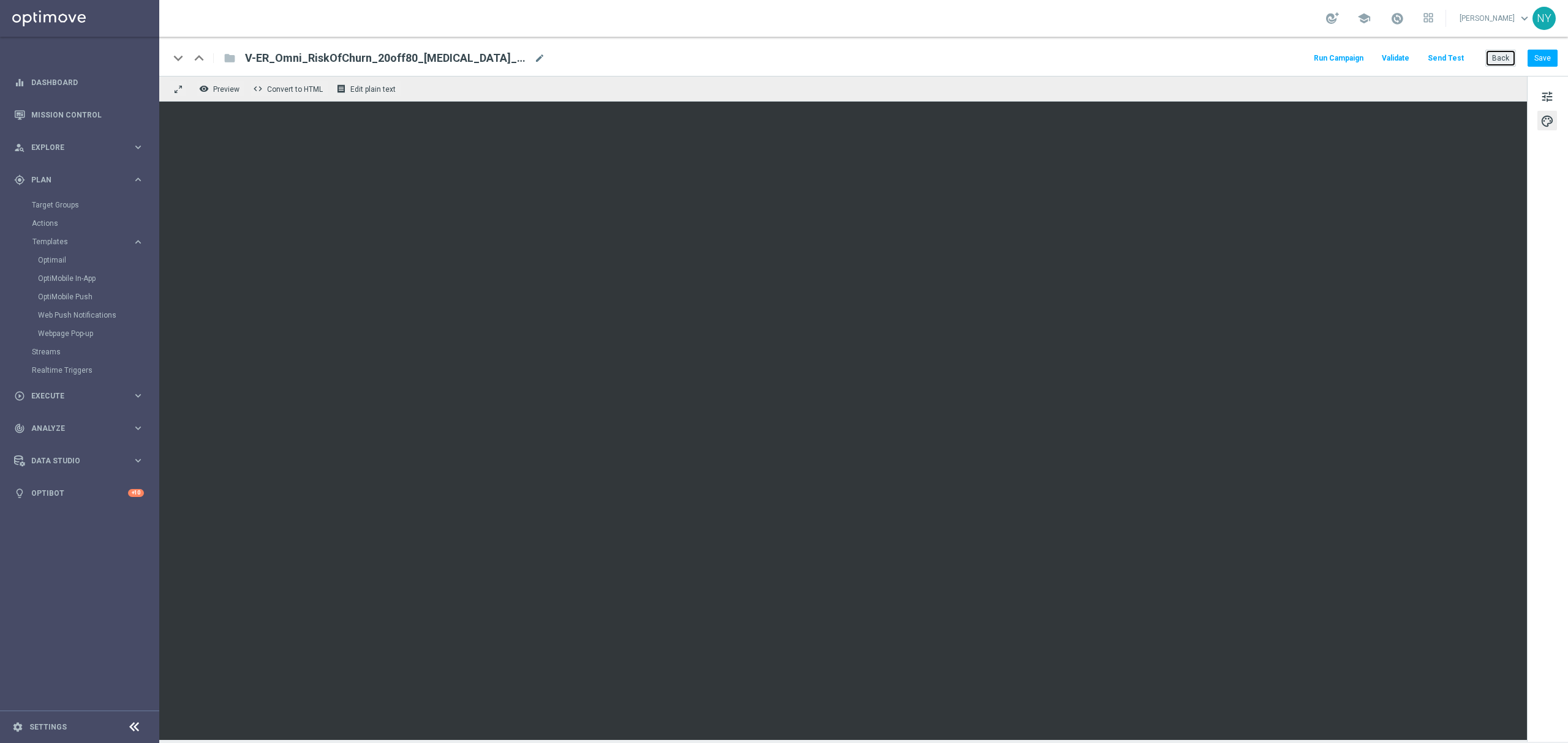
click at [1045, 56] on button "Back" at bounding box center [1501, 58] width 31 height 17
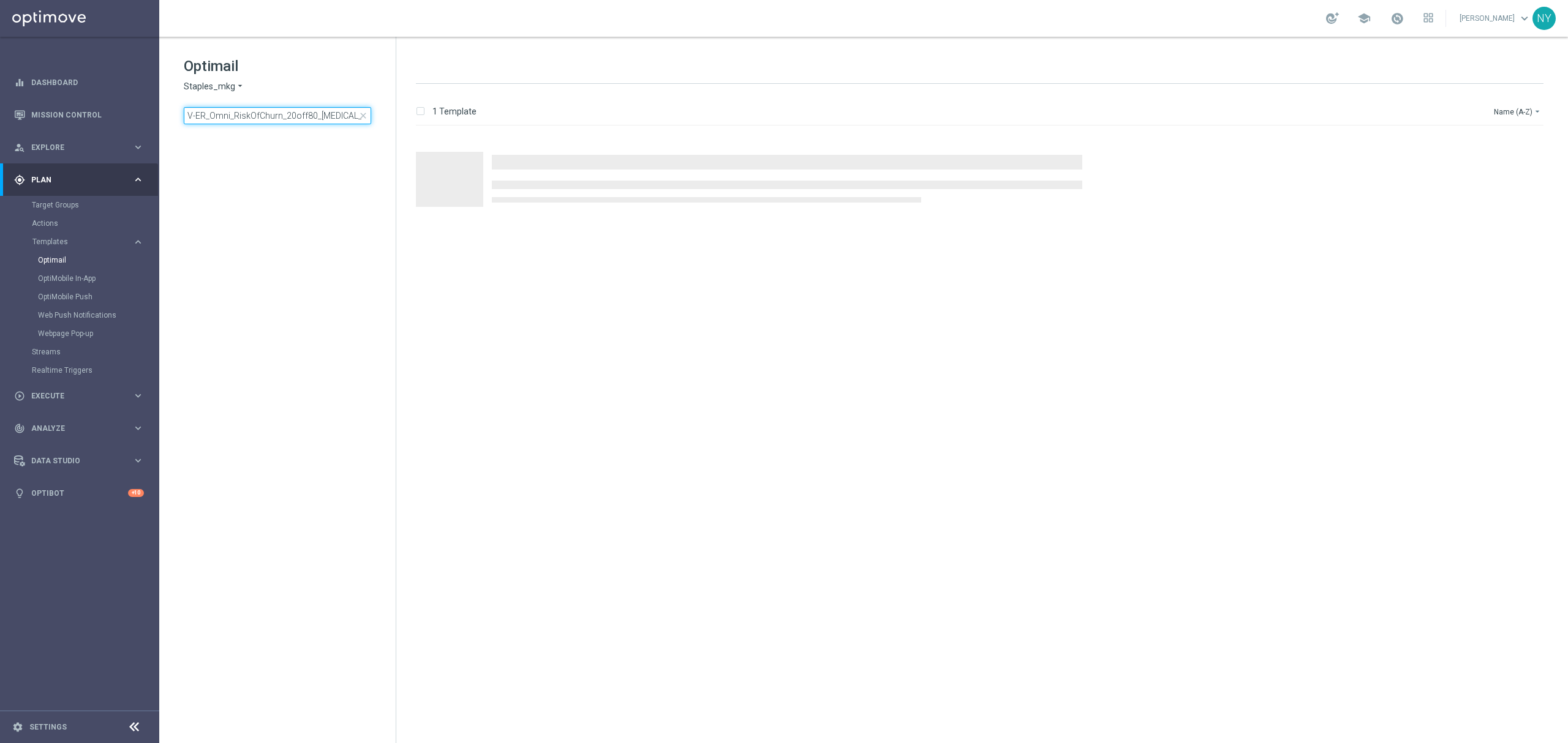
click at [334, 115] on input "V-ER_Omni_RiskOfChurn_20off80_T3_barcode" at bounding box center [277, 116] width 187 height 17
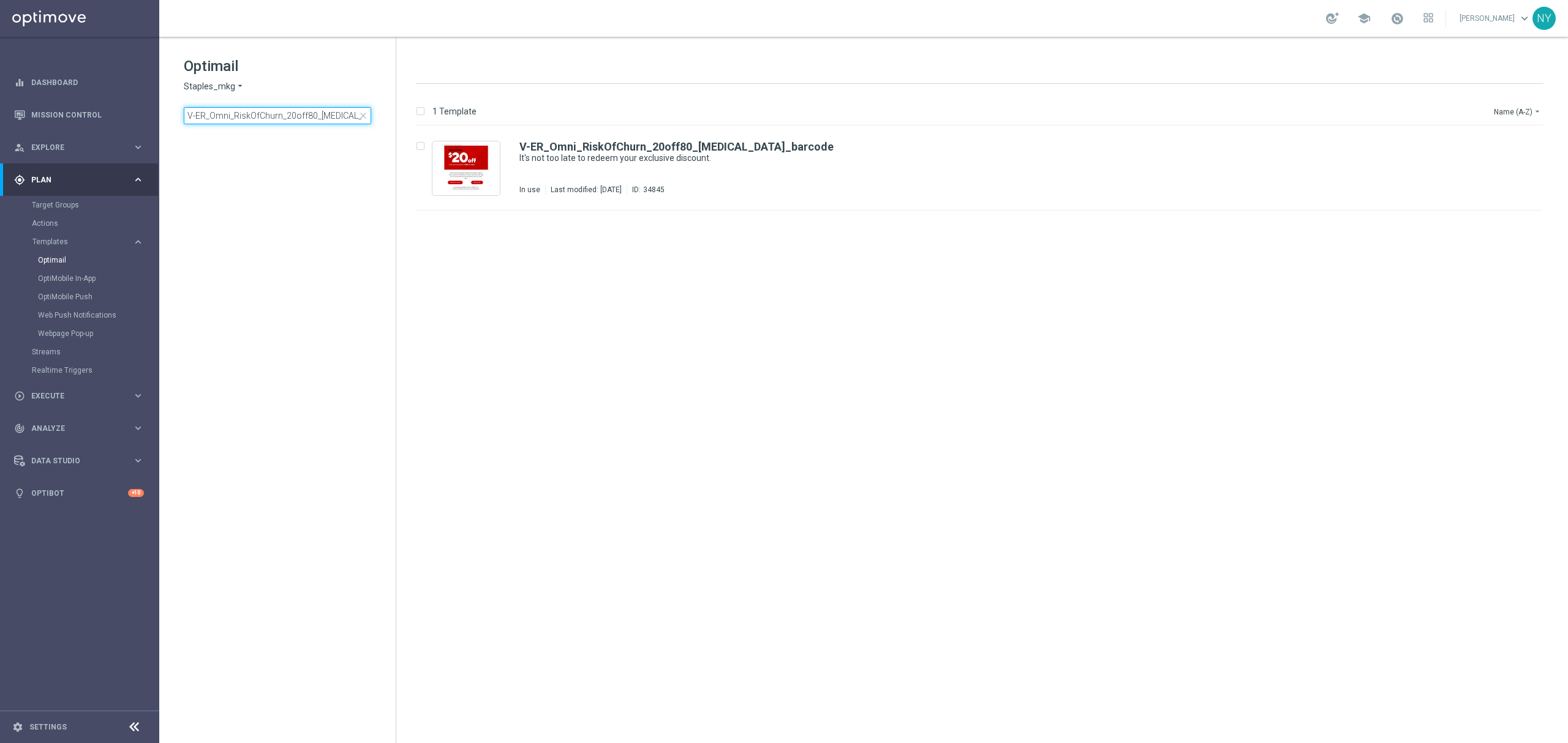
drag, startPoint x: 322, startPoint y: 115, endPoint x: 465, endPoint y: 118, distance: 143.0
click at [465, 118] on div "Optimail Staples_mkg arrow_drop_down × Staples_mkg V-ER_Omni_RiskOfChurn_20off8…" at bounding box center [864, 390] width 1409 height 706
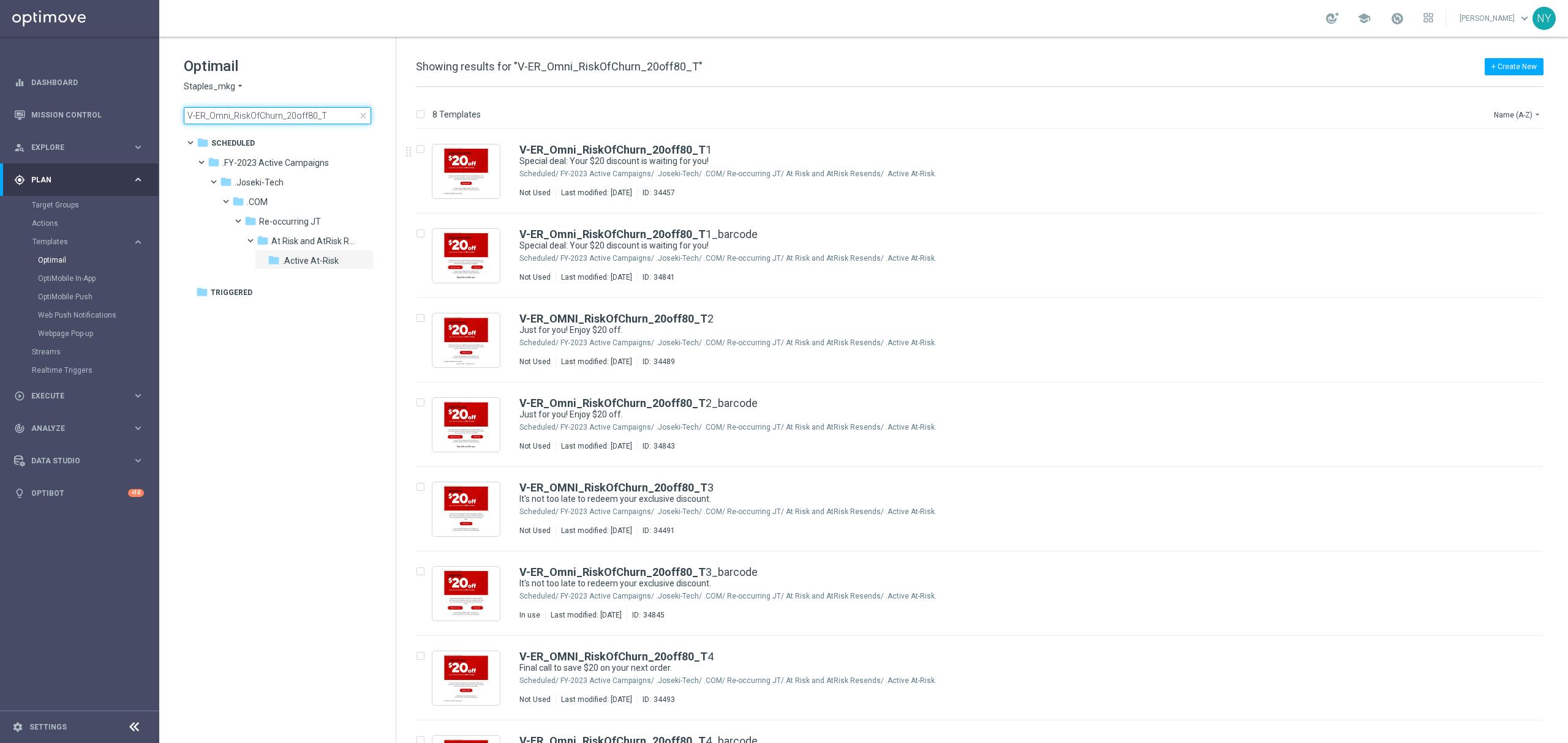
click at [329, 113] on input "V-ER_Omni_RiskOfChurn_20off80_T" at bounding box center [277, 116] width 187 height 17
click at [324, 113] on input "V-ER_Omni_RiskOfChurn_20off80_T" at bounding box center [277, 116] width 187 height 17
click at [322, 114] on input "V-ER_Omni_RiskOfChurn_20off80_T2" at bounding box center [277, 116] width 187 height 17
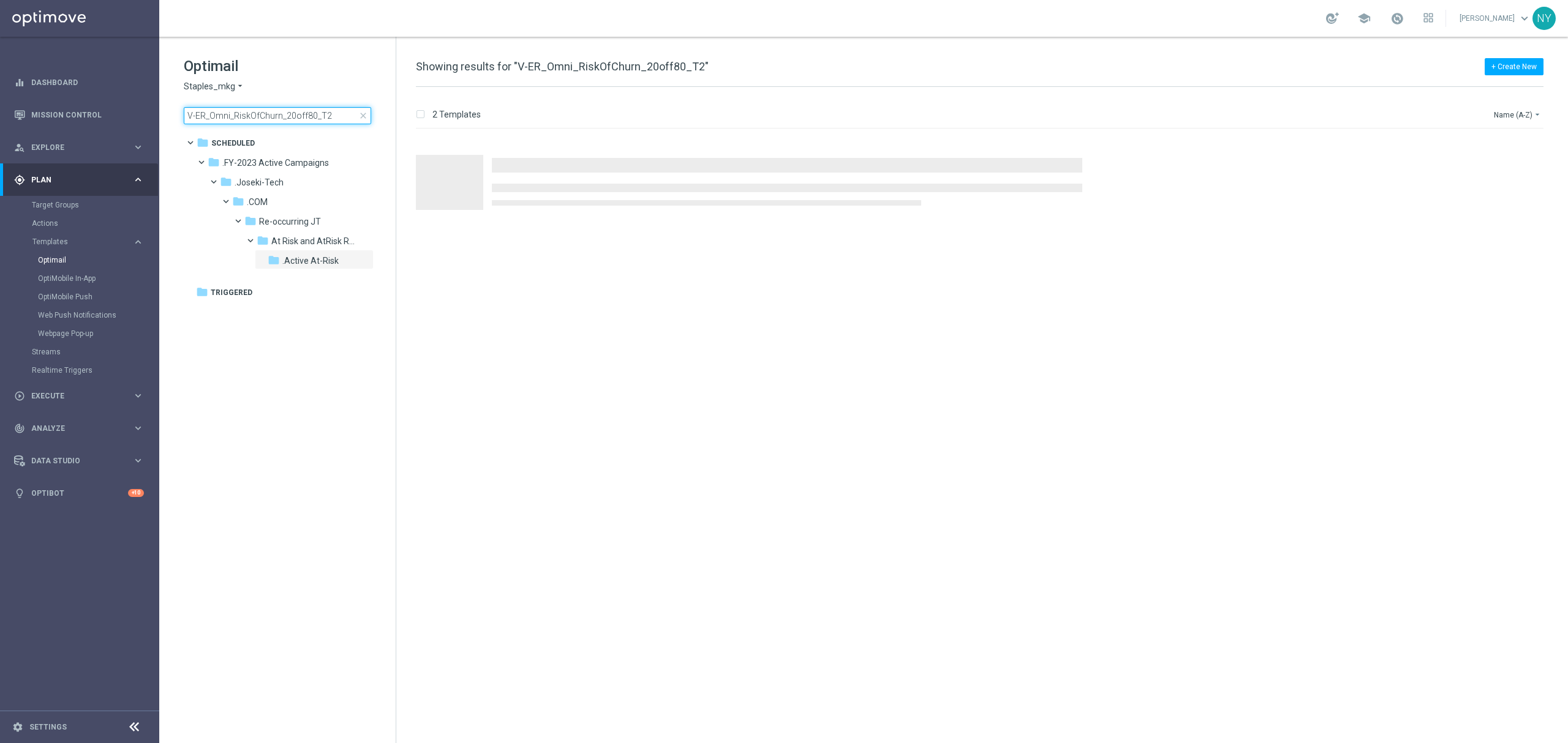
type input "V-ER_Omni_RiskOfChurn_20off80_T2"
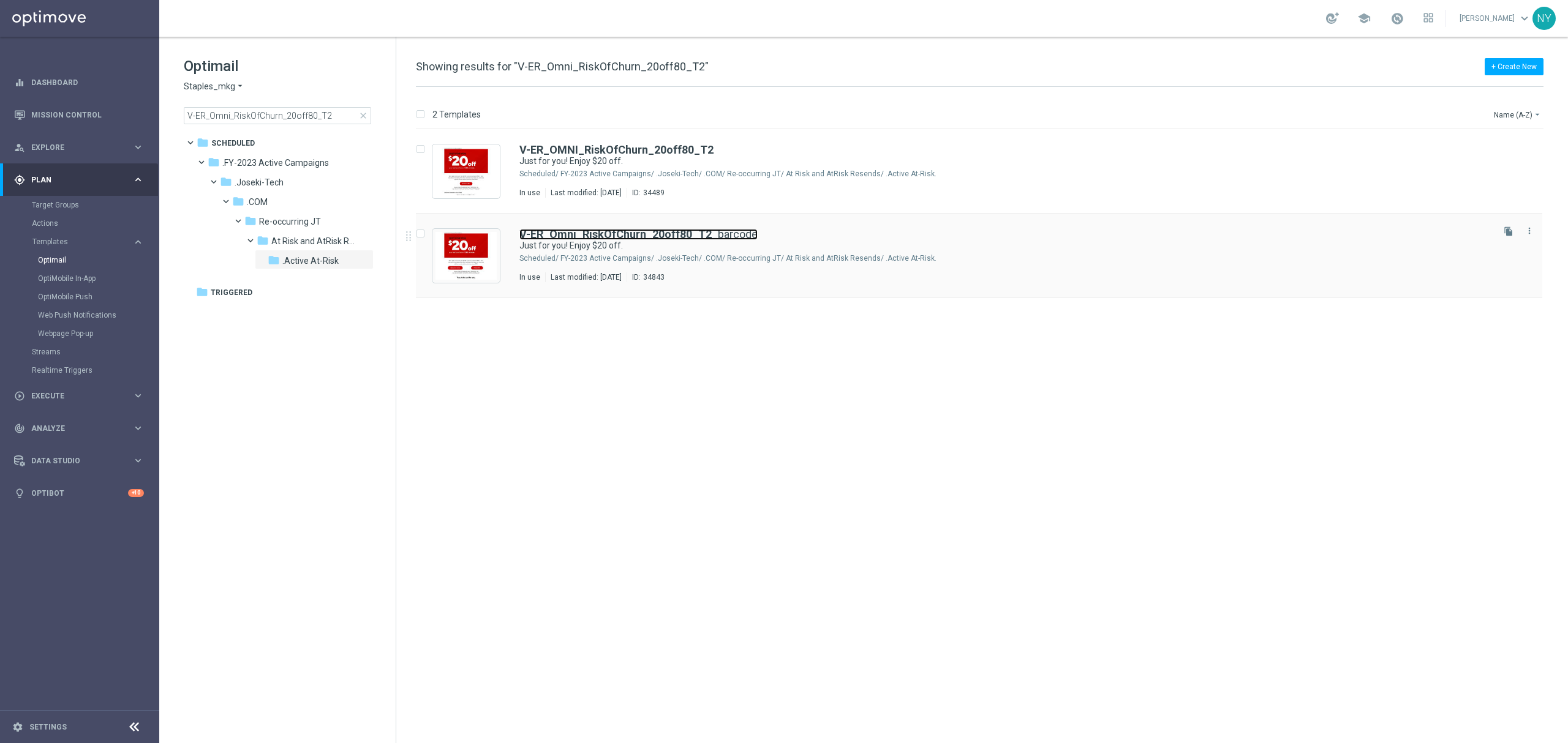
drag, startPoint x: 706, startPoint y: 233, endPoint x: 1019, endPoint y: 214, distance: 313.6
click at [706, 233] on link "V-ER_Omni_RiskOfChurn_20off80_T2 _barcode" at bounding box center [639, 234] width 239 height 11
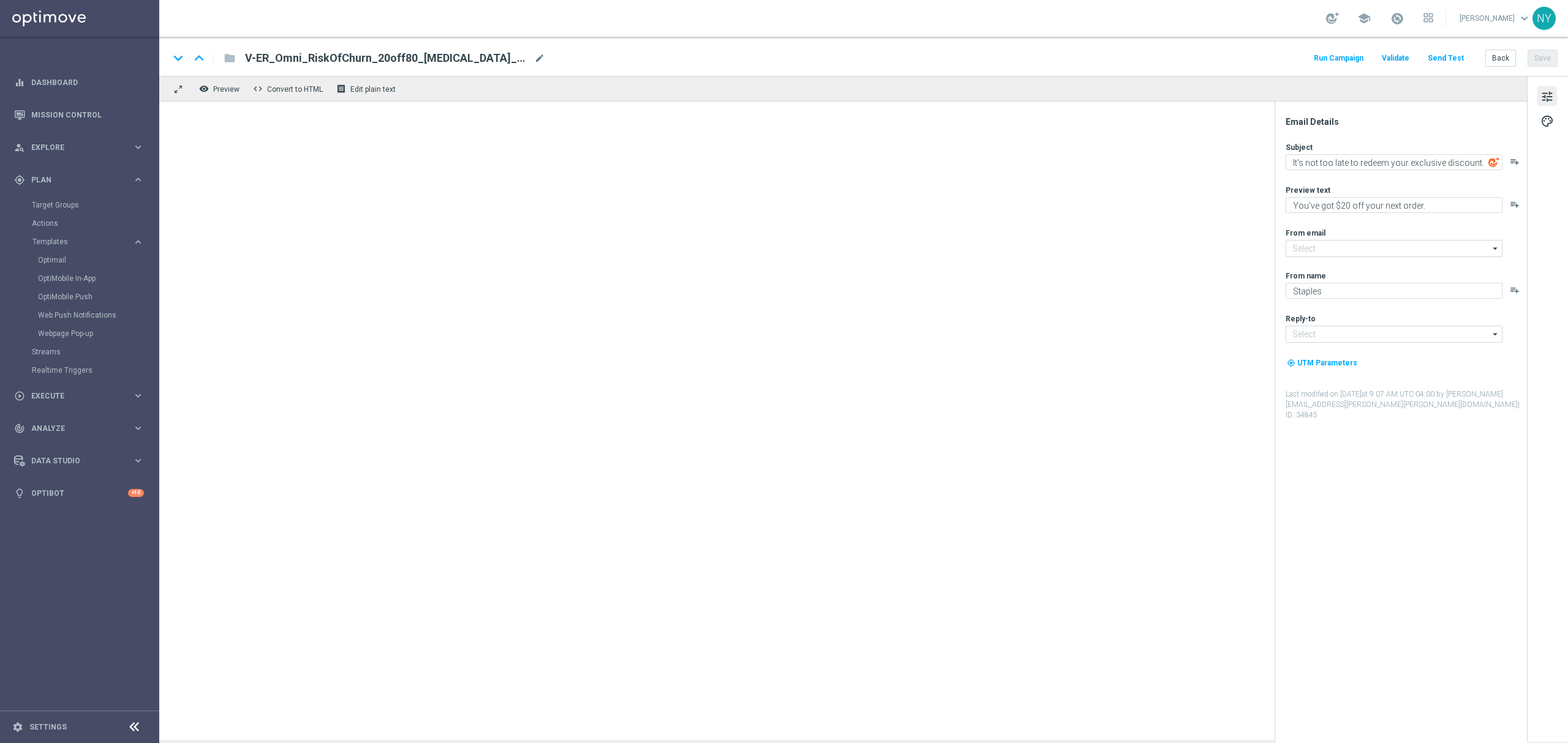
type input "staples@connected.staples.com"
type input "info@staples.com"
type textarea "Just for you! Enjoy $20 off."
type textarea "But only for a limited time."
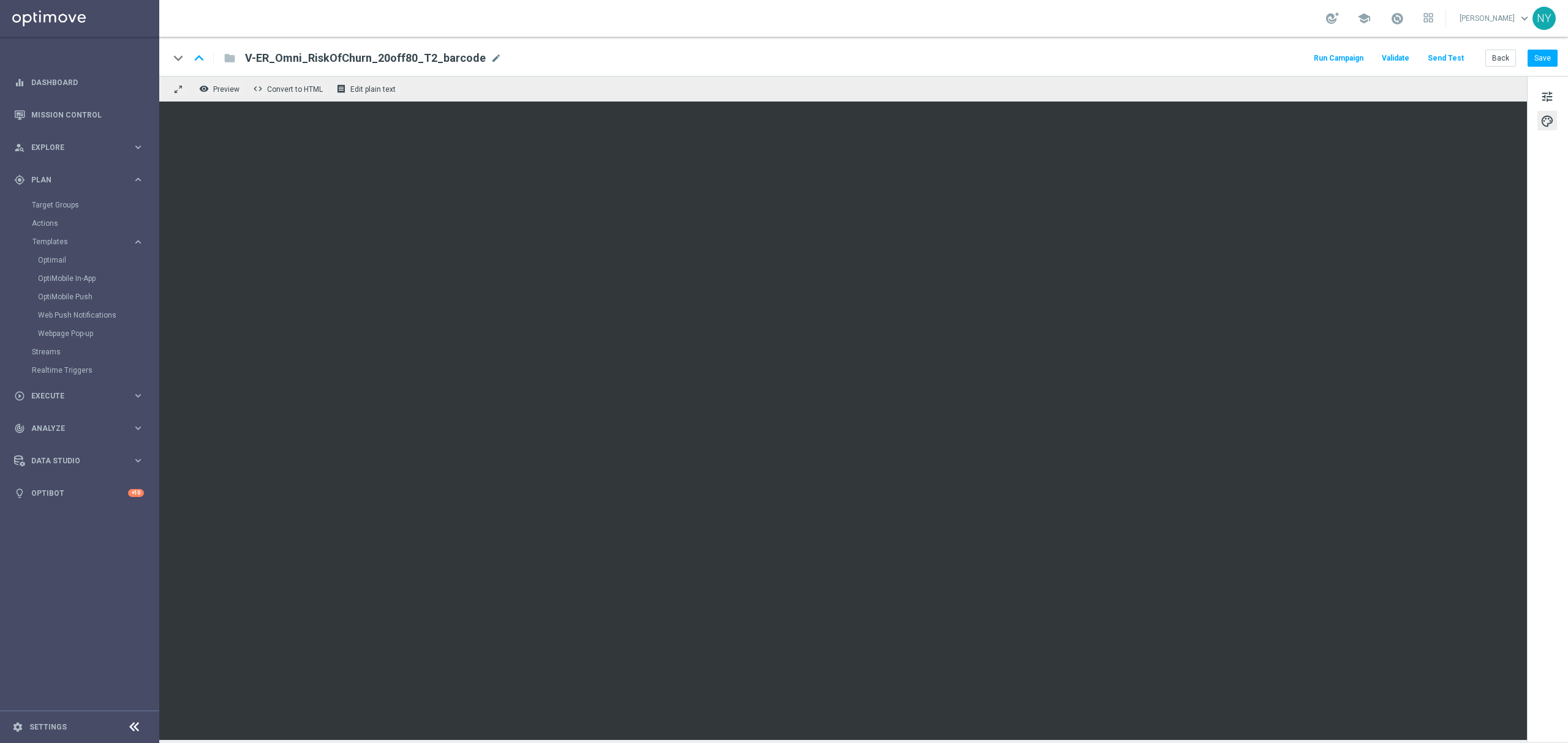
click at [1045, 58] on button "Send Test" at bounding box center [1446, 59] width 40 height 17
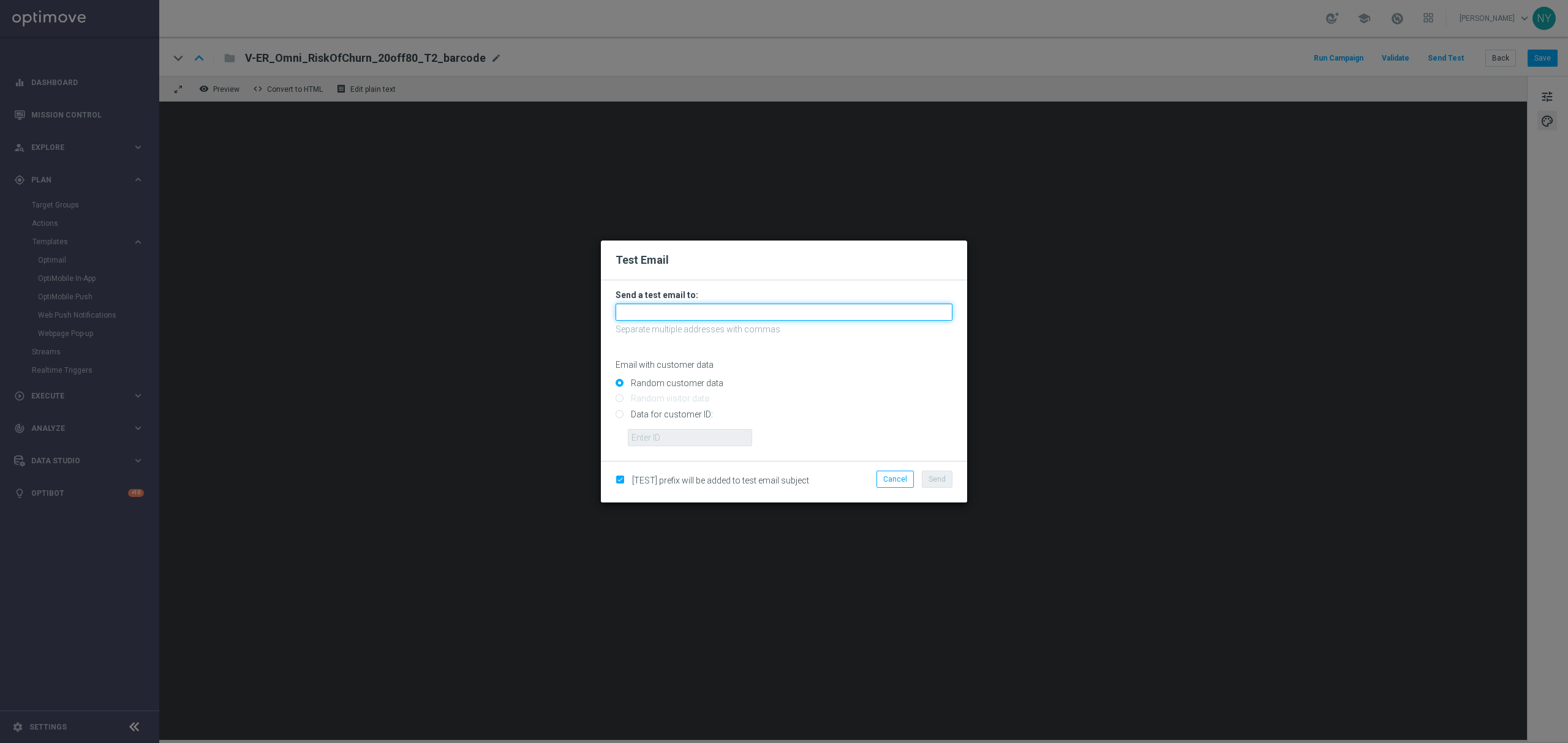
click at [636, 316] on input "text" at bounding box center [784, 312] width 337 height 17
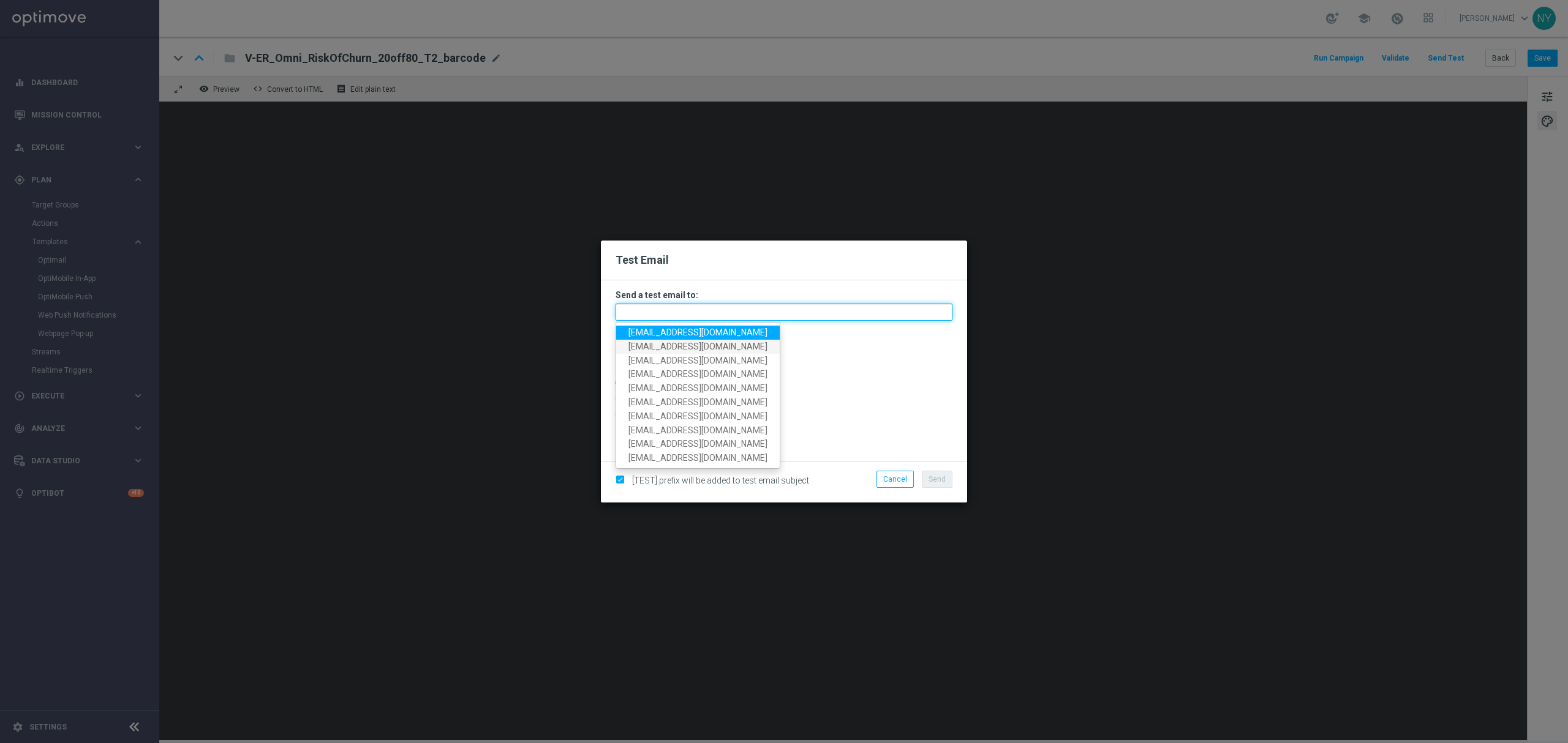
paste input "neilyetts3-b867j@litmusemail.com"
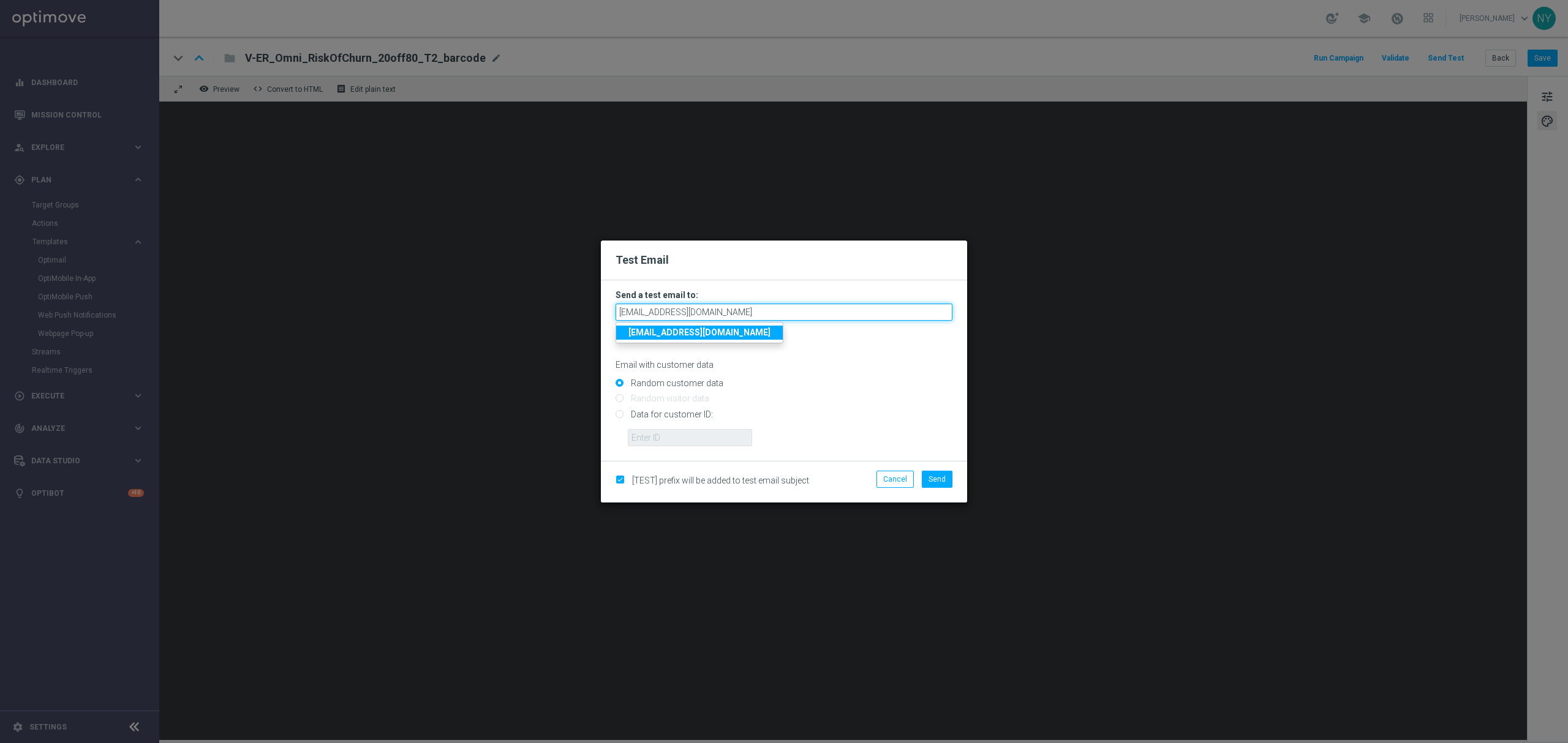
type input "neilyetts3-b867j@litmusemail.com"
click at [618, 414] on input "Data for customer ID:" at bounding box center [784, 419] width 337 height 17
radio input "true"
click at [662, 446] on input "text" at bounding box center [690, 437] width 124 height 17
paste input "10000020539"
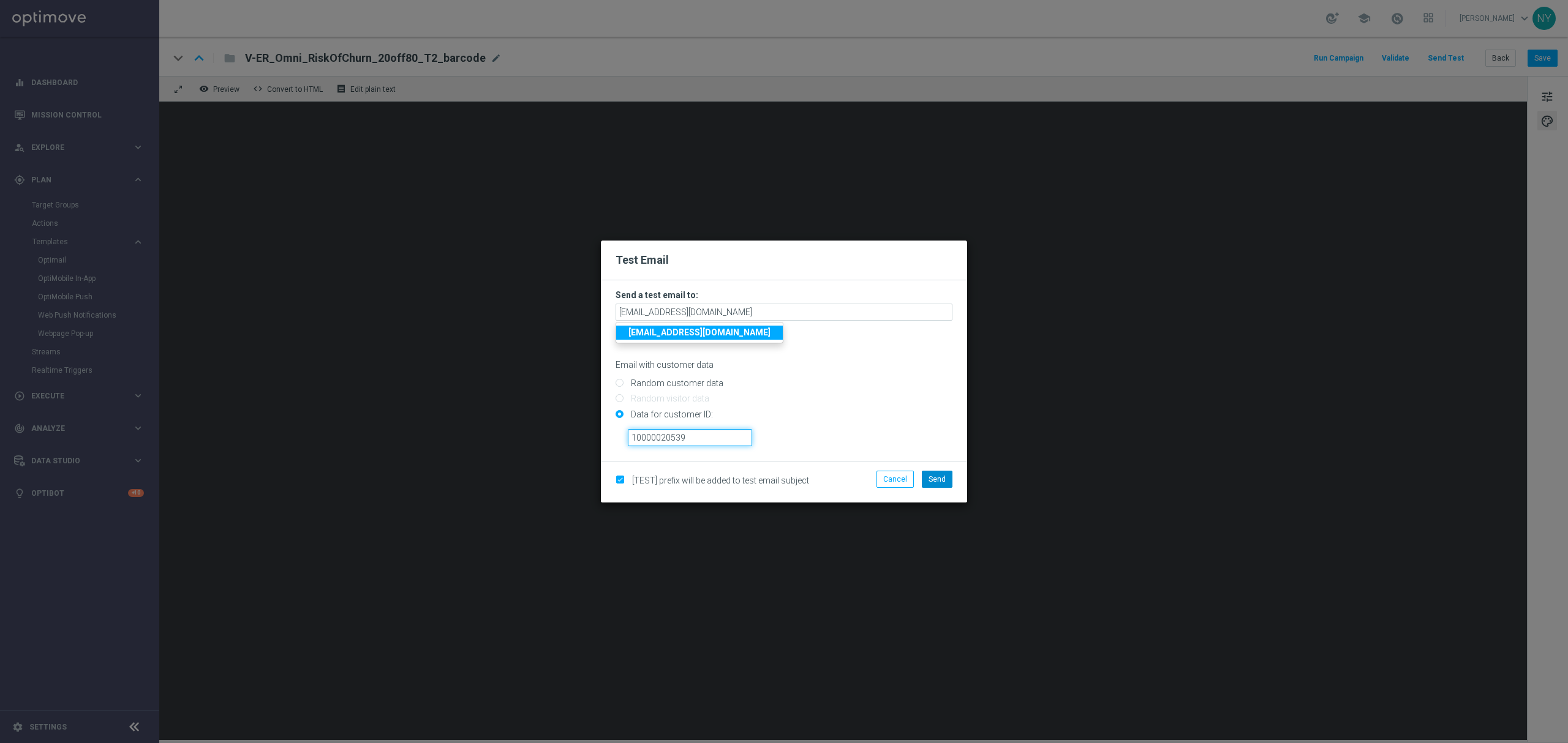
type input "10000020539"
click at [929, 450] on span "Send" at bounding box center [937, 480] width 17 height 9
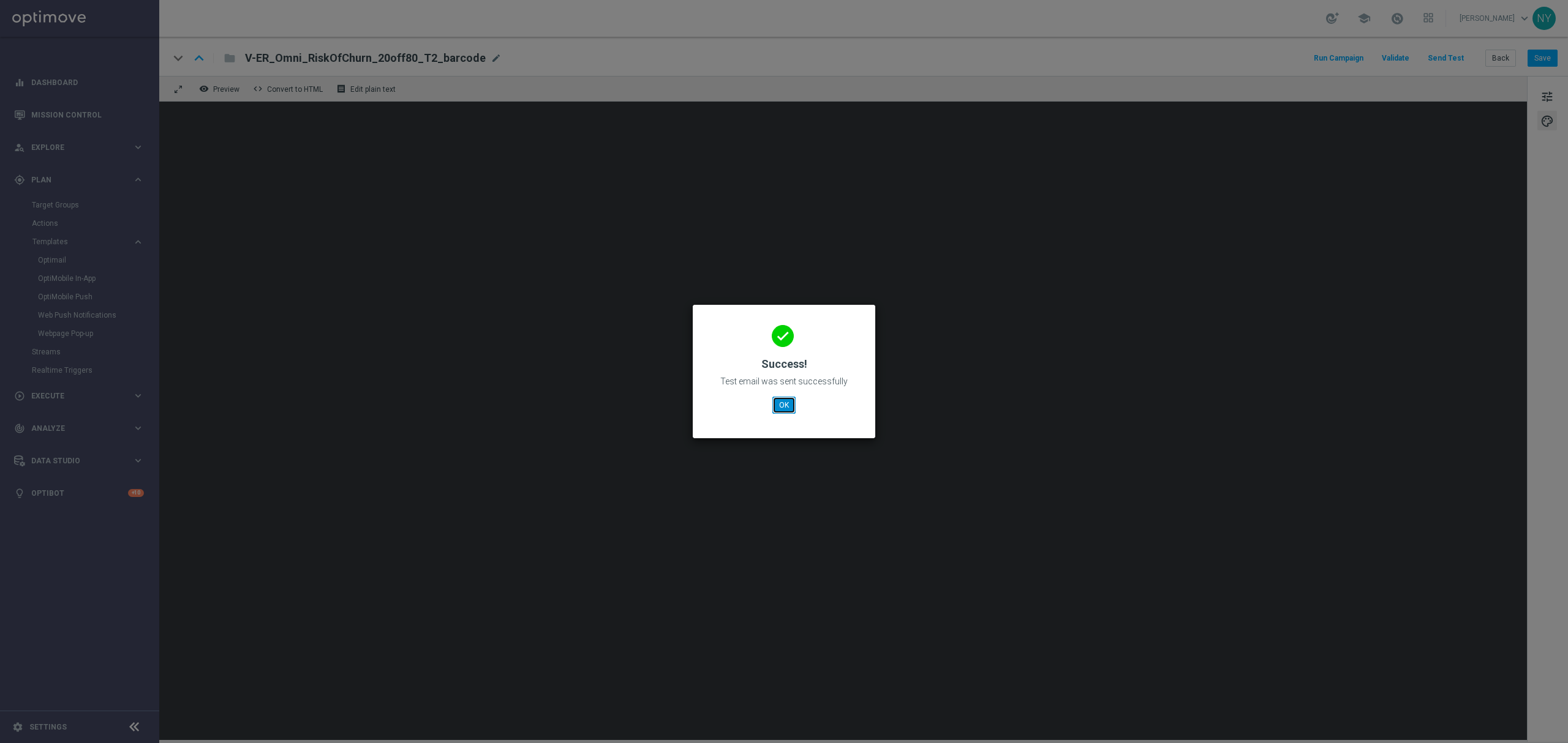
click at [785, 407] on button "OK" at bounding box center [784, 405] width 23 height 17
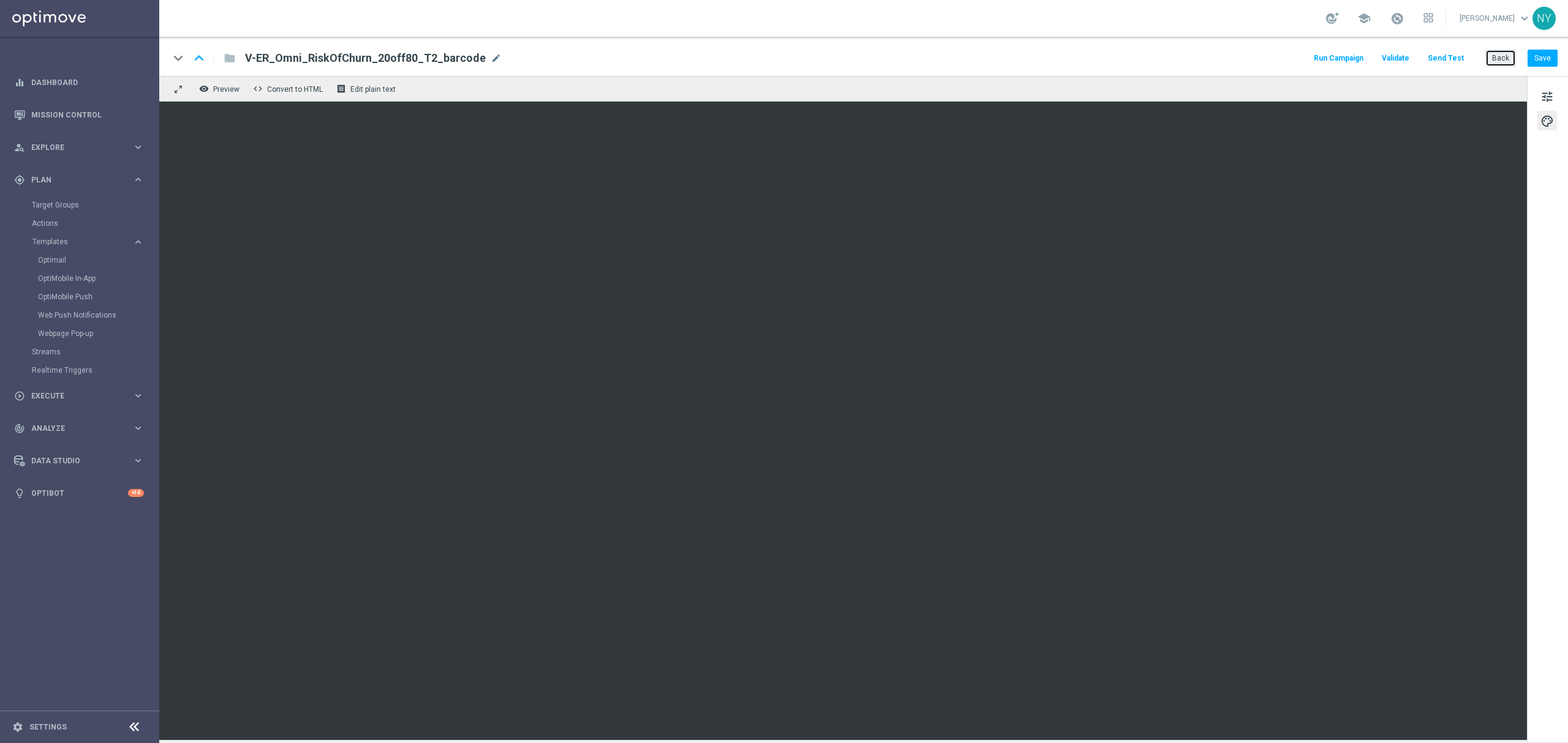
click at [1045, 61] on button "Back" at bounding box center [1501, 58] width 31 height 17
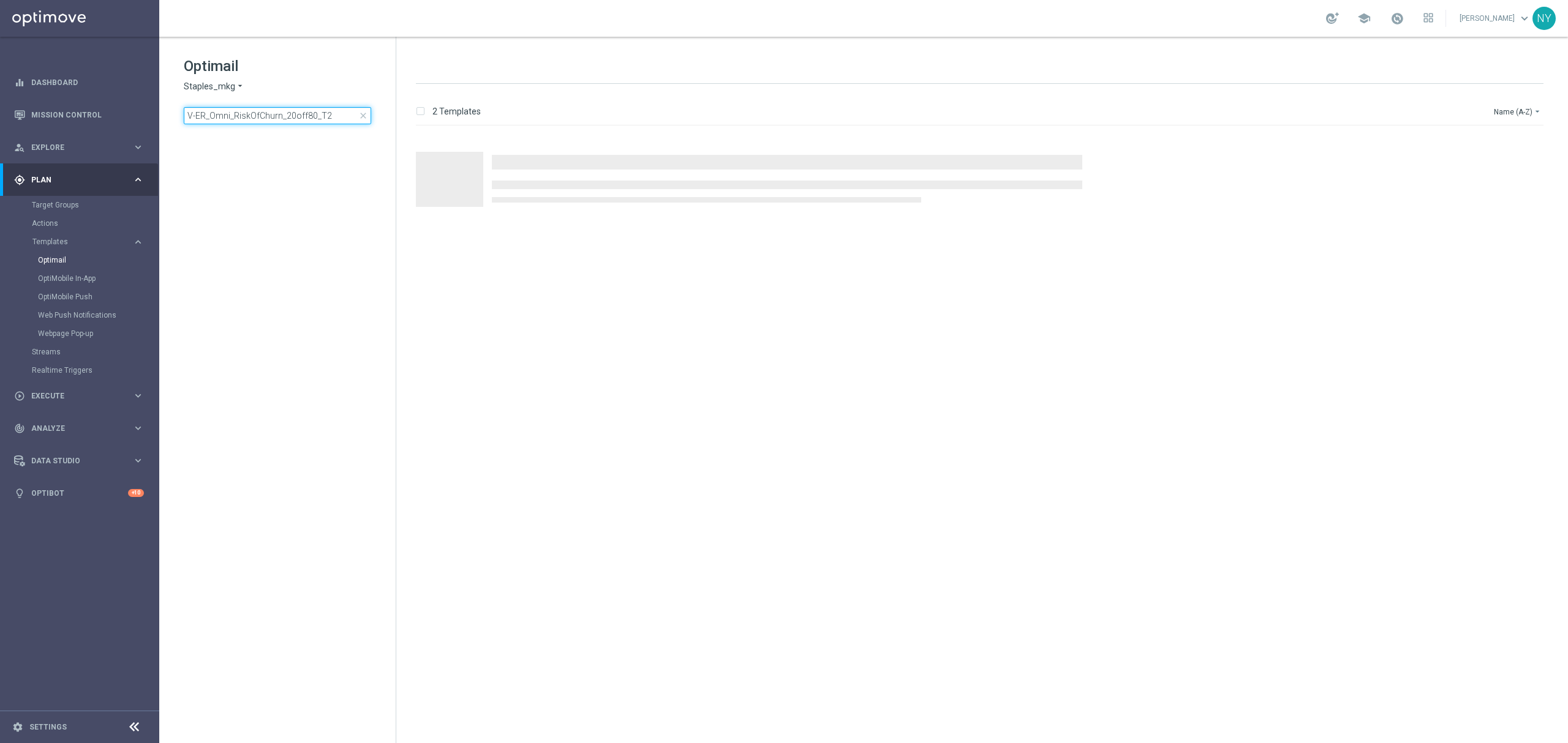
click at [331, 110] on input "V-ER_Omni_RiskOfChurn_20off80_T2" at bounding box center [277, 116] width 187 height 17
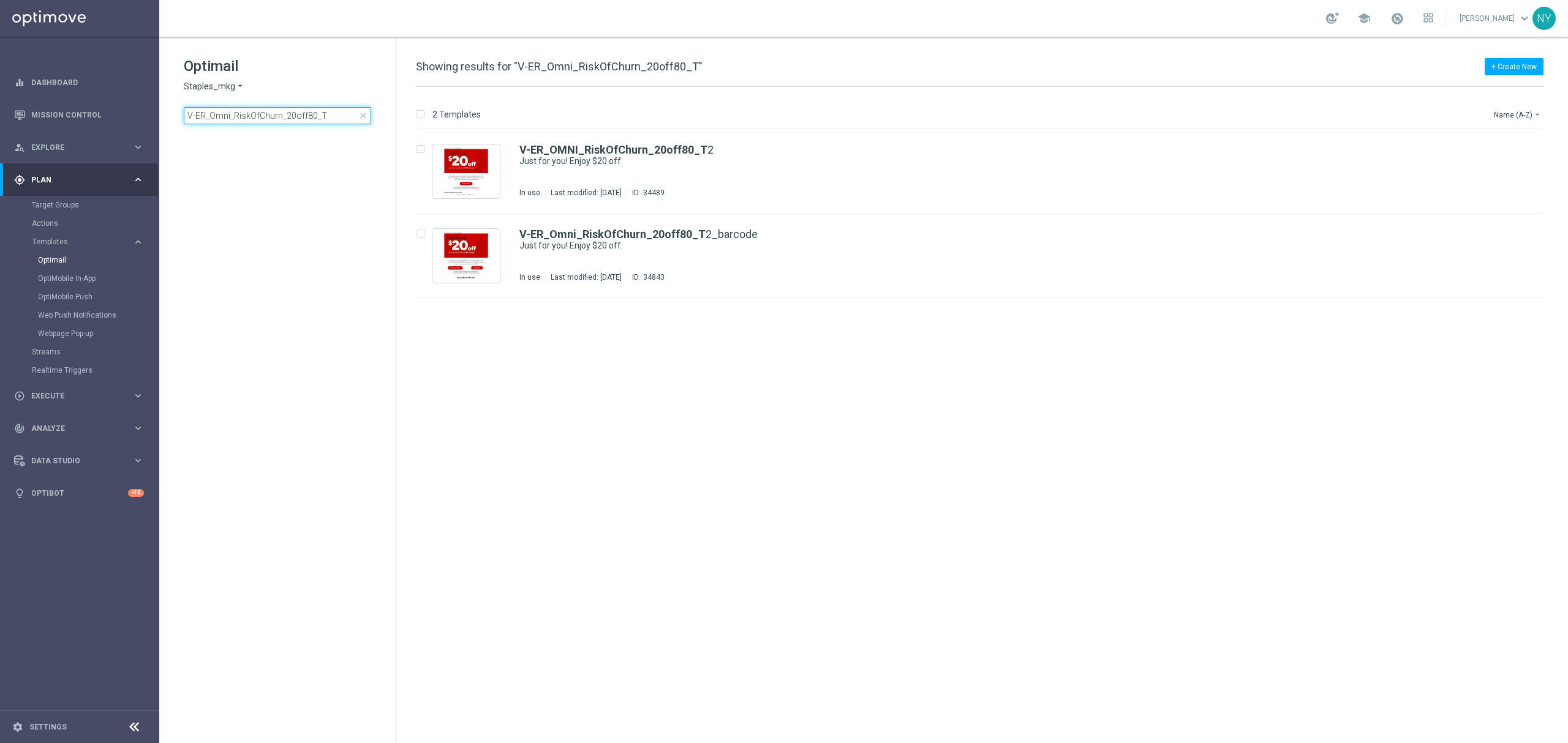
type input "V-ER_Omni_RiskOfChurn_20off80_T1"
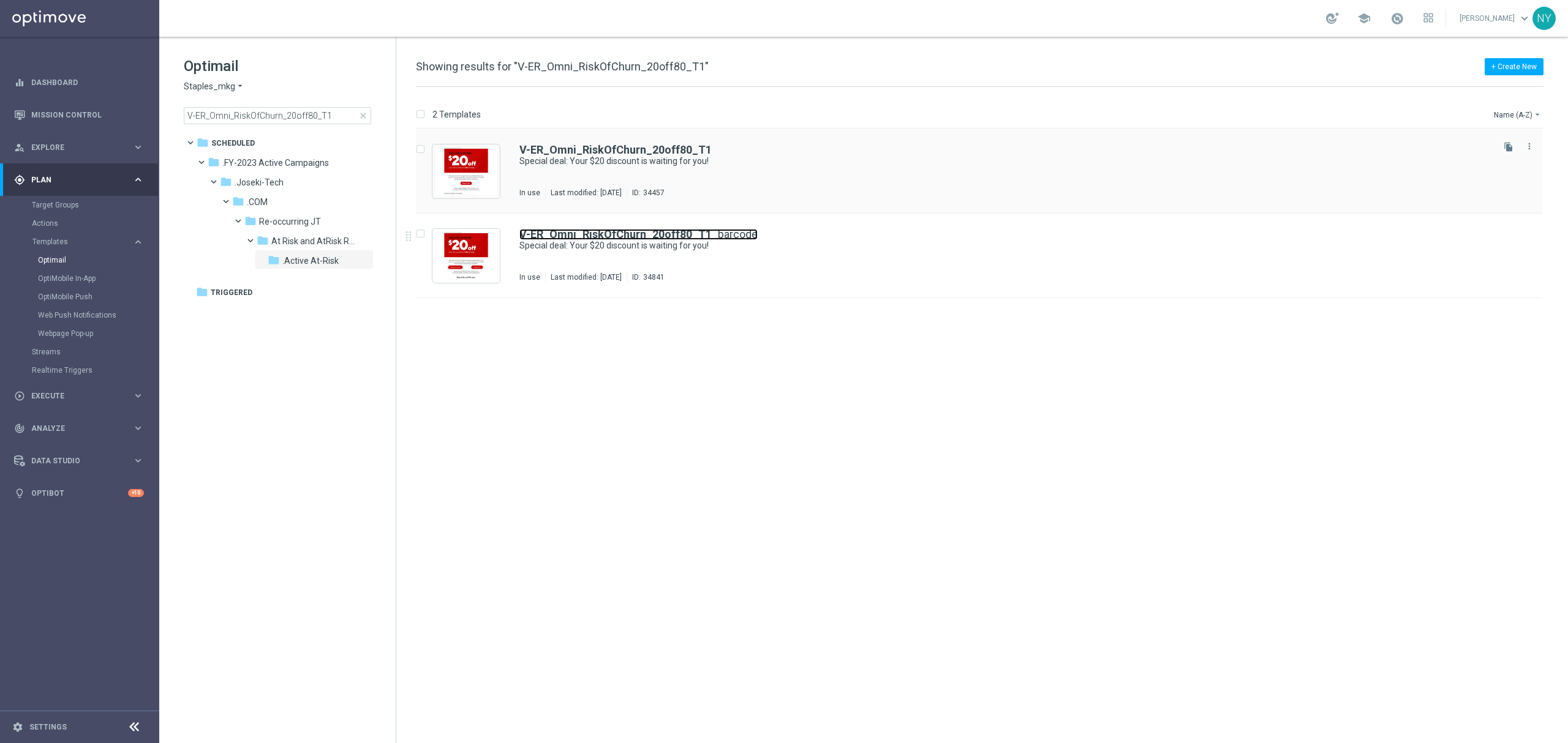
click at [648, 235] on b "V-ER_Omni_RiskOfChurn_20off80_T1" at bounding box center [615, 234] width 192 height 13
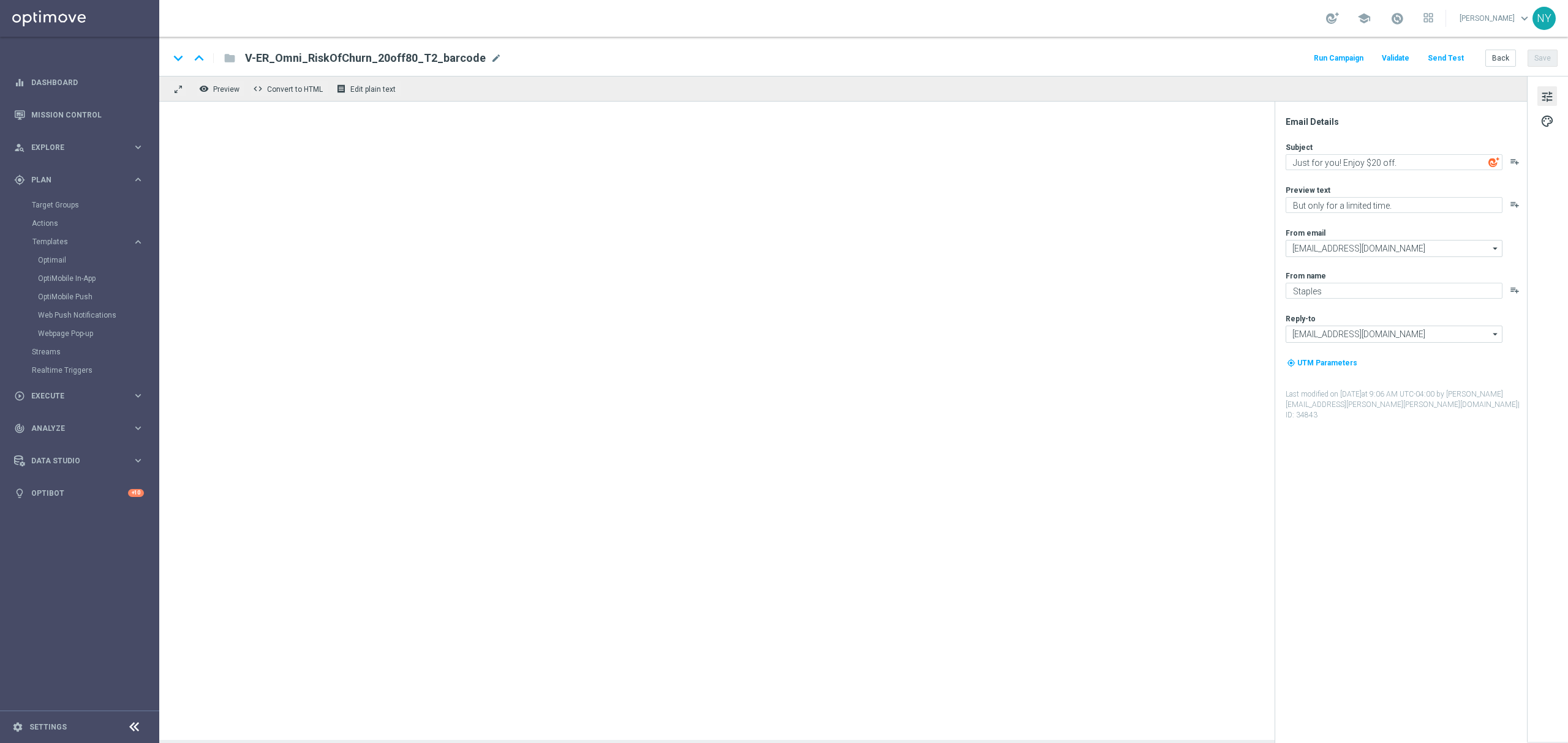
type textarea "Special deal: Your $20 discount is waiting for you!"
type textarea "Ready. Set. Claim."
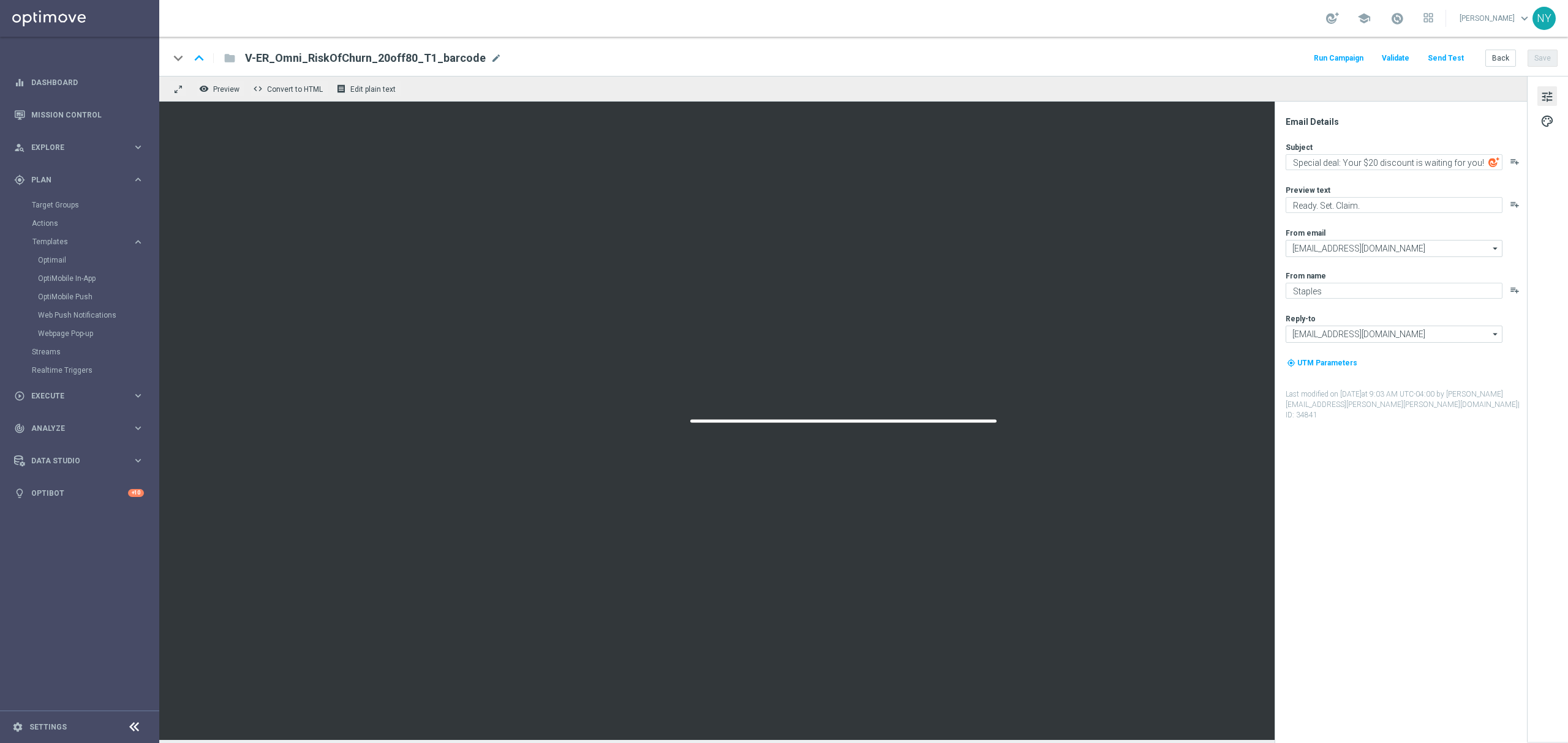
click at [1045, 57] on button "Send Test" at bounding box center [1446, 59] width 40 height 17
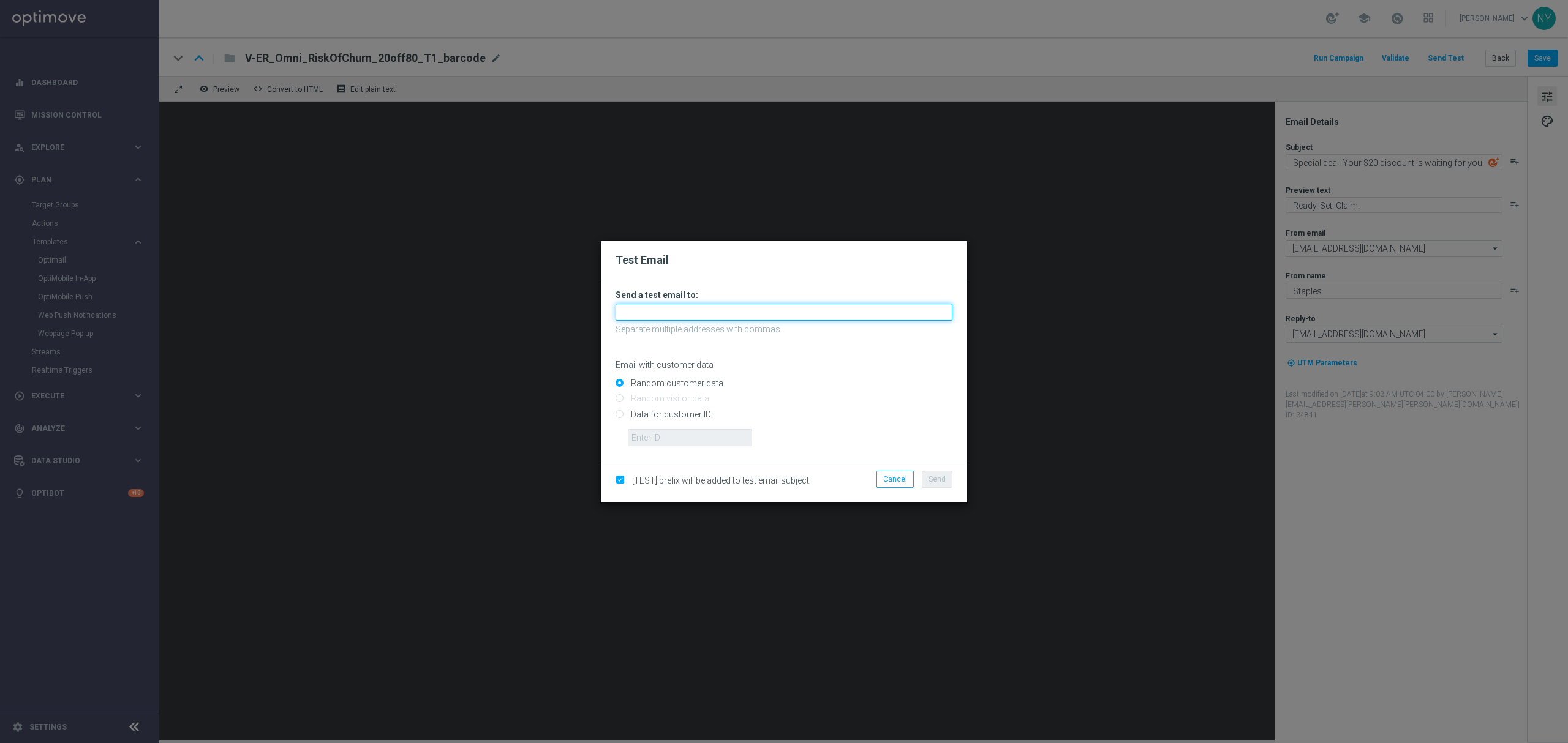
click at [681, 309] on input "text" at bounding box center [784, 312] width 337 height 17
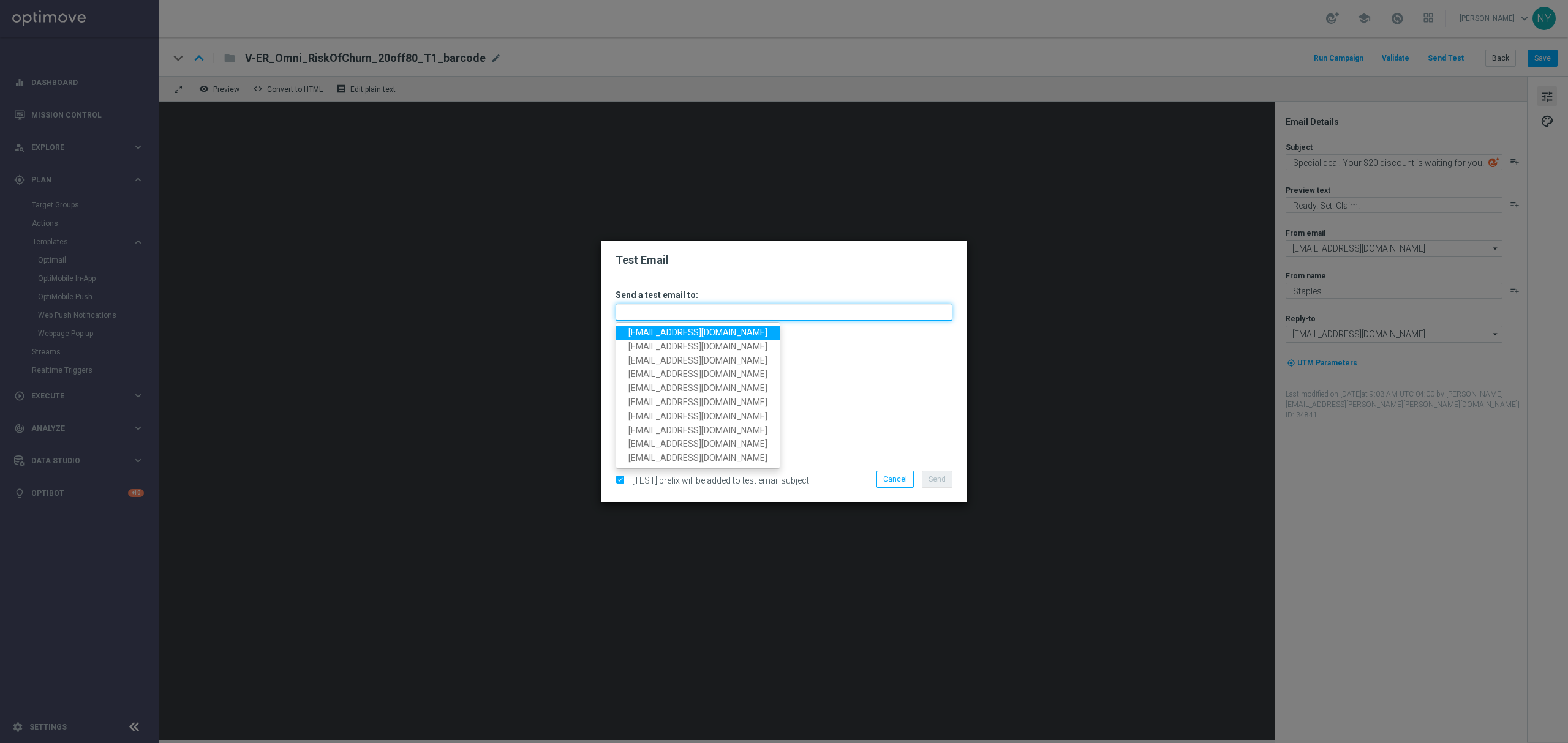
paste input "neilyetts3-b85gw@litmusemail.com"
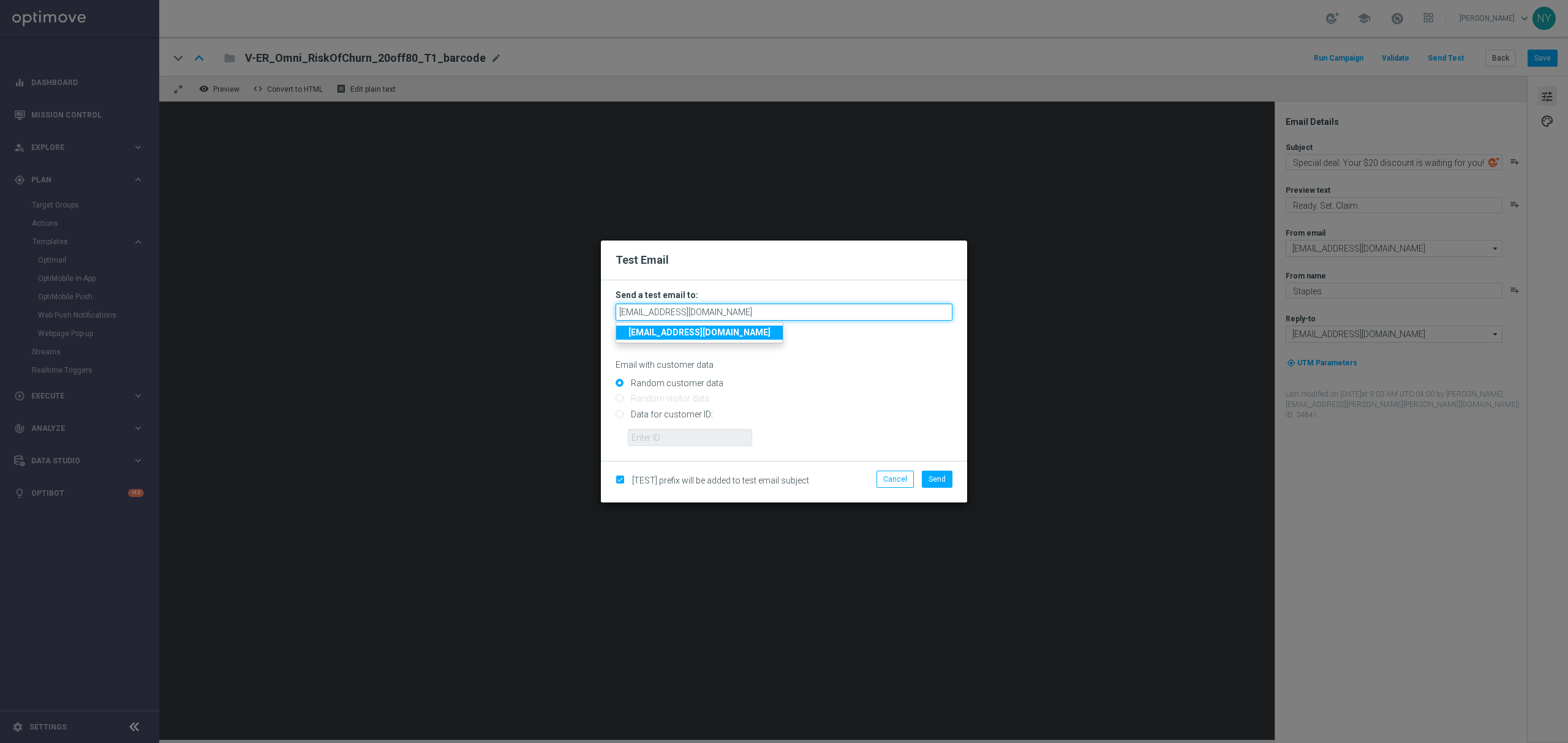
type input "neilyetts3-b85gw@litmusemail.com"
click at [618, 412] on input "Data for customer ID:" at bounding box center [784, 419] width 337 height 17
radio input "true"
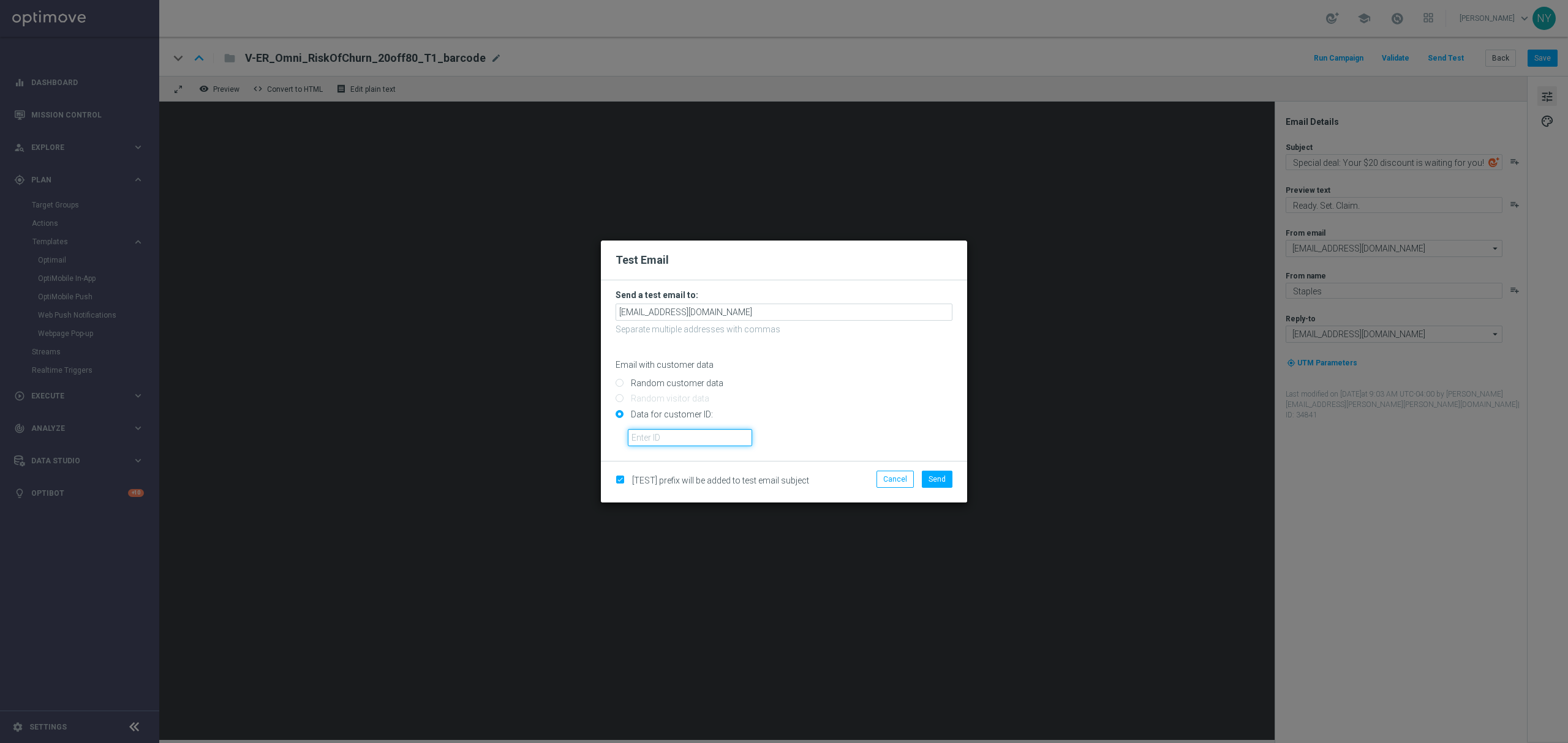
click at [683, 442] on input "text" at bounding box center [690, 437] width 124 height 17
paste input "optiseed17@staples.com"
type input "optiseed17@staples.com"
click at [935, 450] on span "Send" at bounding box center [937, 480] width 17 height 9
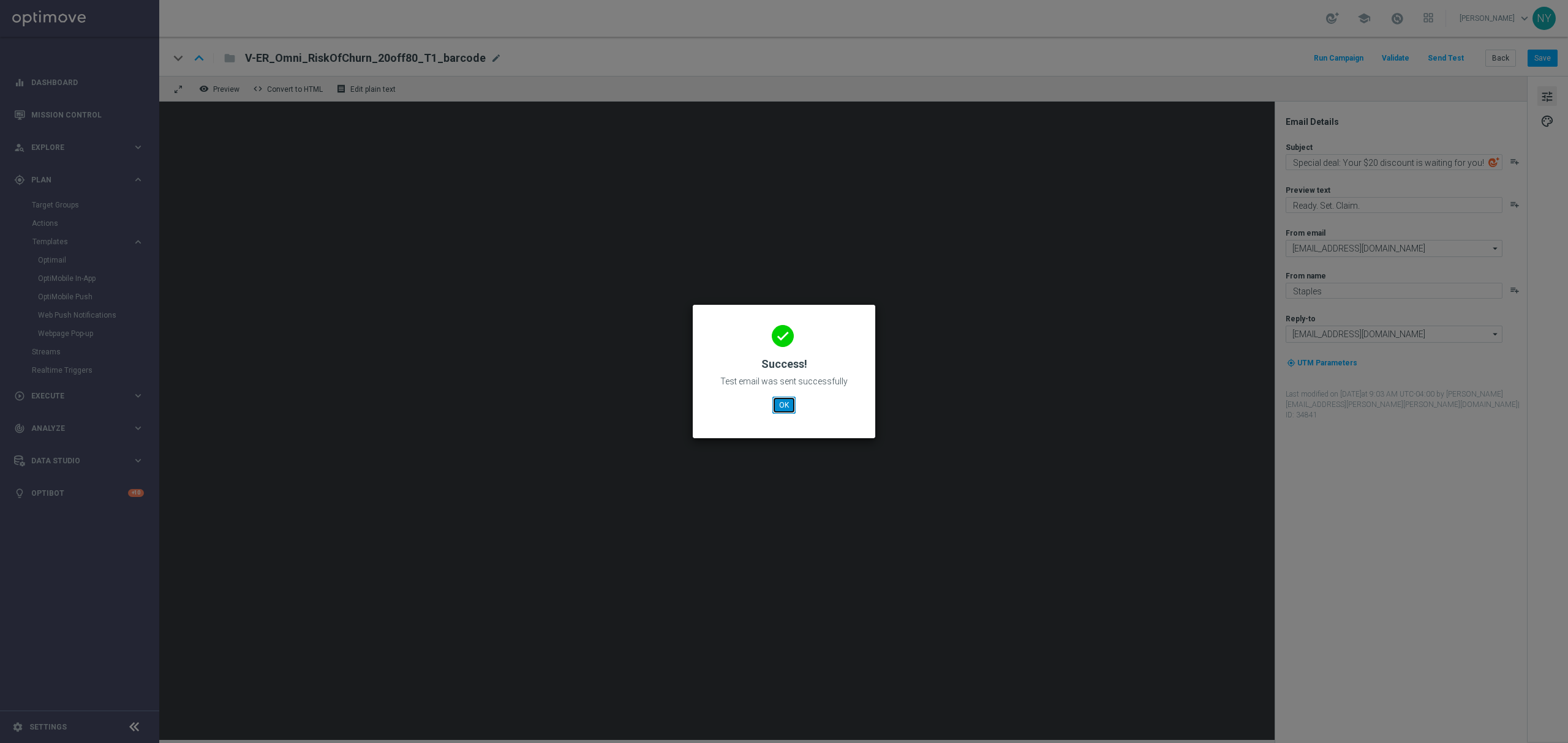
click at [785, 410] on button "OK" at bounding box center [784, 405] width 23 height 17
